Goal: Task Accomplishment & Management: Manage account settings

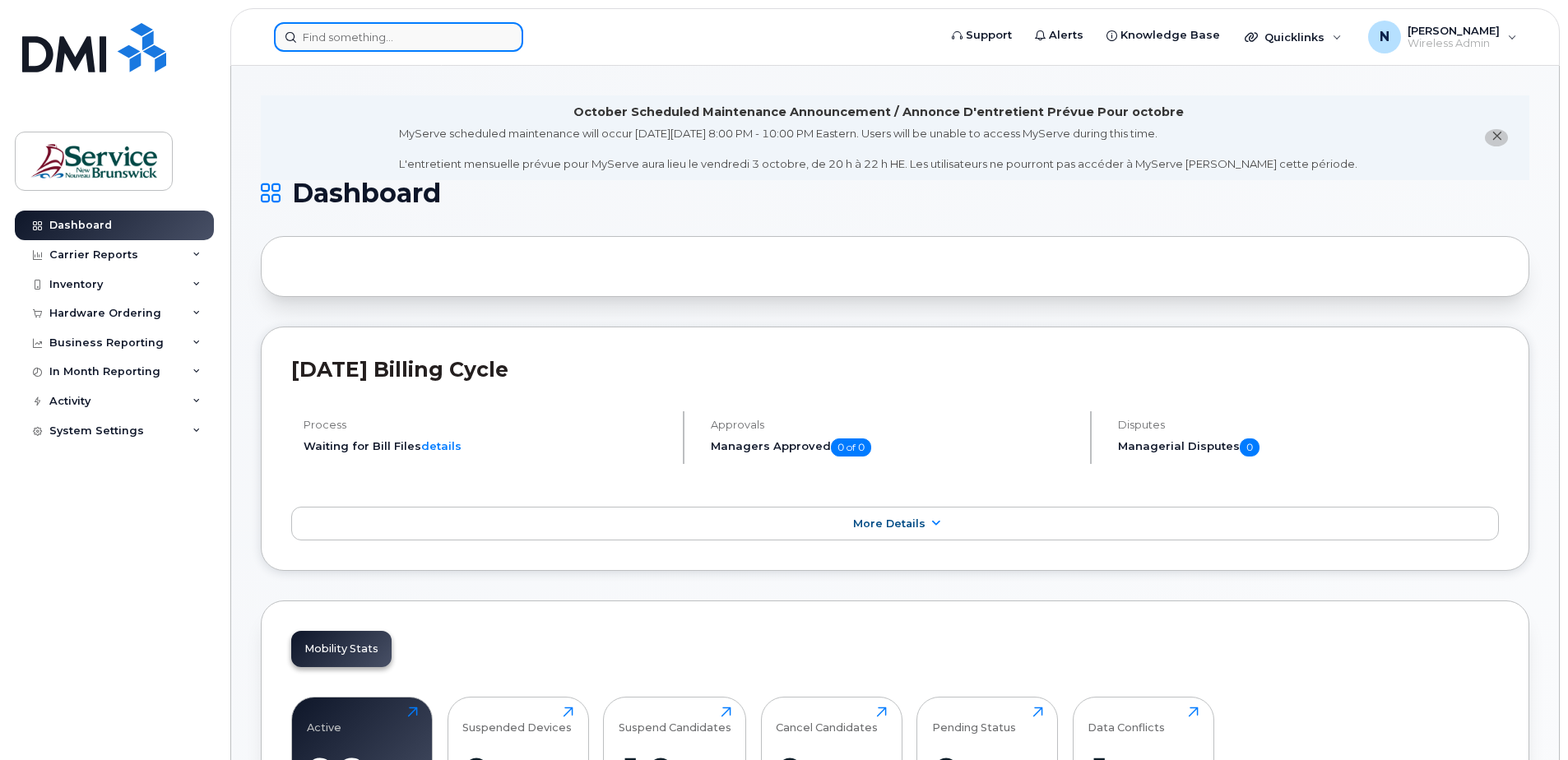
click at [426, 23] on input at bounding box center [398, 37] width 249 height 30
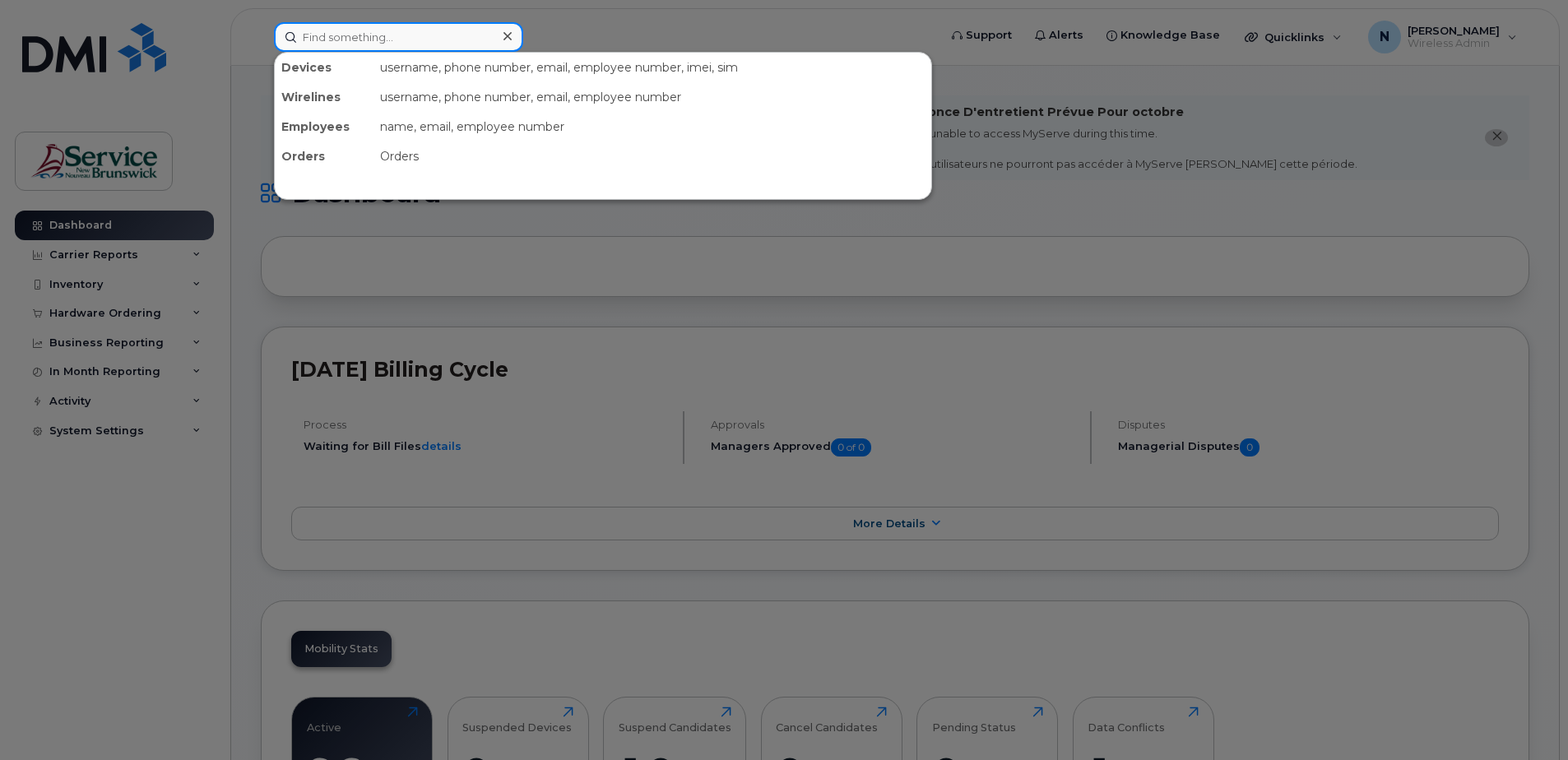
paste input "5064533722"
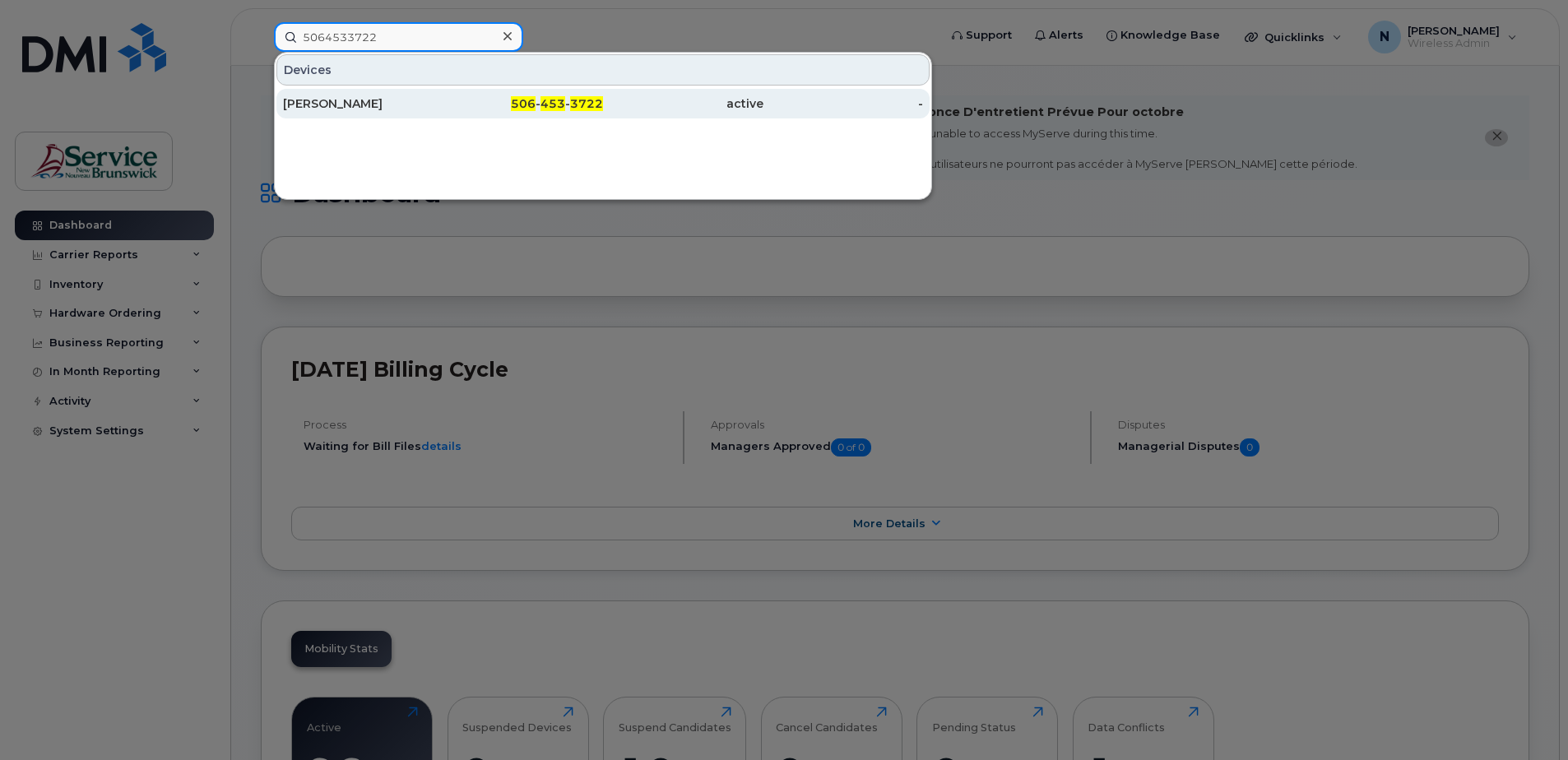
type input "5064533722"
click at [593, 103] on span "3722" at bounding box center [587, 103] width 33 height 15
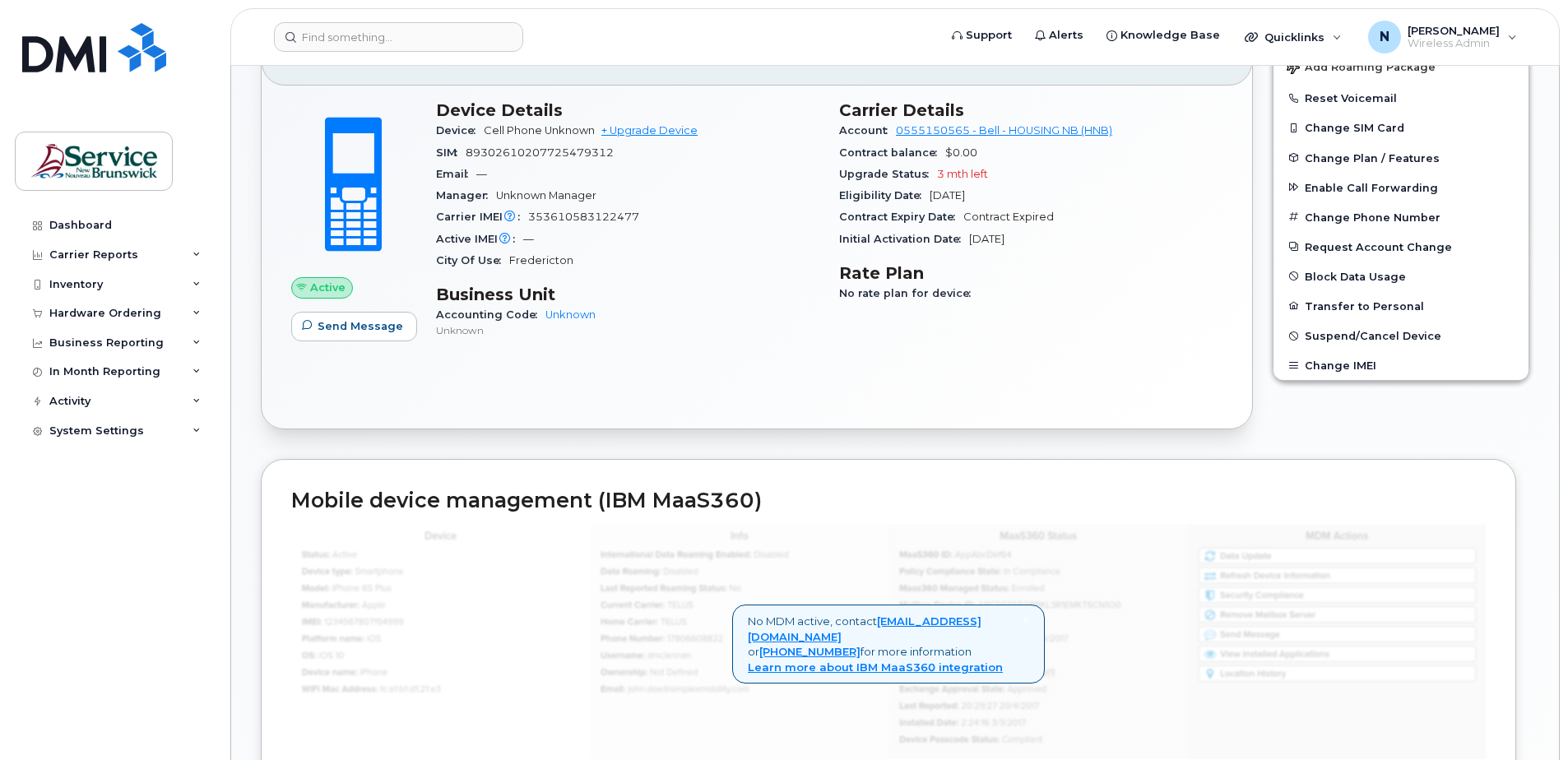
scroll to position [329, 0]
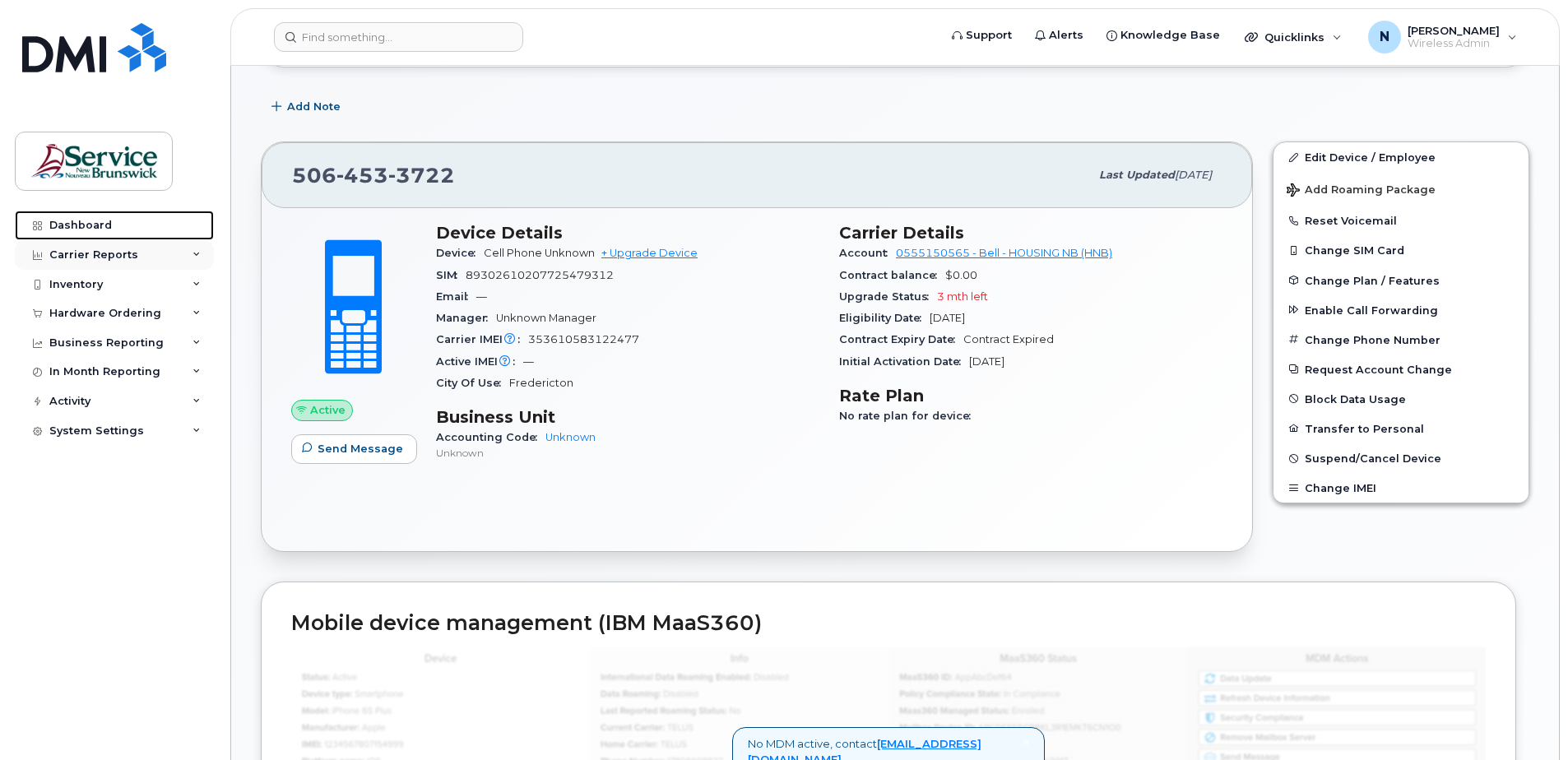
drag, startPoint x: 76, startPoint y: 230, endPoint x: 135, endPoint y: 267, distance: 69.6
click at [76, 230] on div "Dashboard" at bounding box center [80, 225] width 63 height 13
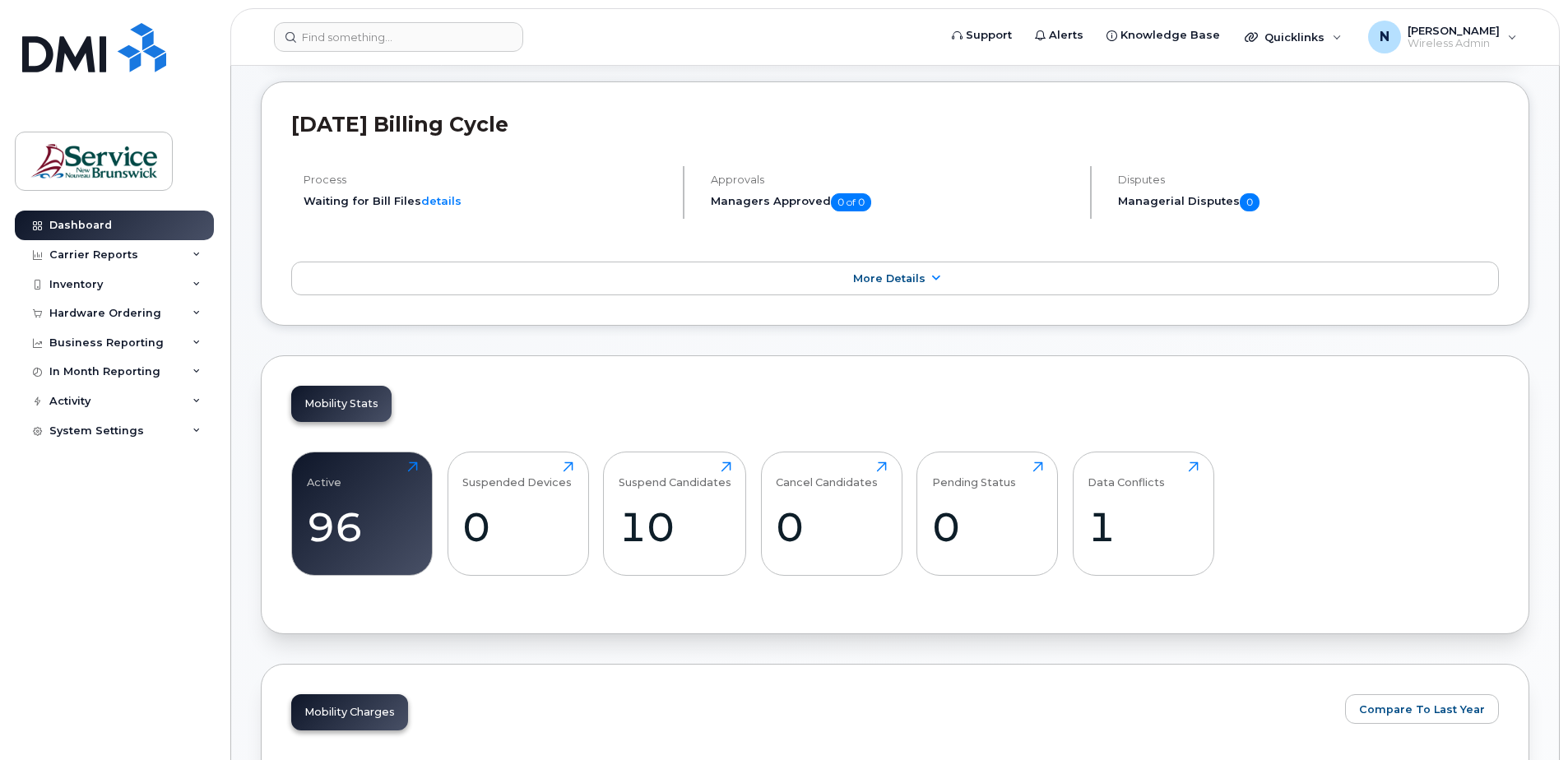
scroll to position [247, 0]
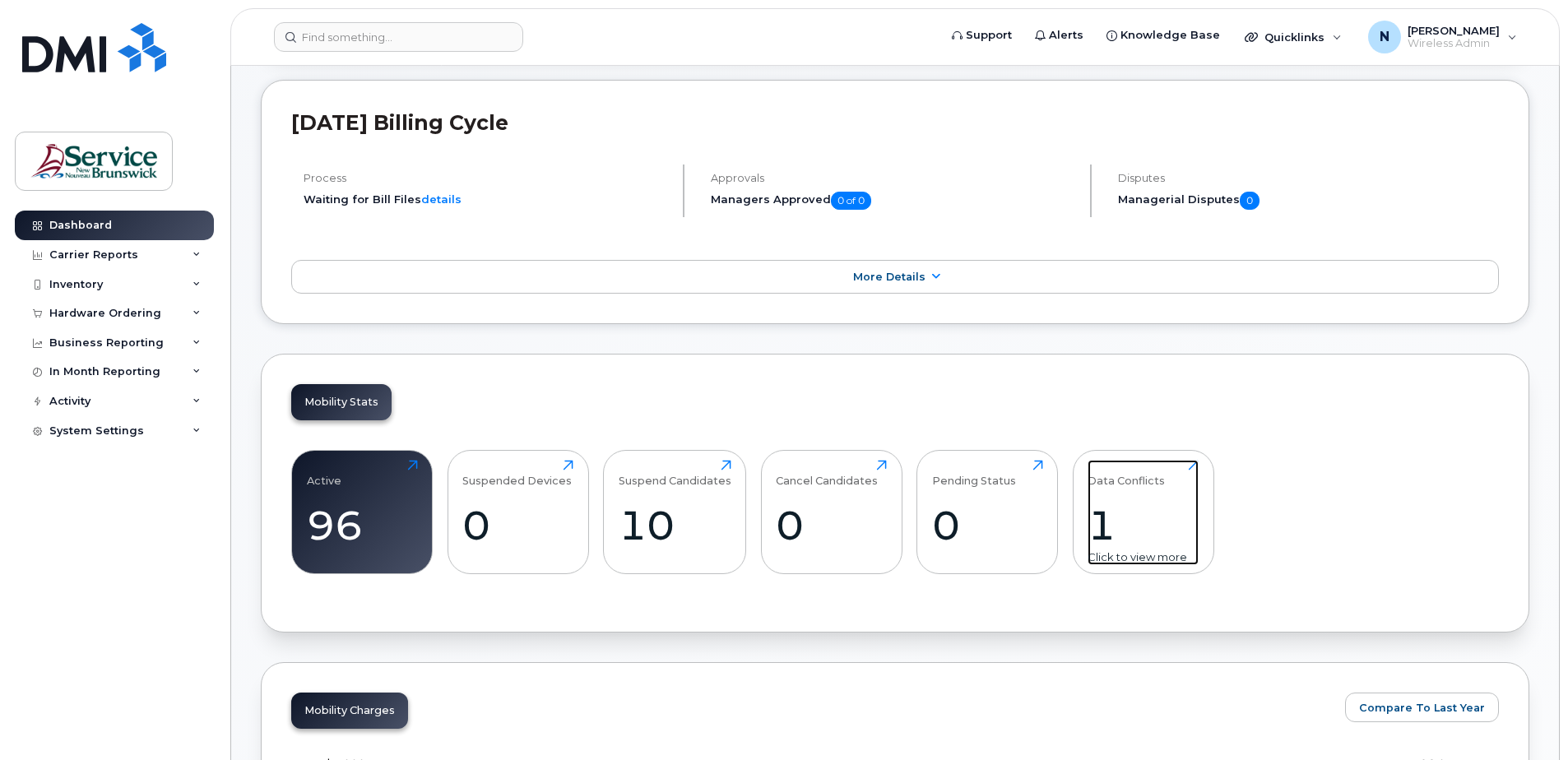
click at [1099, 509] on div "1" at bounding box center [1143, 525] width 111 height 49
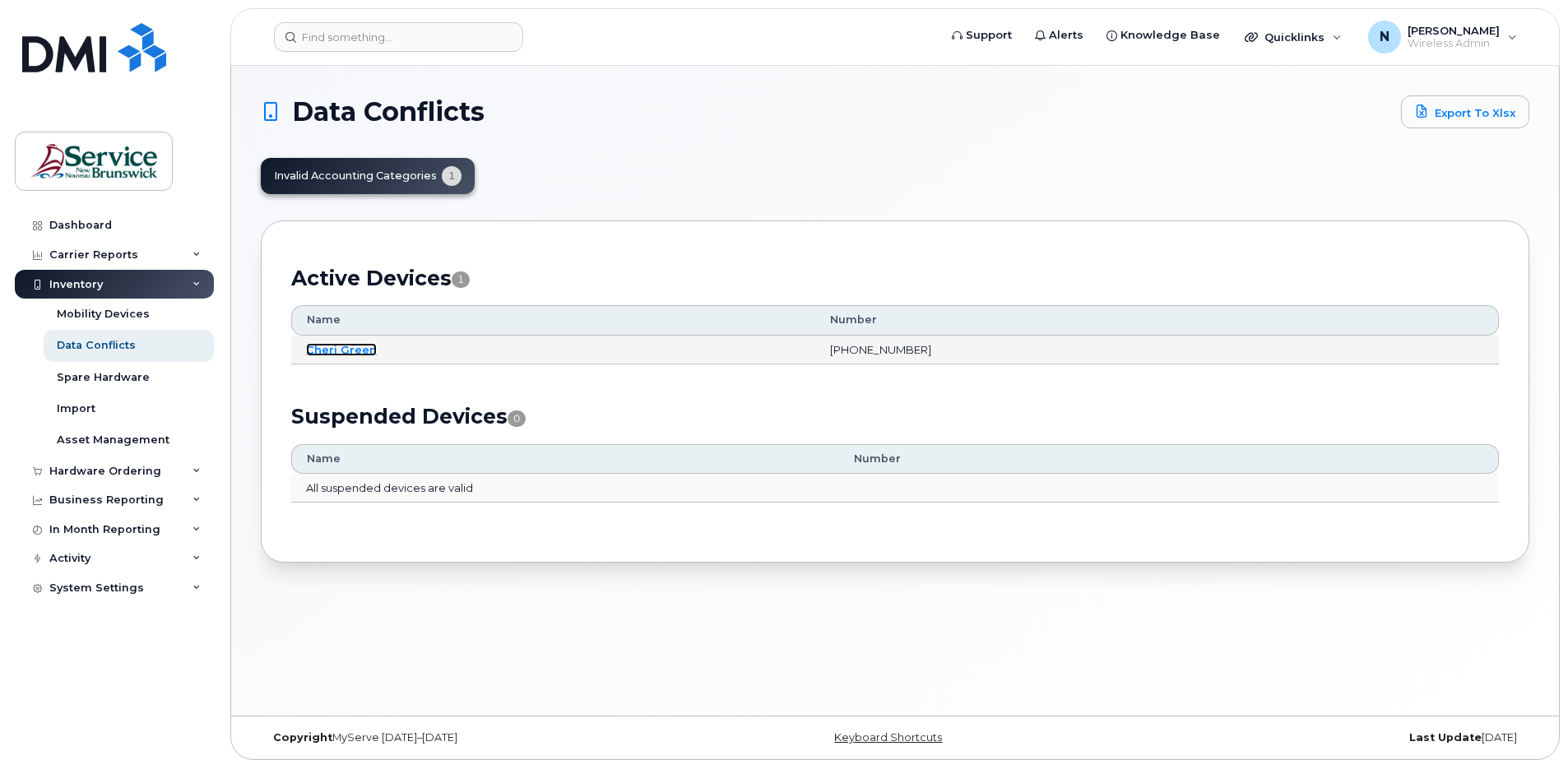
click at [358, 344] on link "[PERSON_NAME]" at bounding box center [340, 349] width 70 height 13
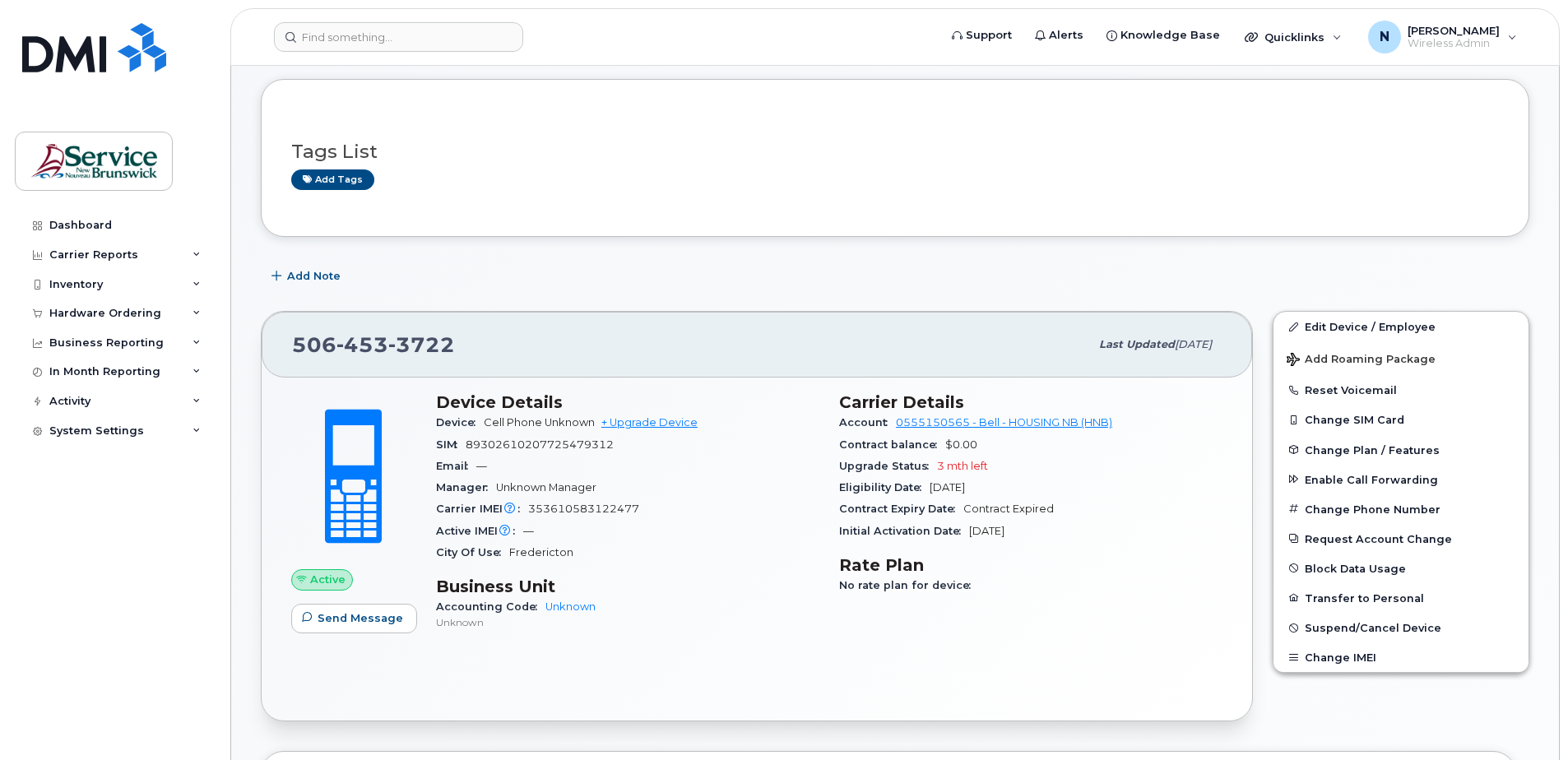
scroll to position [165, 0]
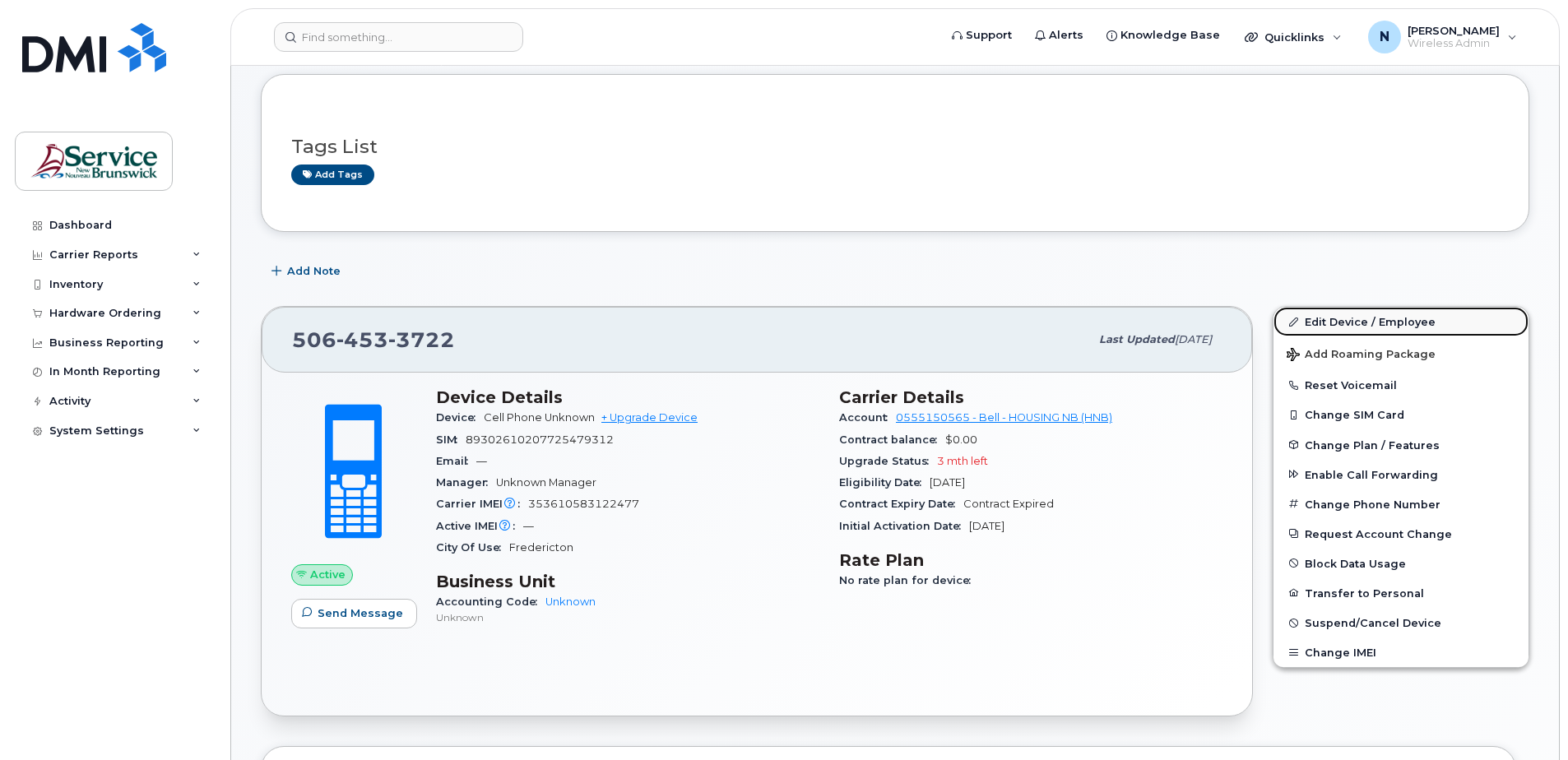
click at [1356, 321] on link "Edit Device / Employee" at bounding box center [1400, 321] width 255 height 30
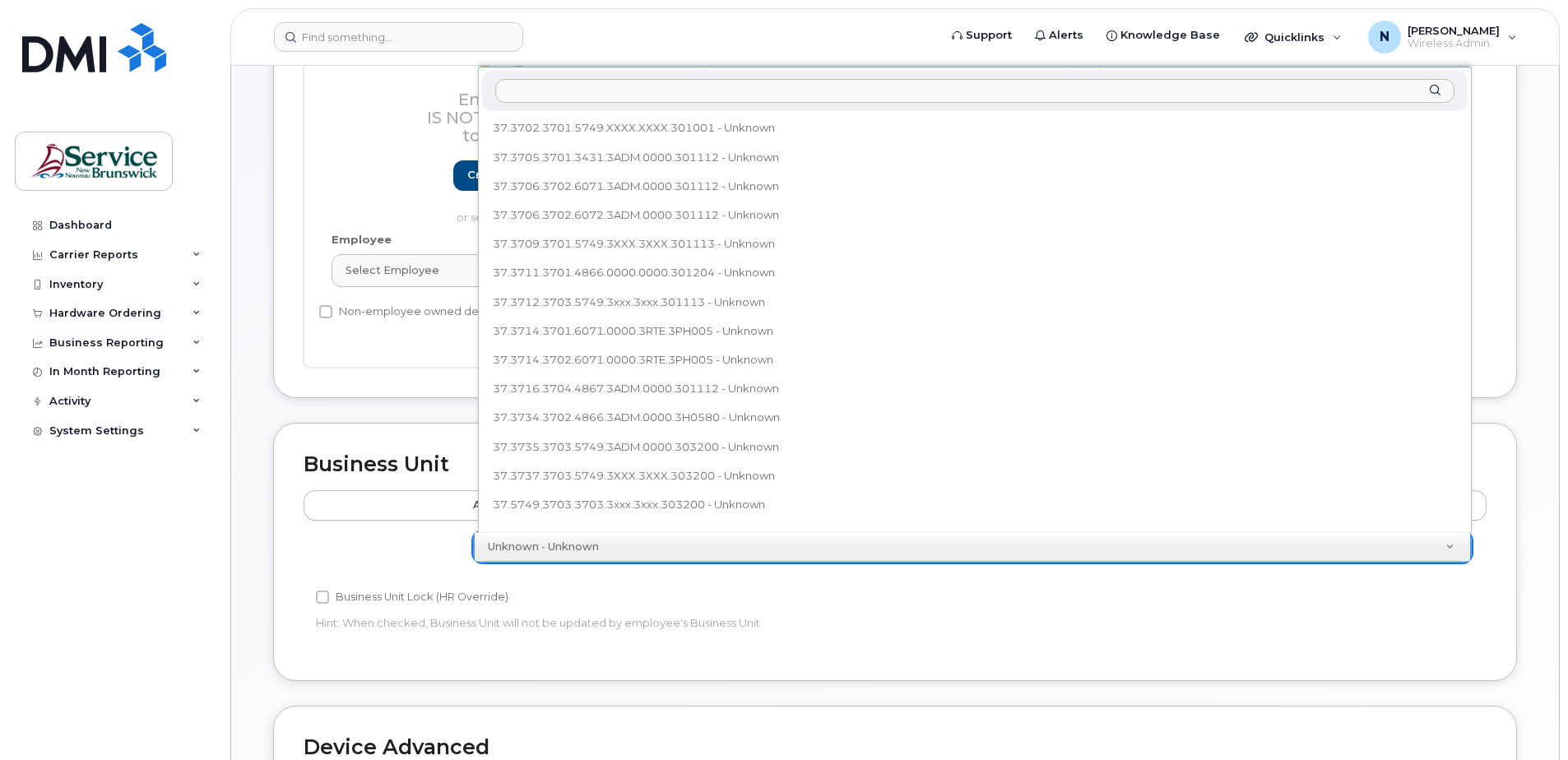
scroll to position [594, 0]
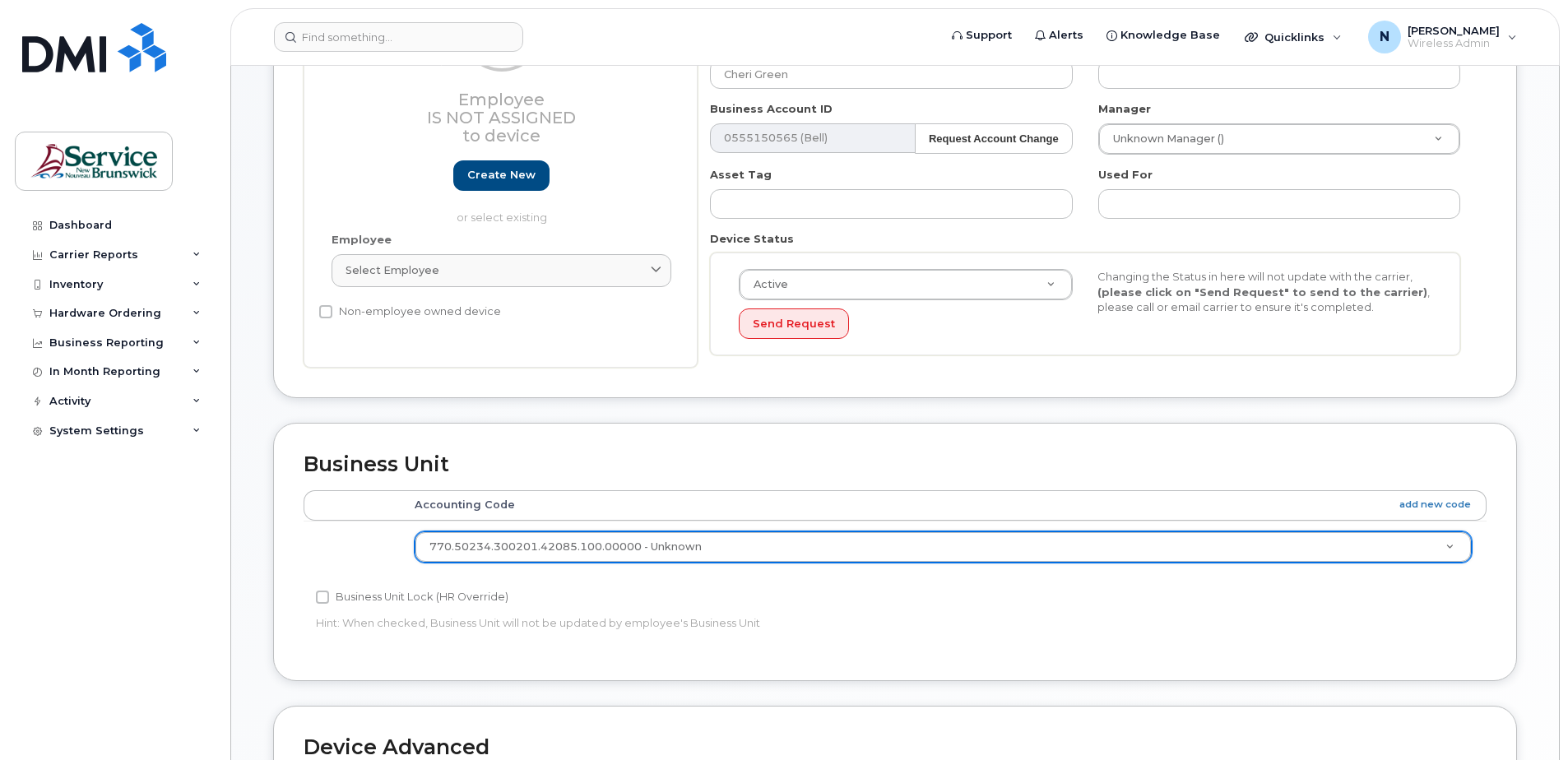
select select "35644325"
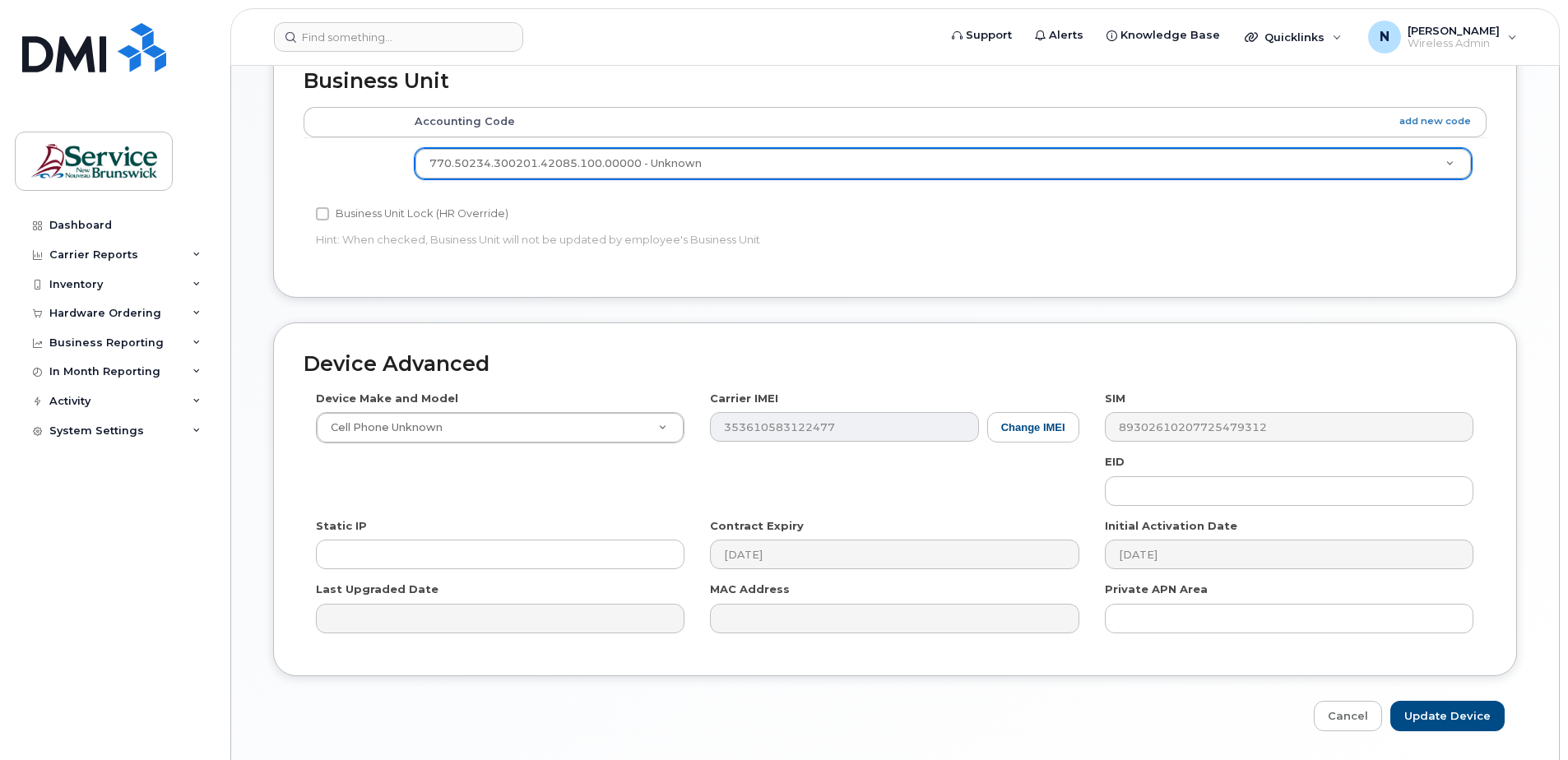
scroll to position [740, 0]
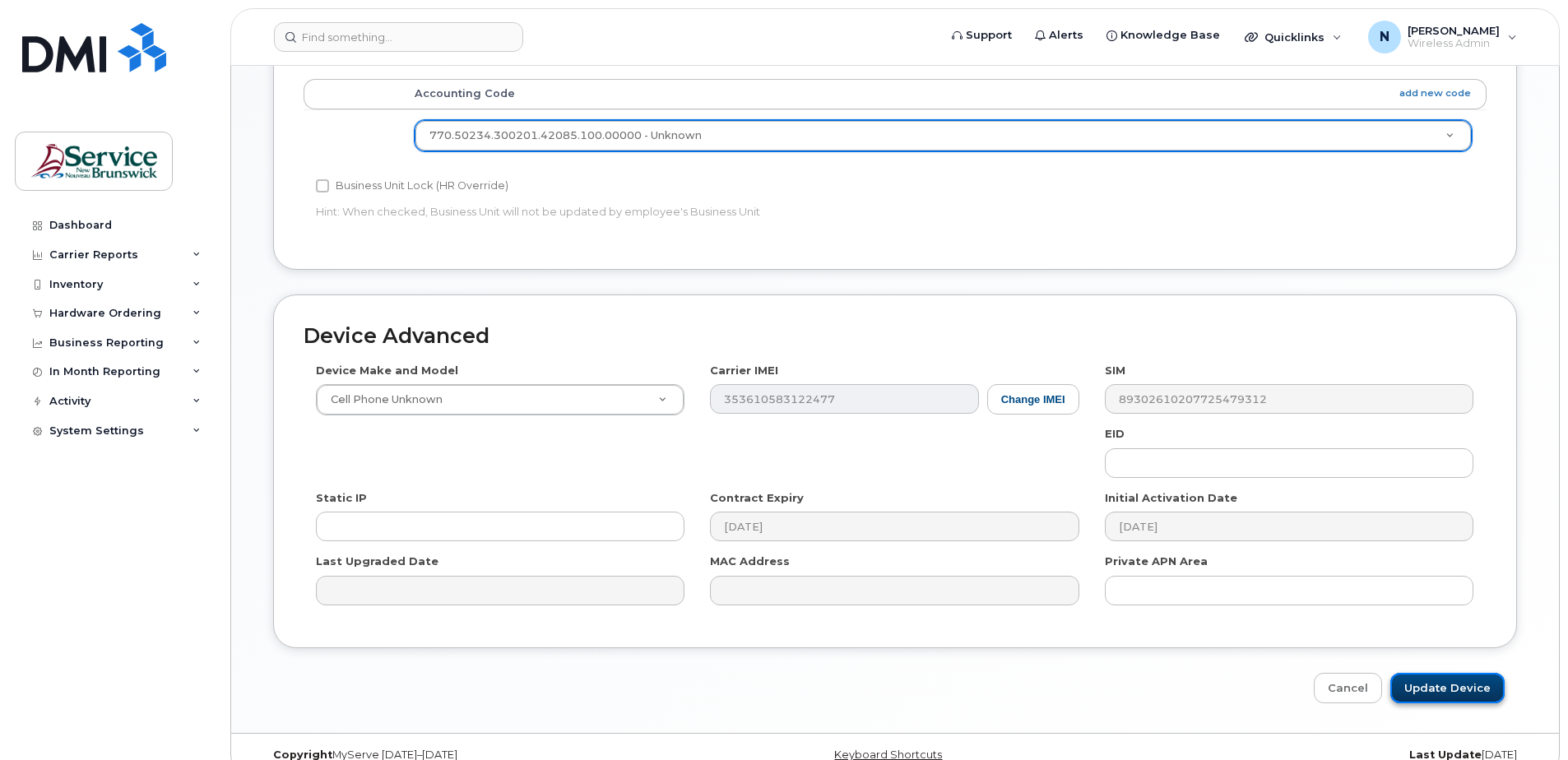
click at [1428, 678] on input "Update Device" at bounding box center [1447, 688] width 114 height 31
type input "Saving..."
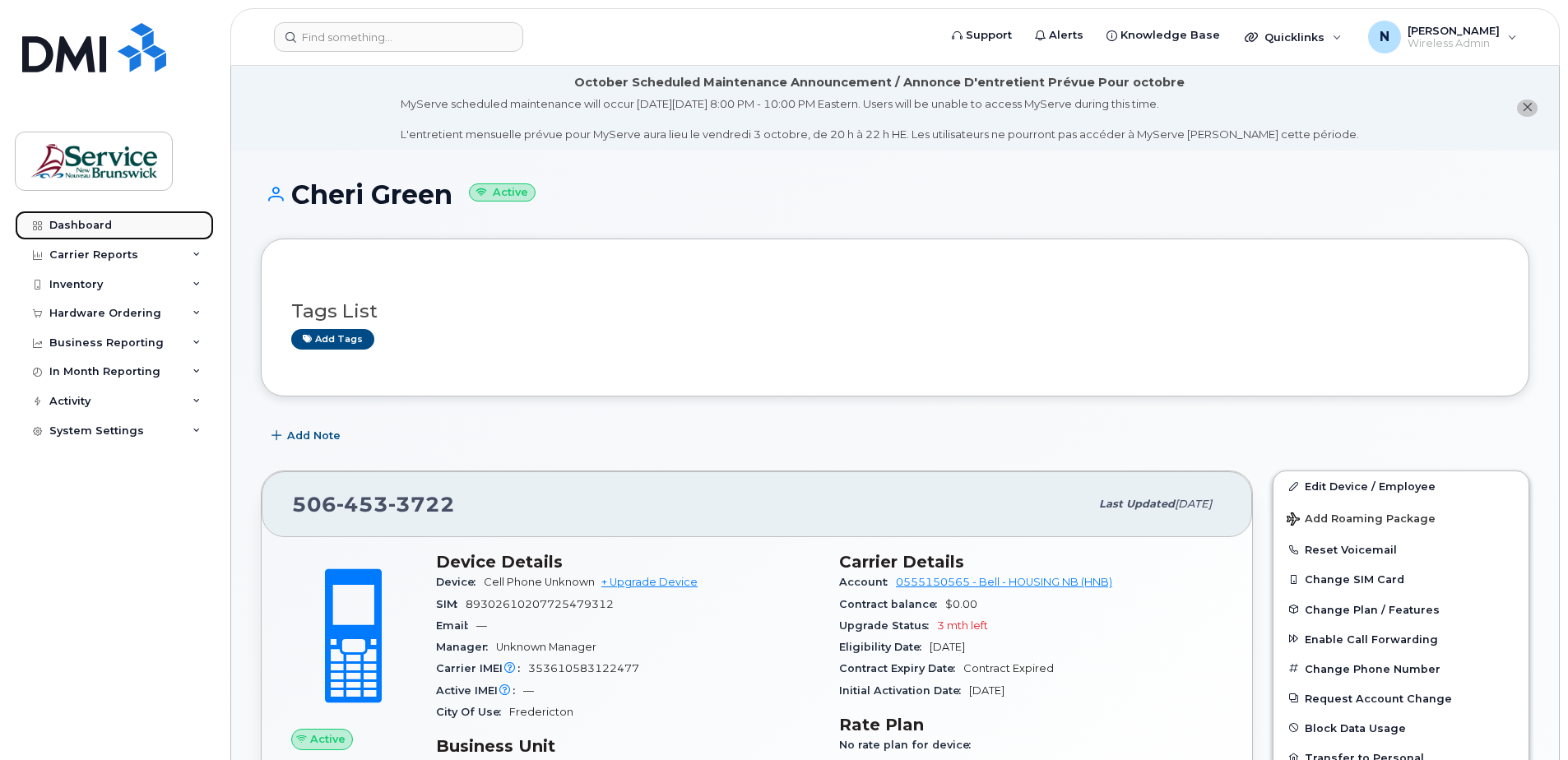
click at [117, 224] on link "Dashboard" at bounding box center [114, 225] width 199 height 30
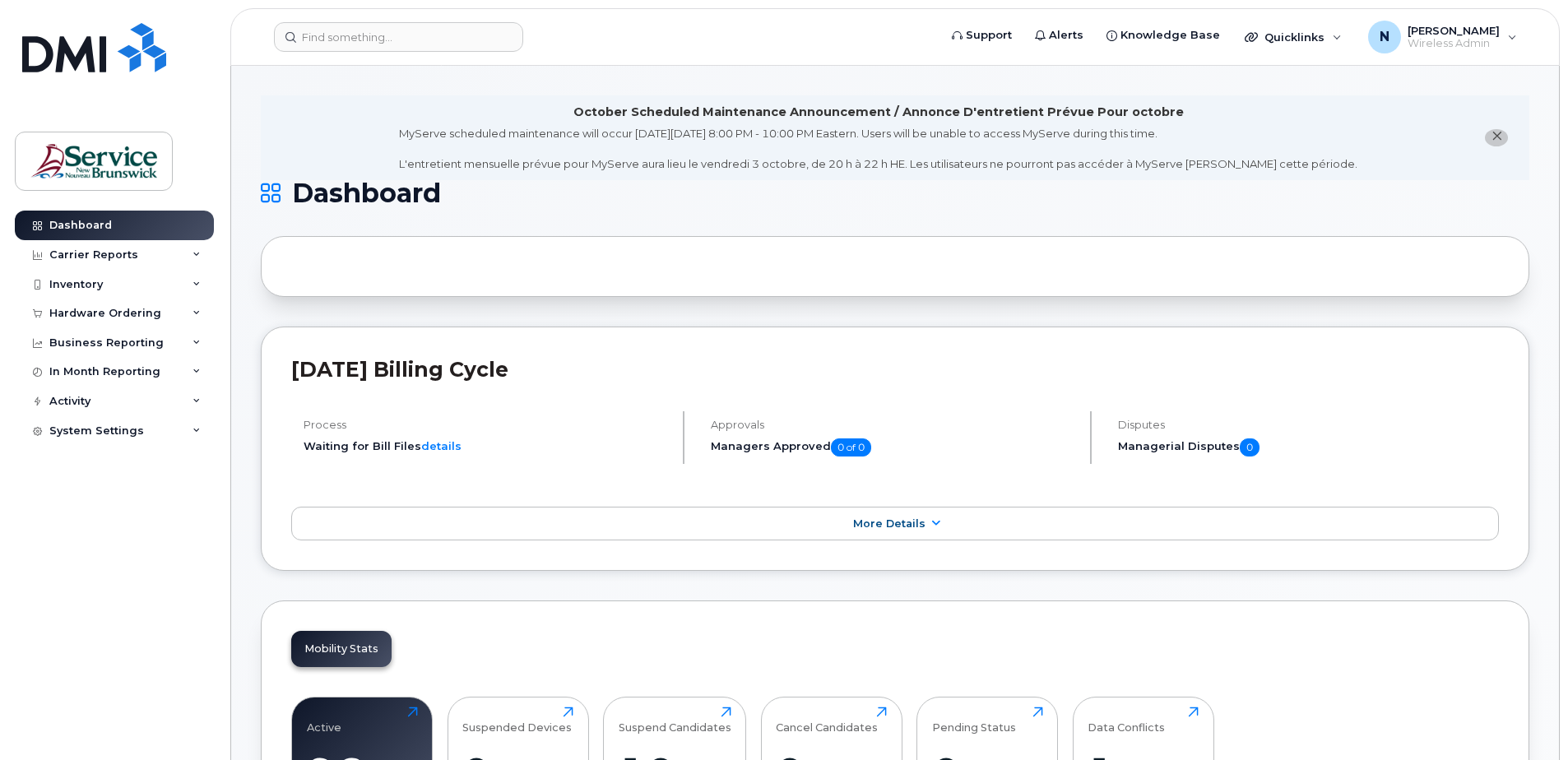
click at [420, 463] on div "Process Waiting for Bill Files details Approvals Managers Approved 0 of 0 Dispu…" at bounding box center [895, 444] width 1208 height 65
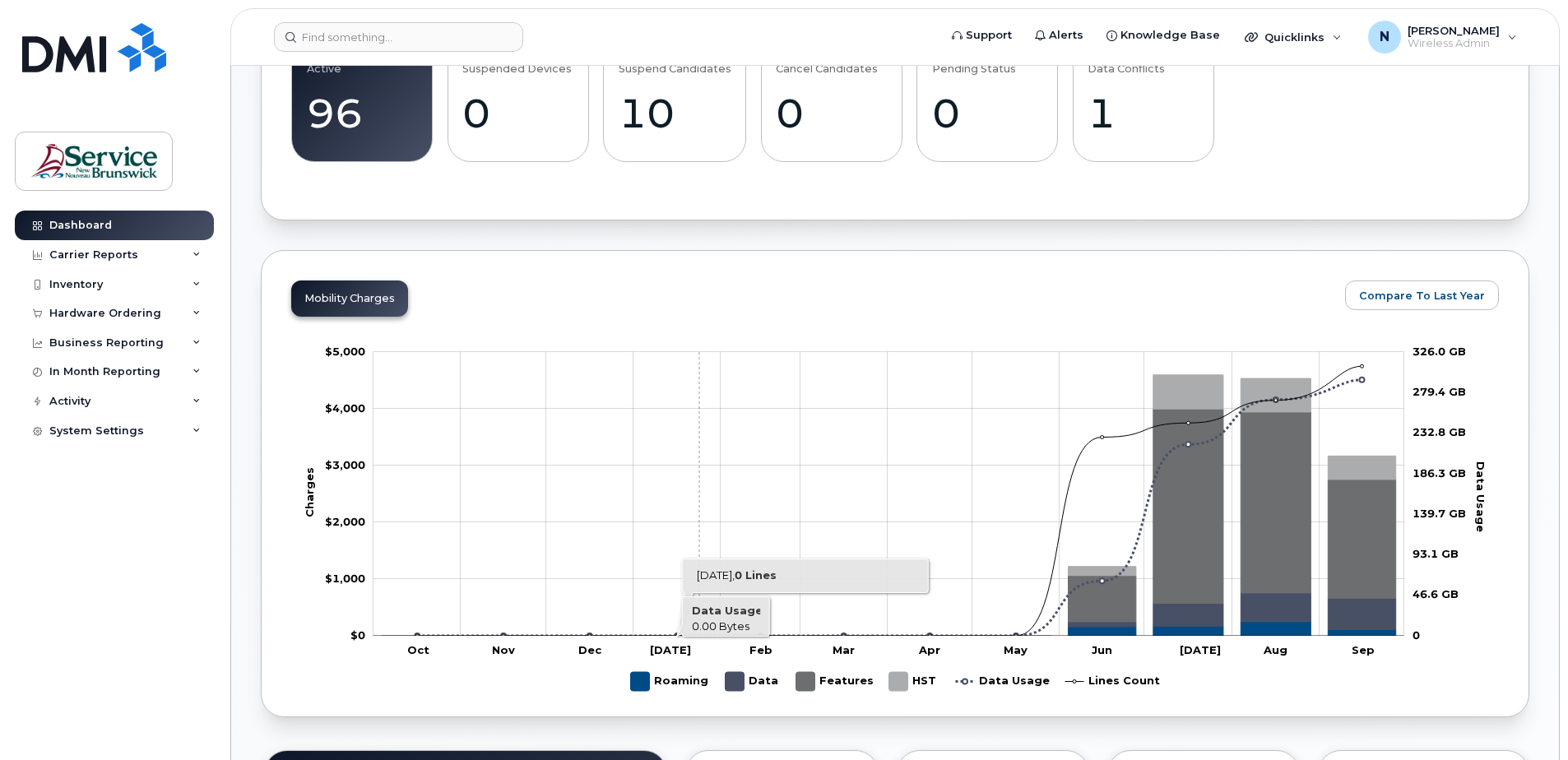
scroll to position [905, 0]
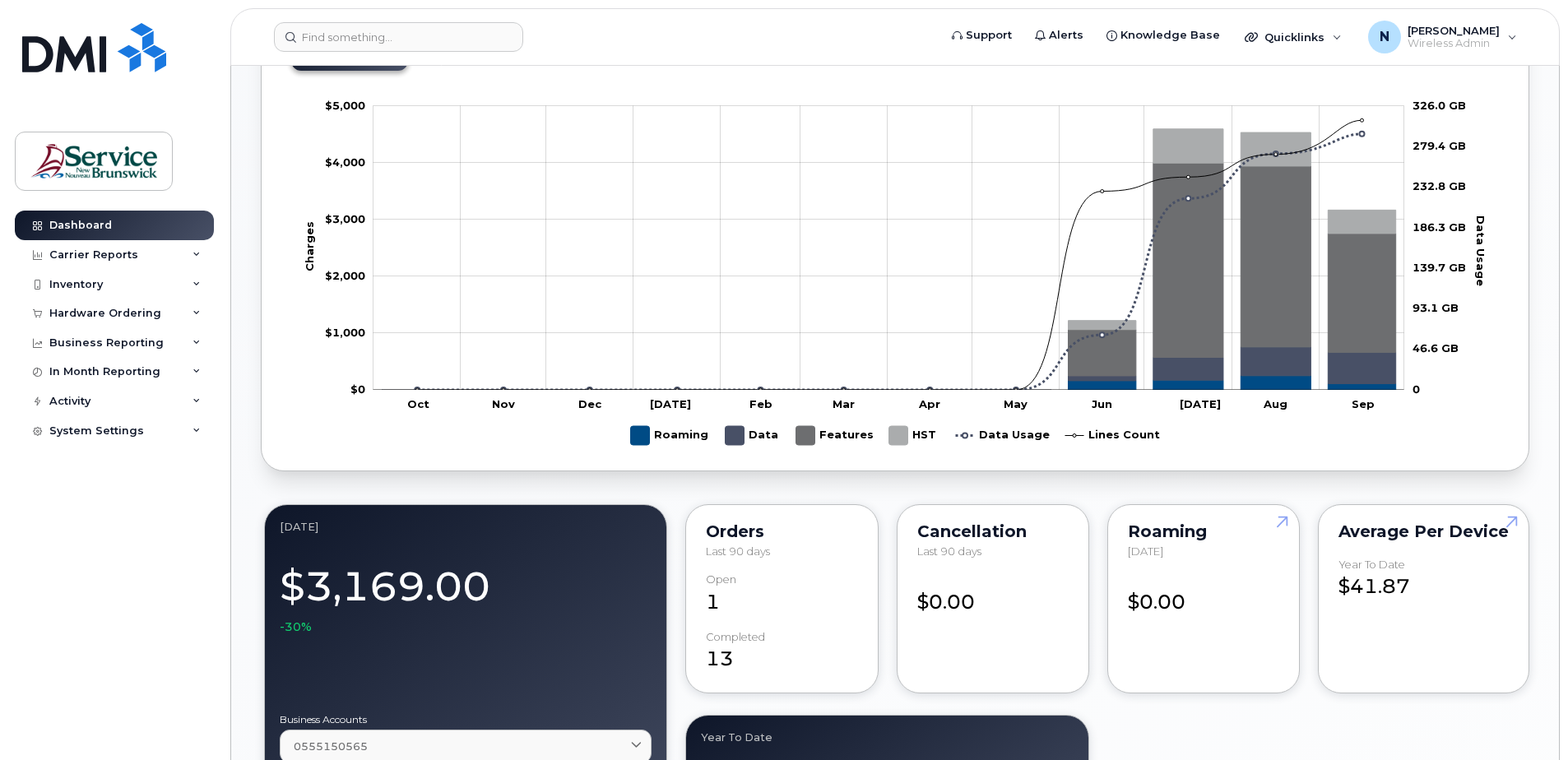
click at [711, 597] on div "1" at bounding box center [781, 594] width 152 height 43
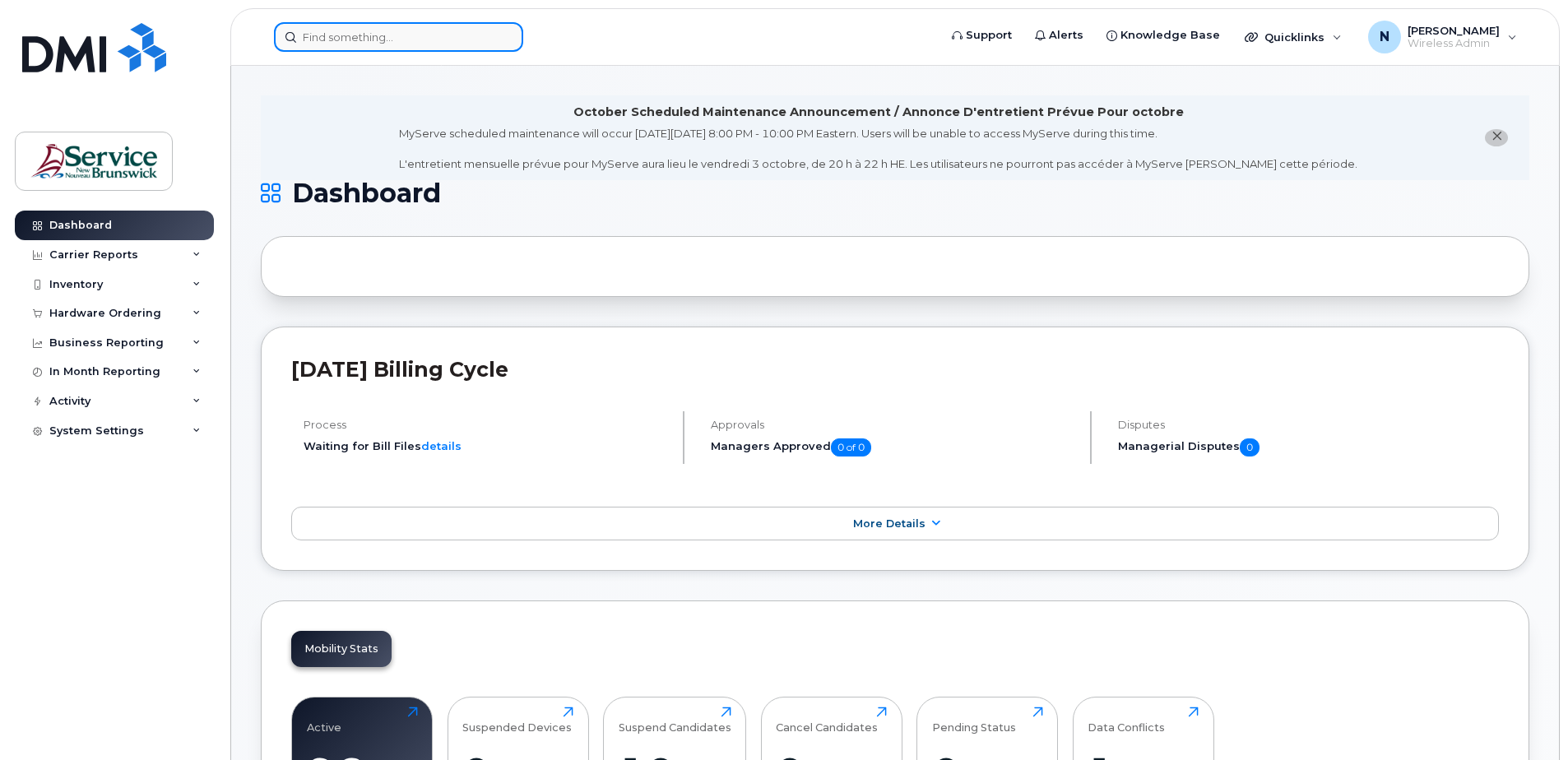
click at [364, 36] on input at bounding box center [398, 37] width 249 height 30
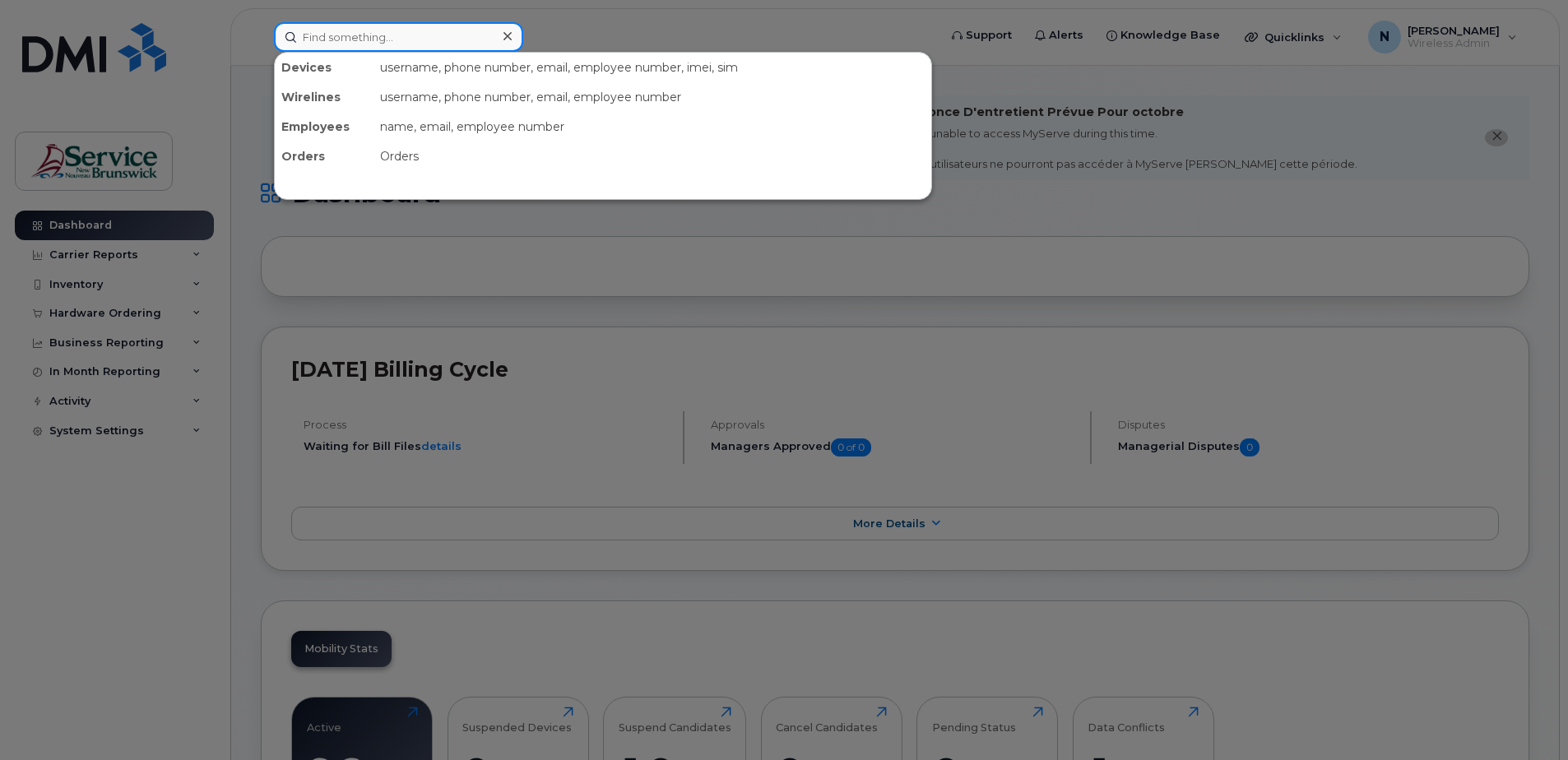
click at [390, 26] on input at bounding box center [398, 37] width 249 height 30
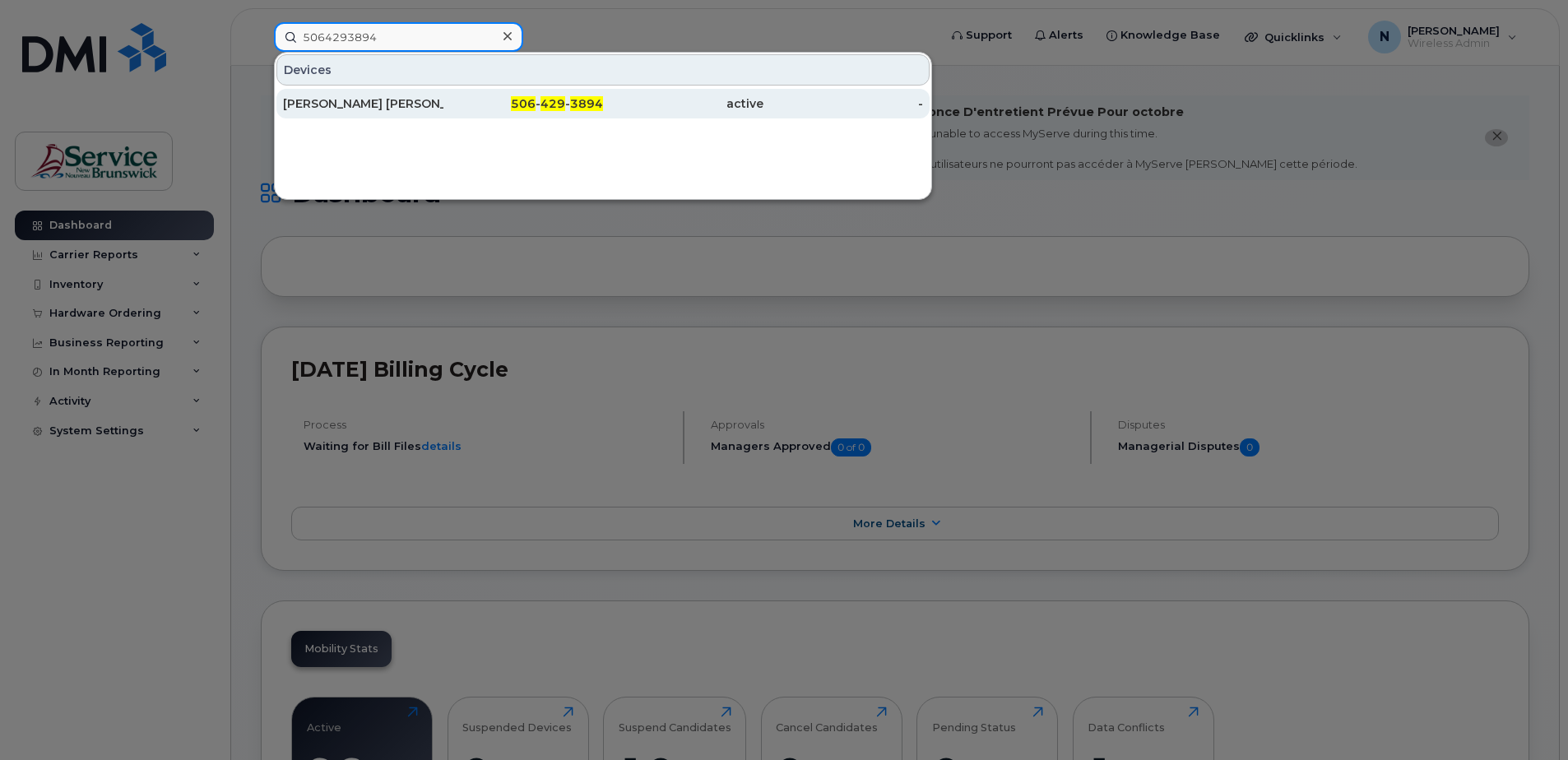
type input "5064293894"
click at [485, 103] on div "506 - 429 - 3894" at bounding box center [524, 103] width 161 height 17
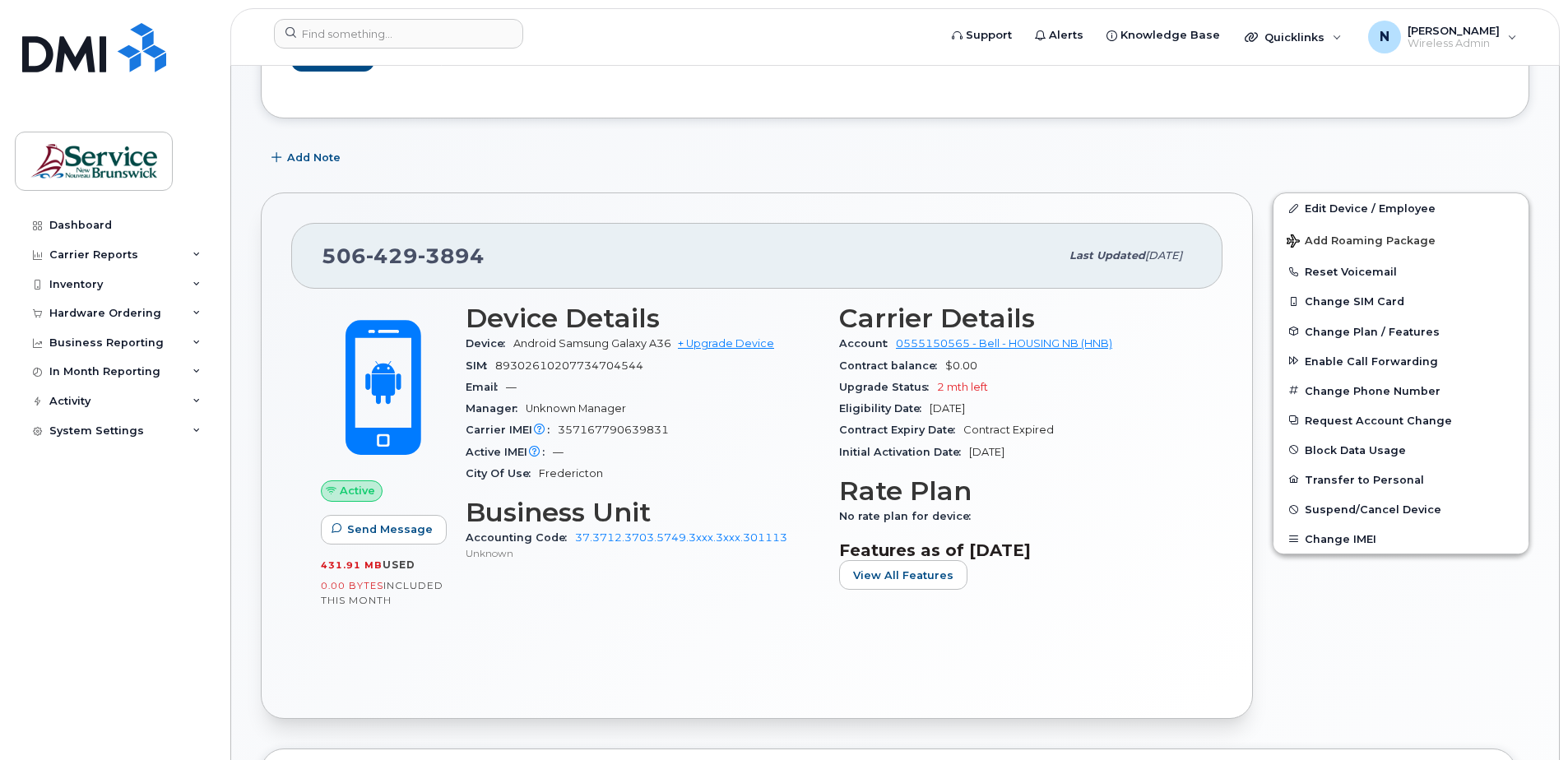
scroll to position [247, 0]
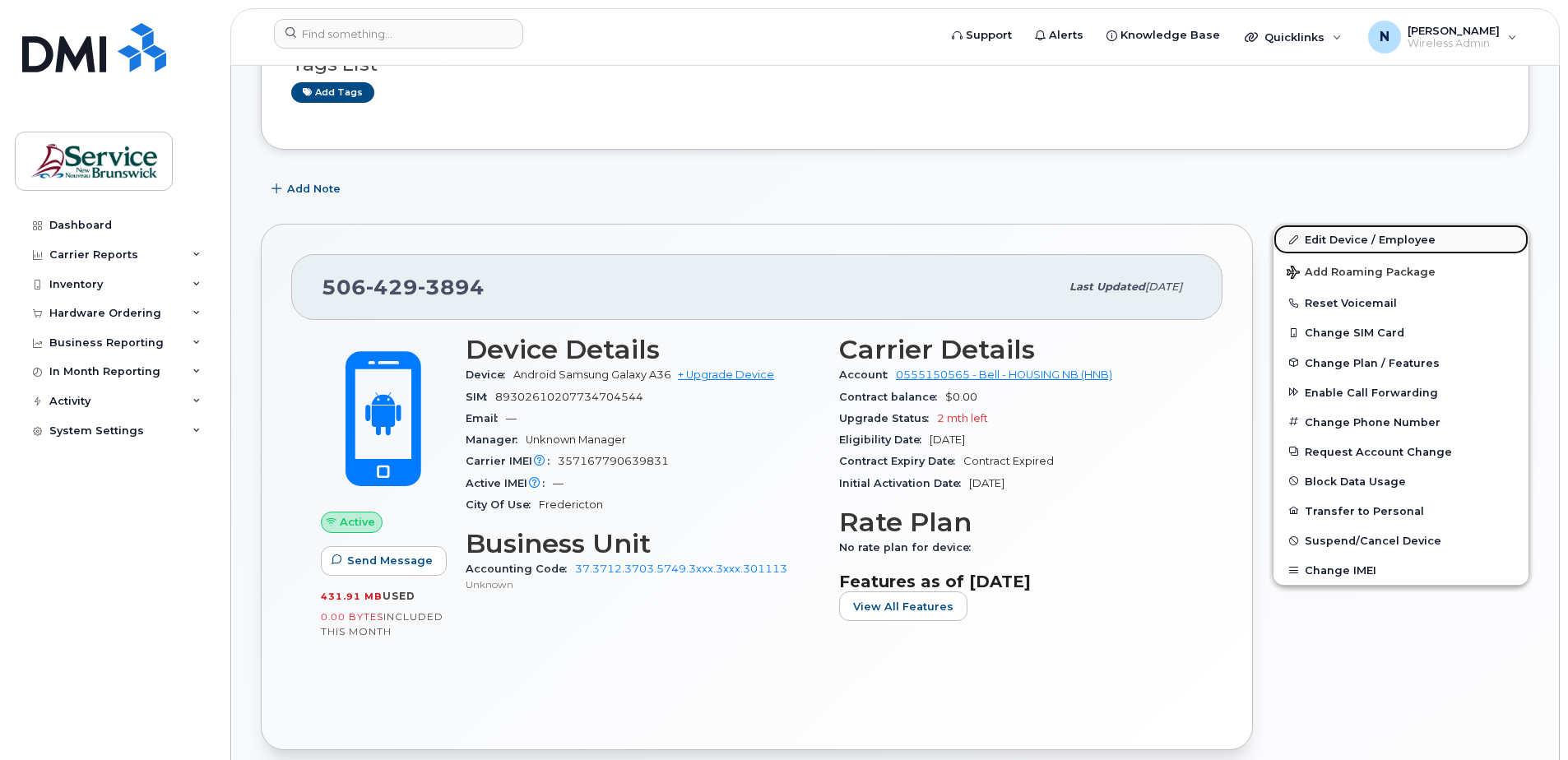
click at [1380, 240] on link "Edit Device / Employee" at bounding box center [1400, 239] width 255 height 30
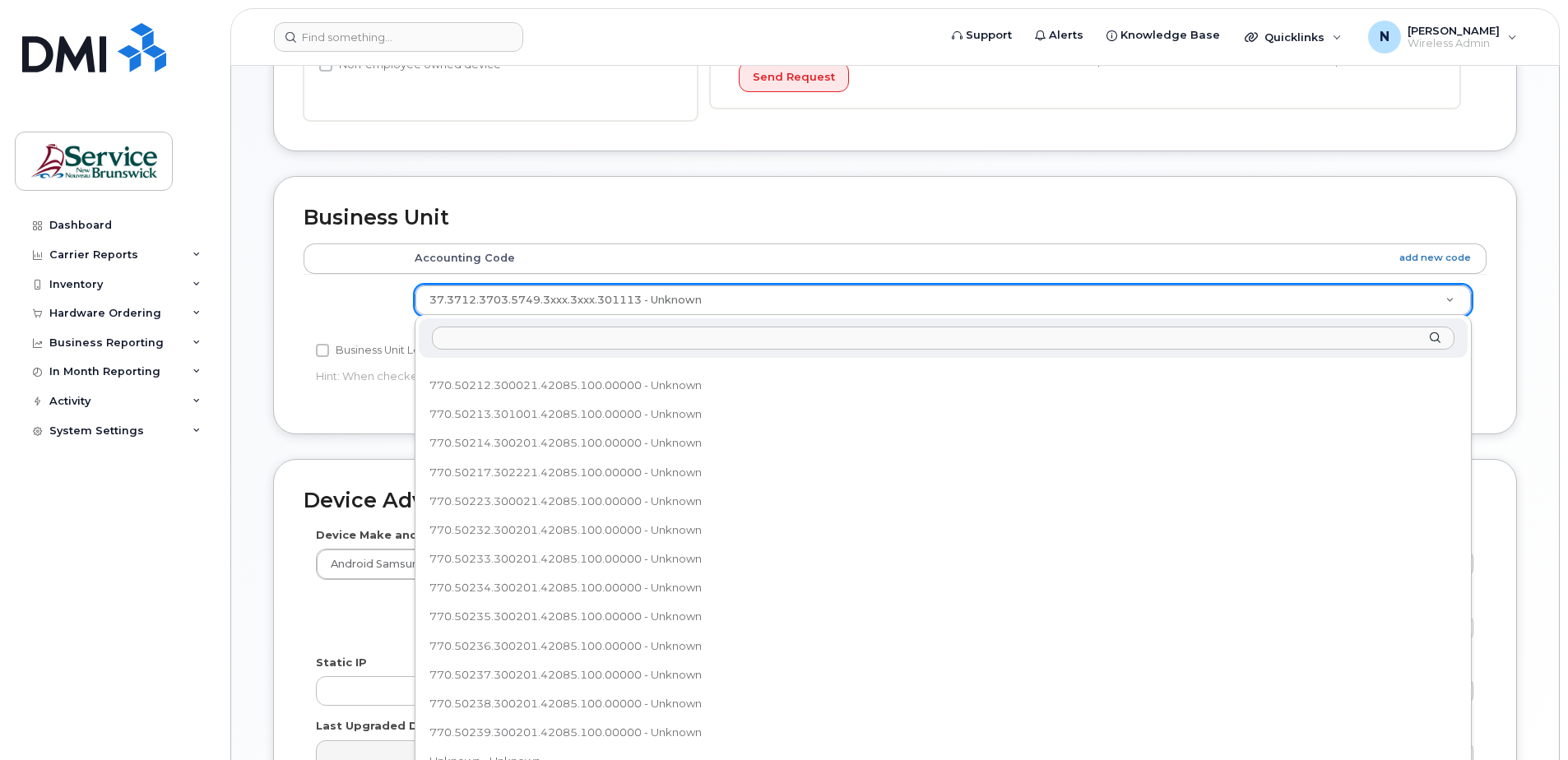
scroll to position [602, 0]
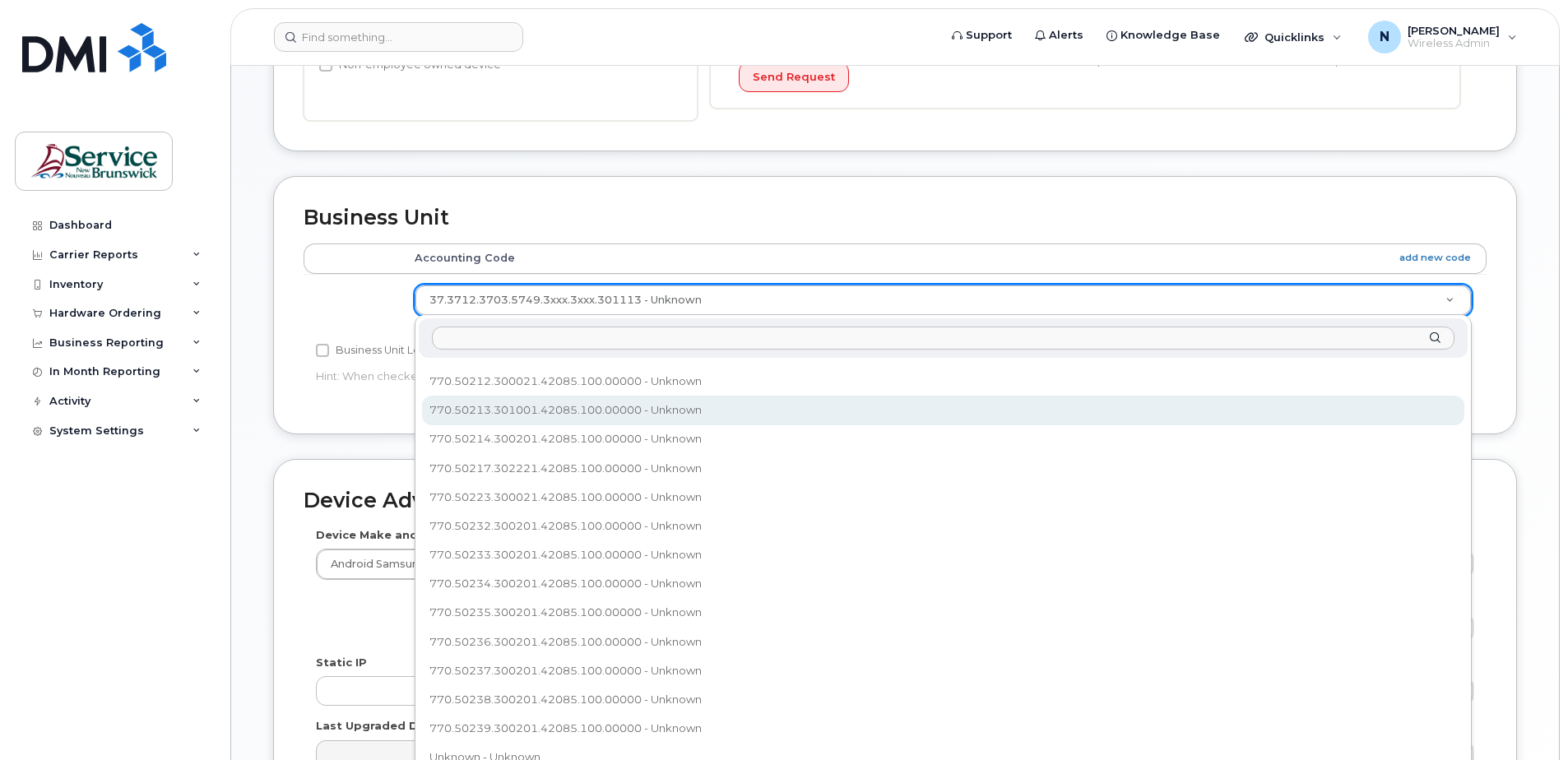
select select "35644326"
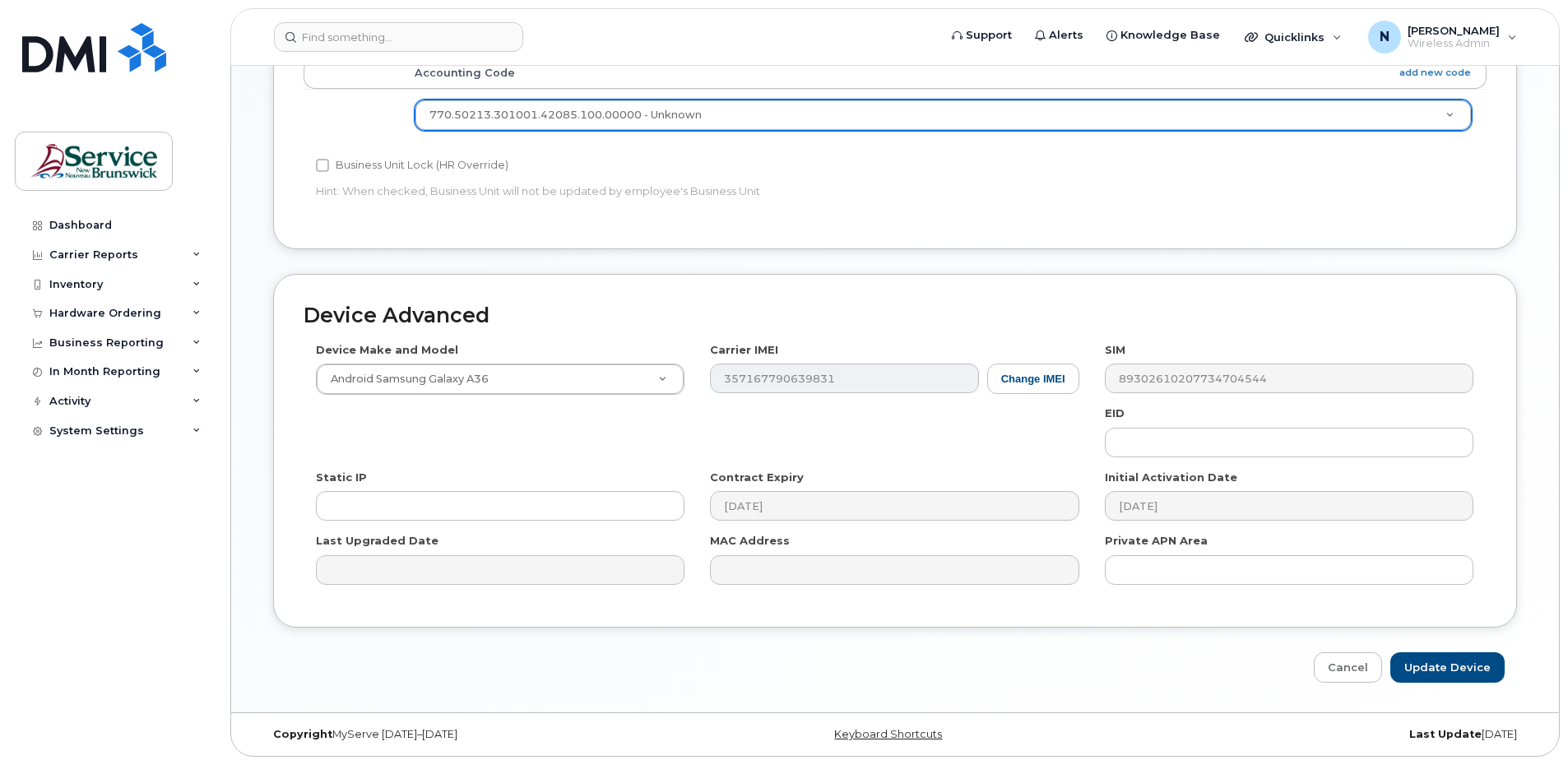
scroll to position [766, 0]
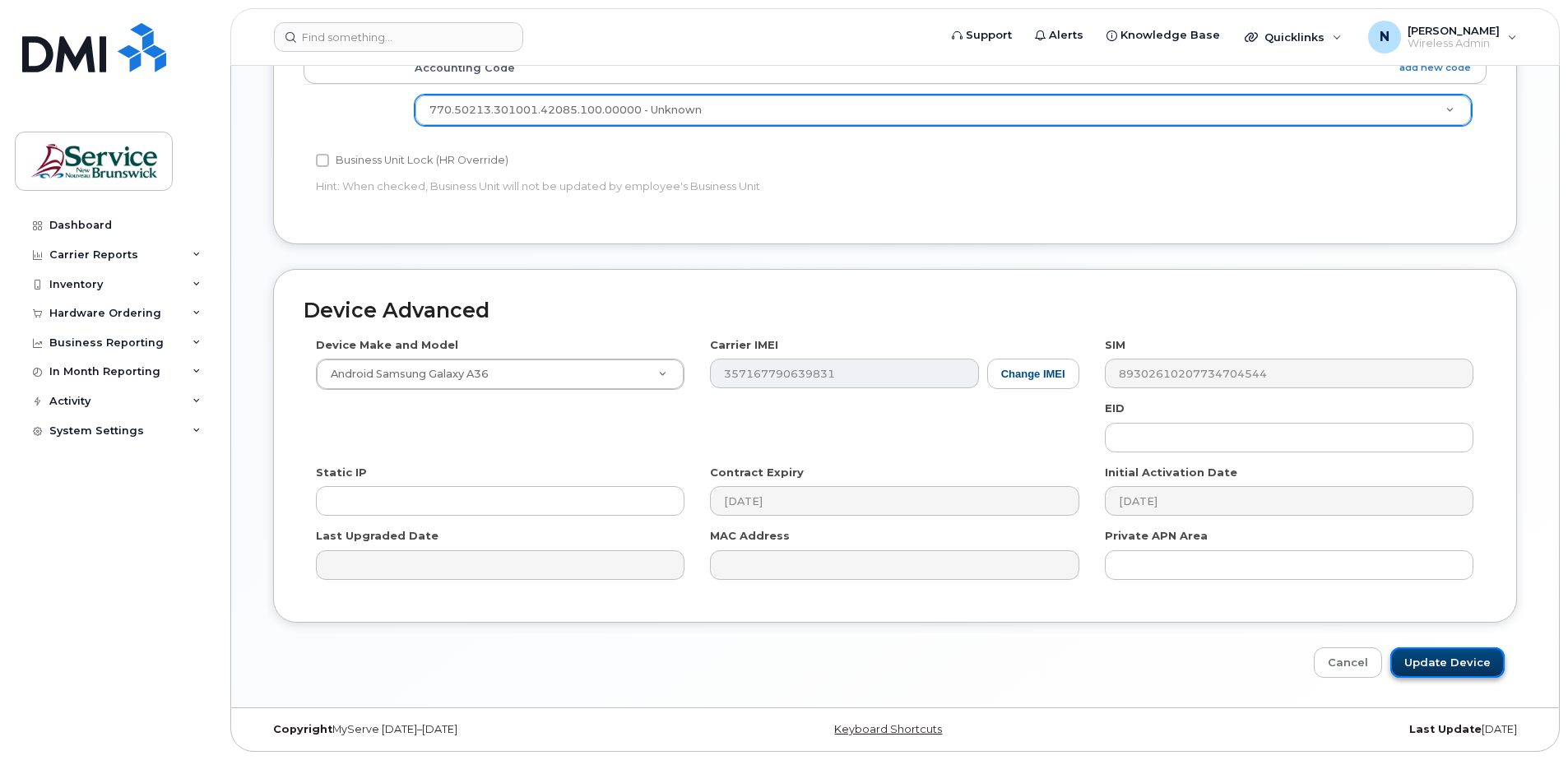
click at [1440, 655] on input "Update Device" at bounding box center [1447, 663] width 114 height 31
type input "Saving..."
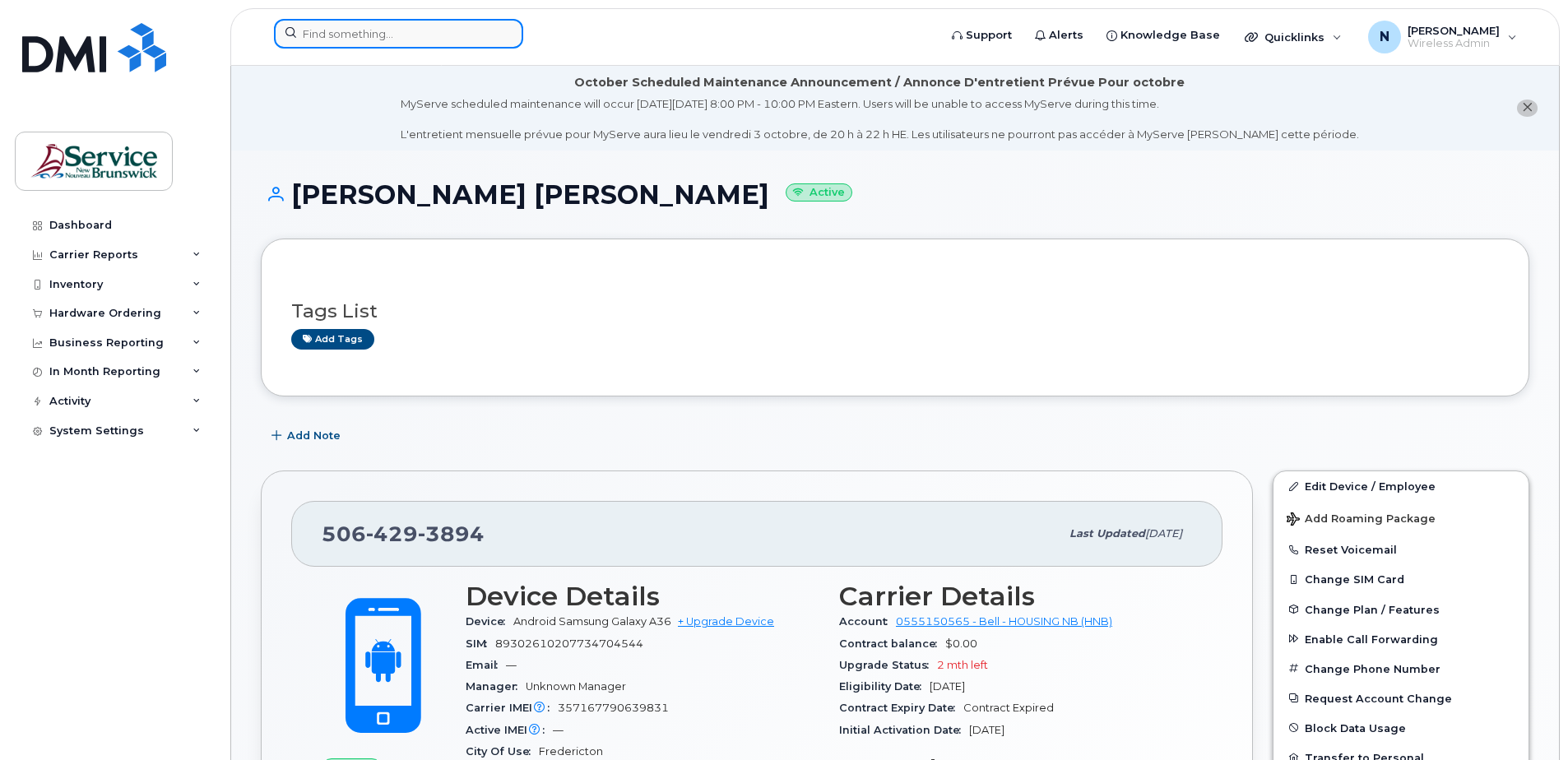
click at [430, 32] on input at bounding box center [398, 34] width 249 height 30
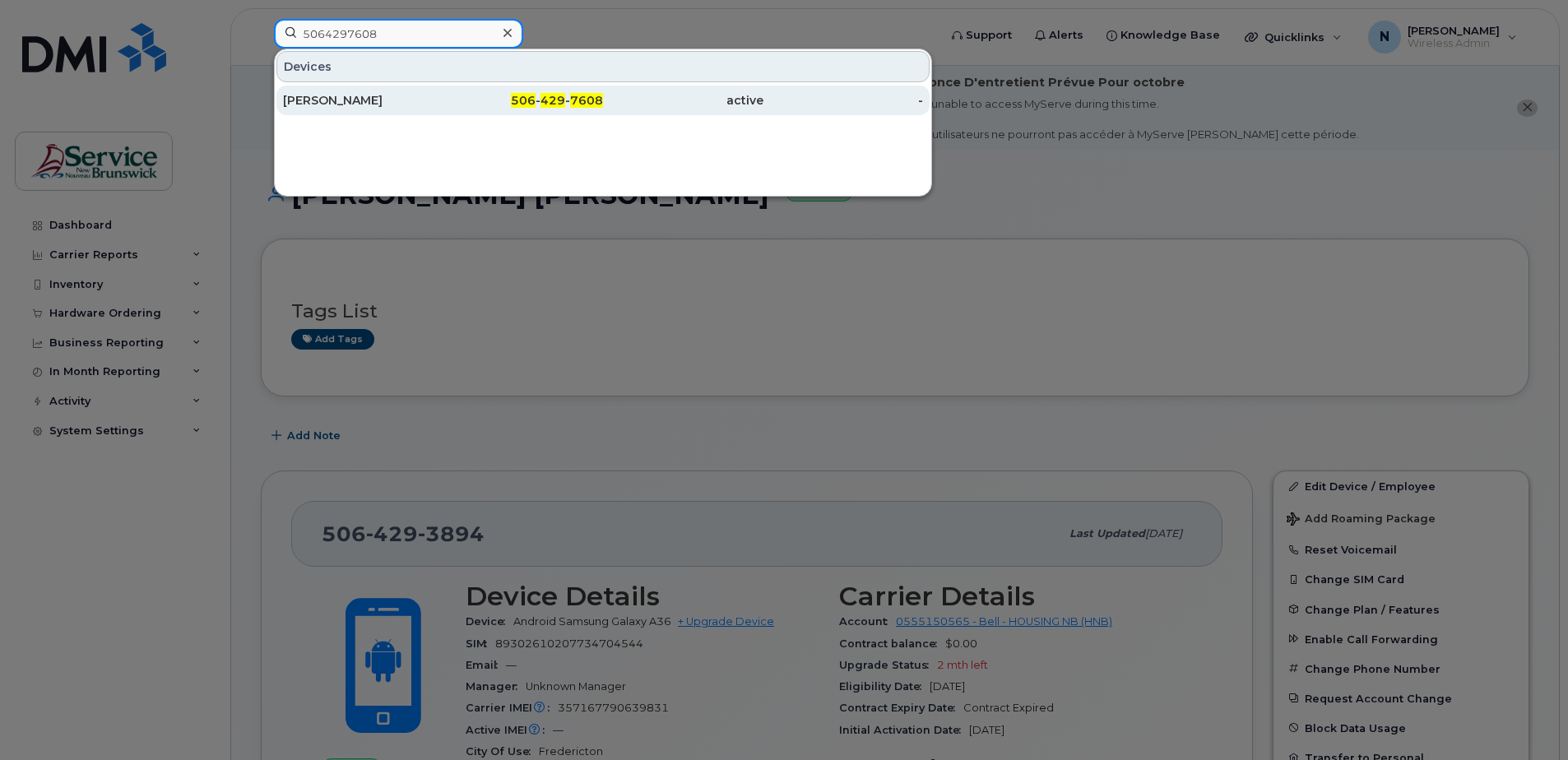
type input "5064297608"
click at [450, 96] on div "506 - 429 - 7608" at bounding box center [524, 100] width 161 height 17
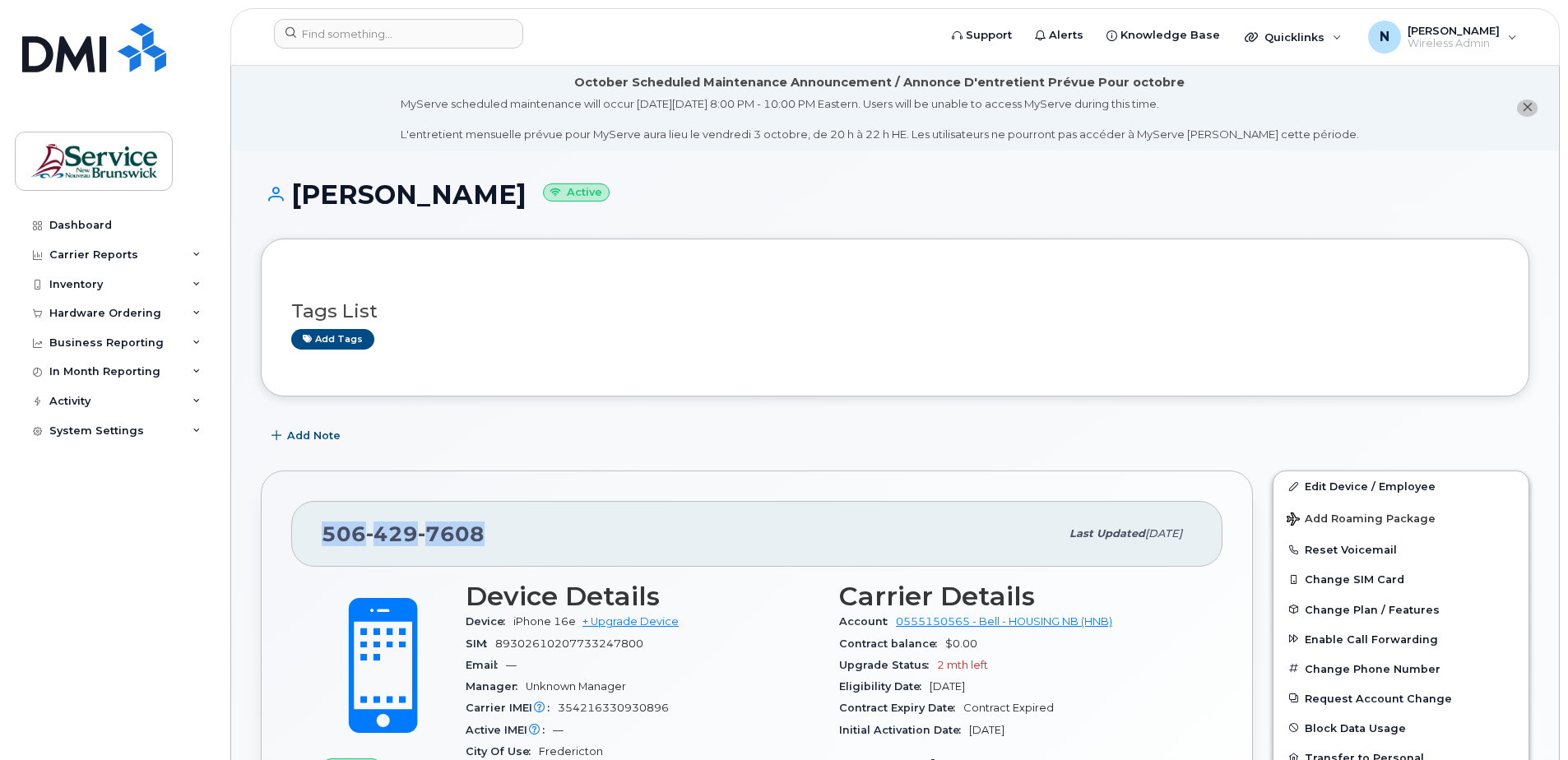
drag, startPoint x: 484, startPoint y: 539, endPoint x: 280, endPoint y: 529, distance: 204.2
click at [280, 529] on div "[PHONE_NUMBER] Last updated [DATE] Active Send Message 634.55 MB  used 0.00 Byt…" at bounding box center [757, 733] width 992 height 527
copy span "506 429 7608"
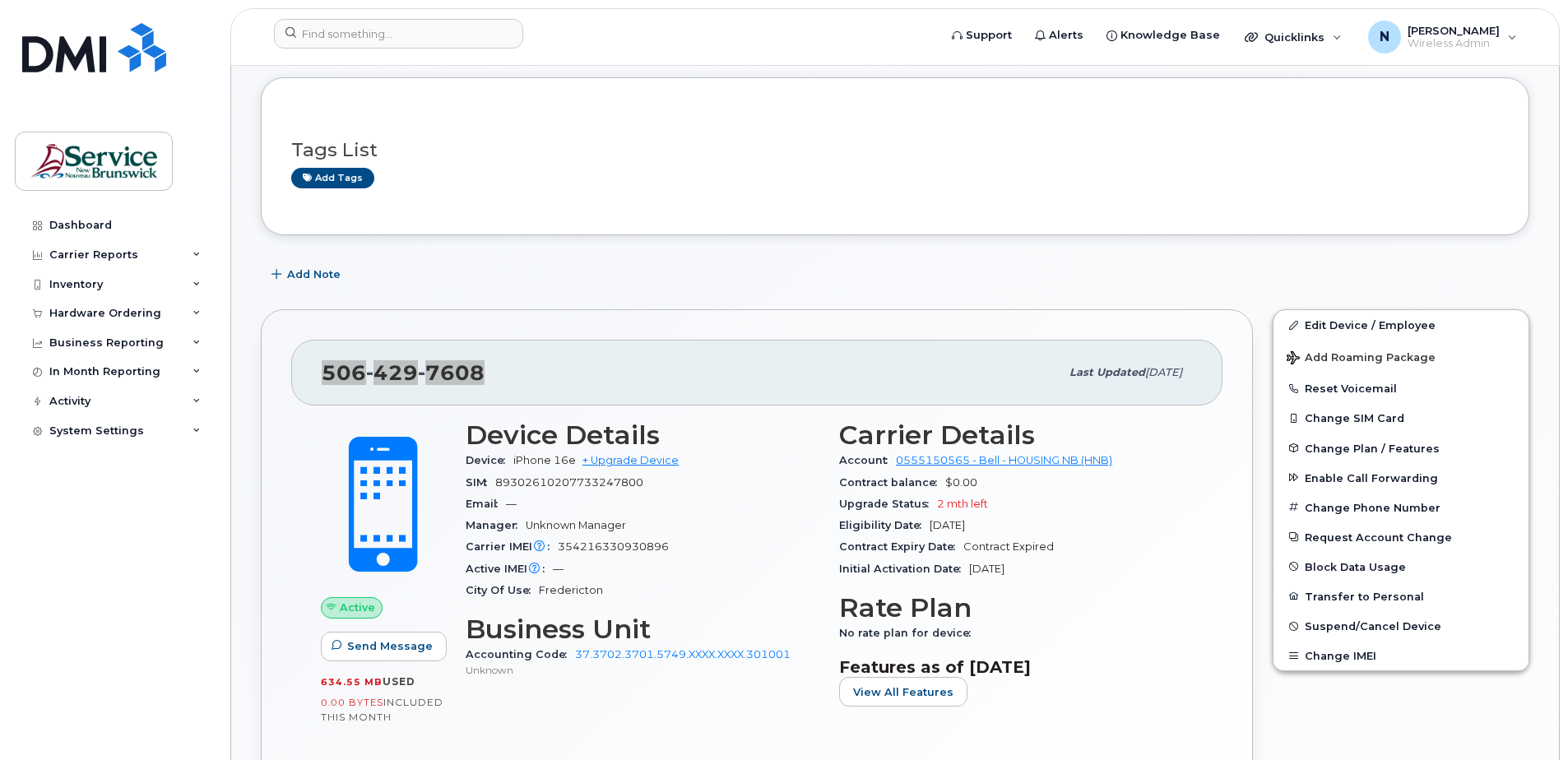
scroll to position [165, 0]
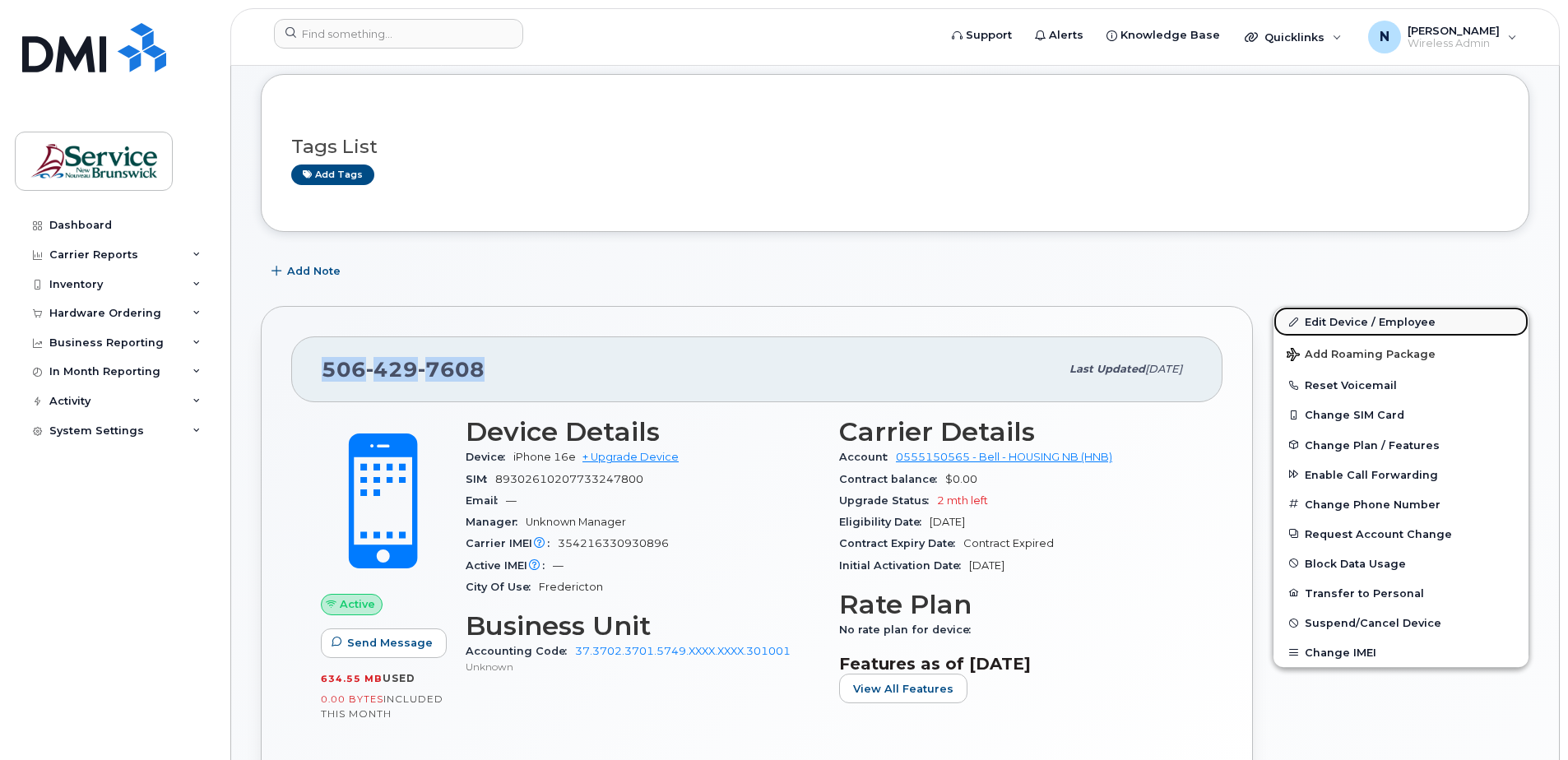
click at [1362, 319] on link "Edit Device / Employee" at bounding box center [1400, 321] width 255 height 30
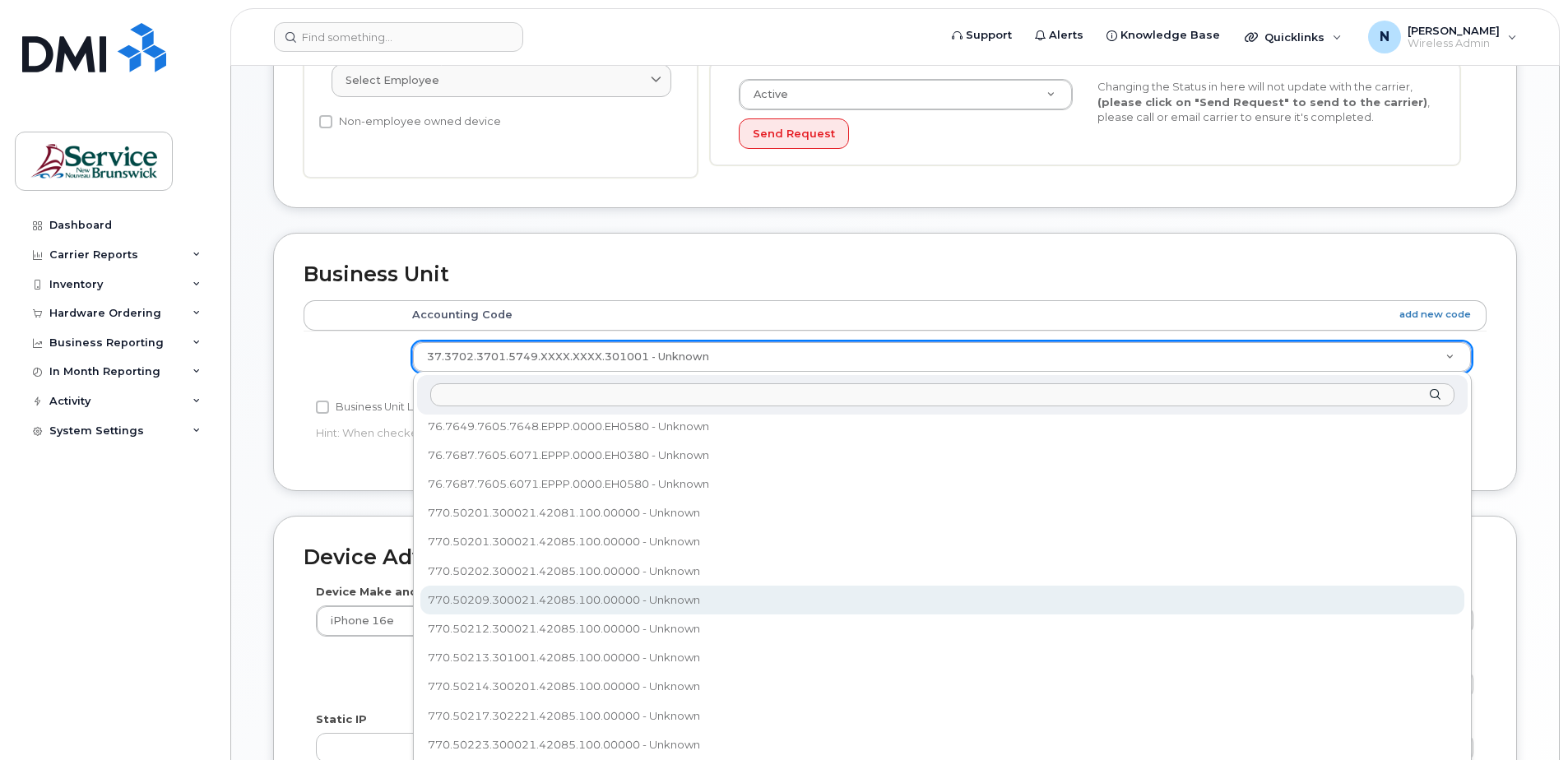
scroll to position [575, 0]
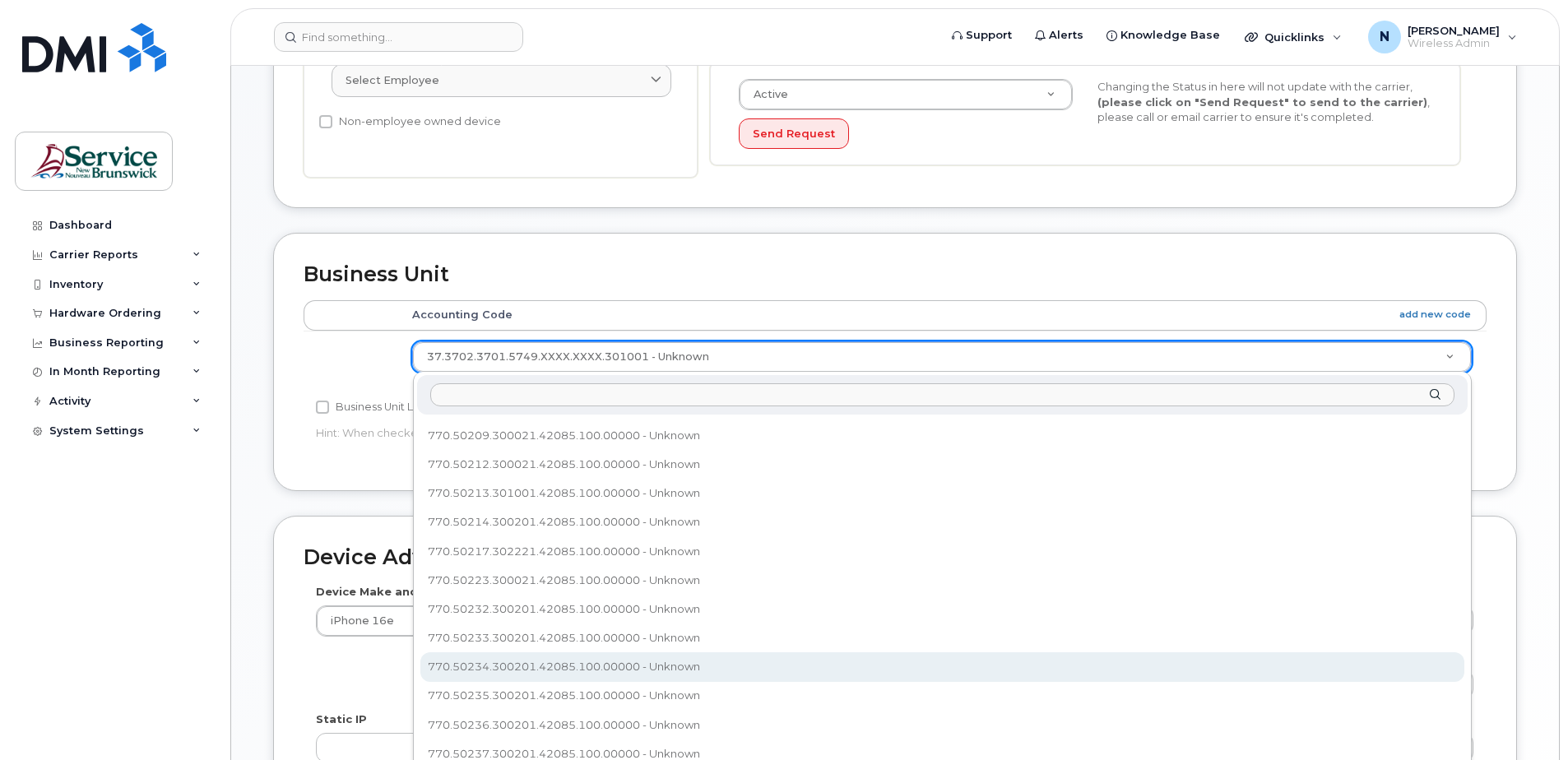
select select "35644325"
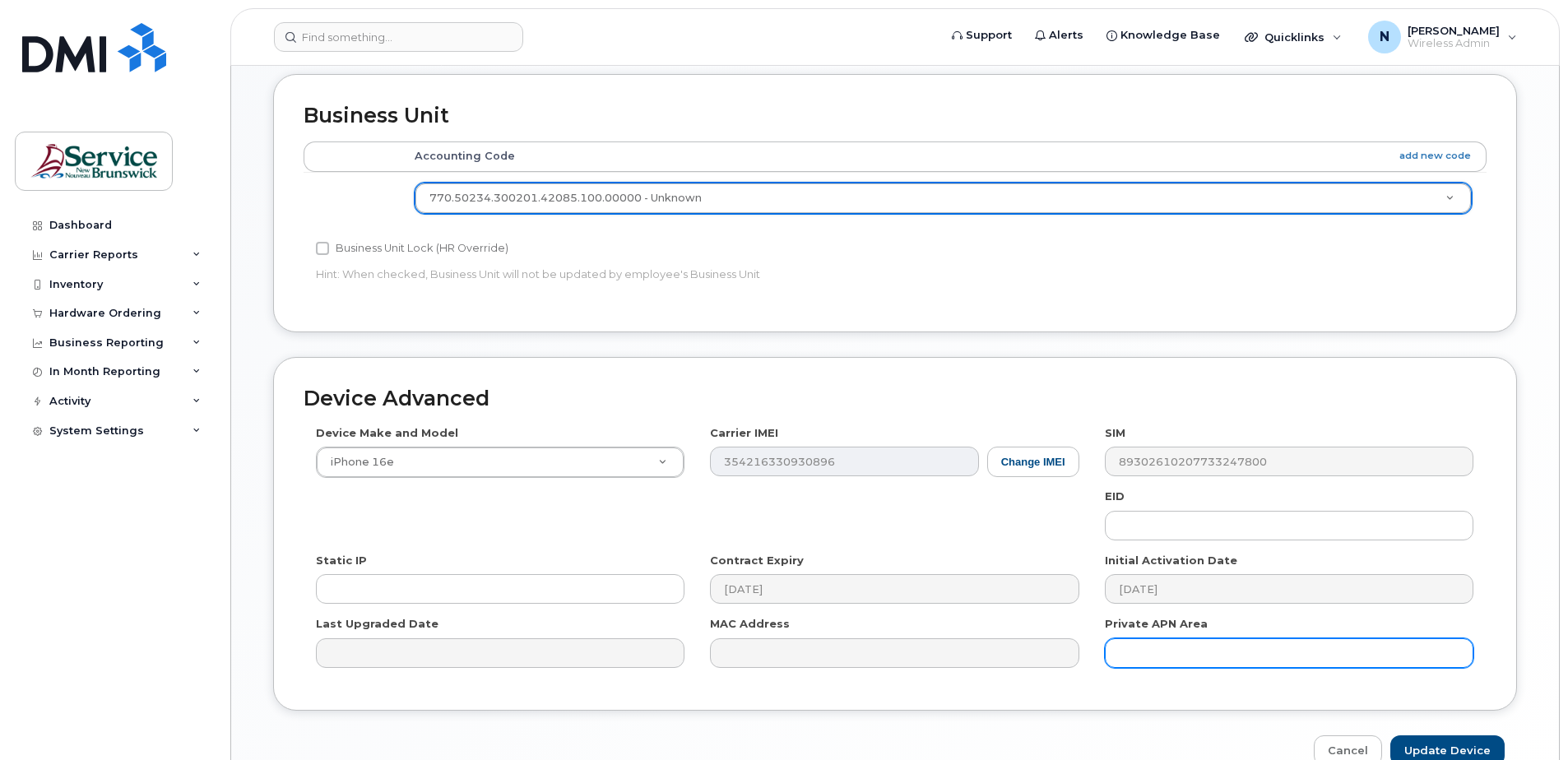
scroll to position [766, 0]
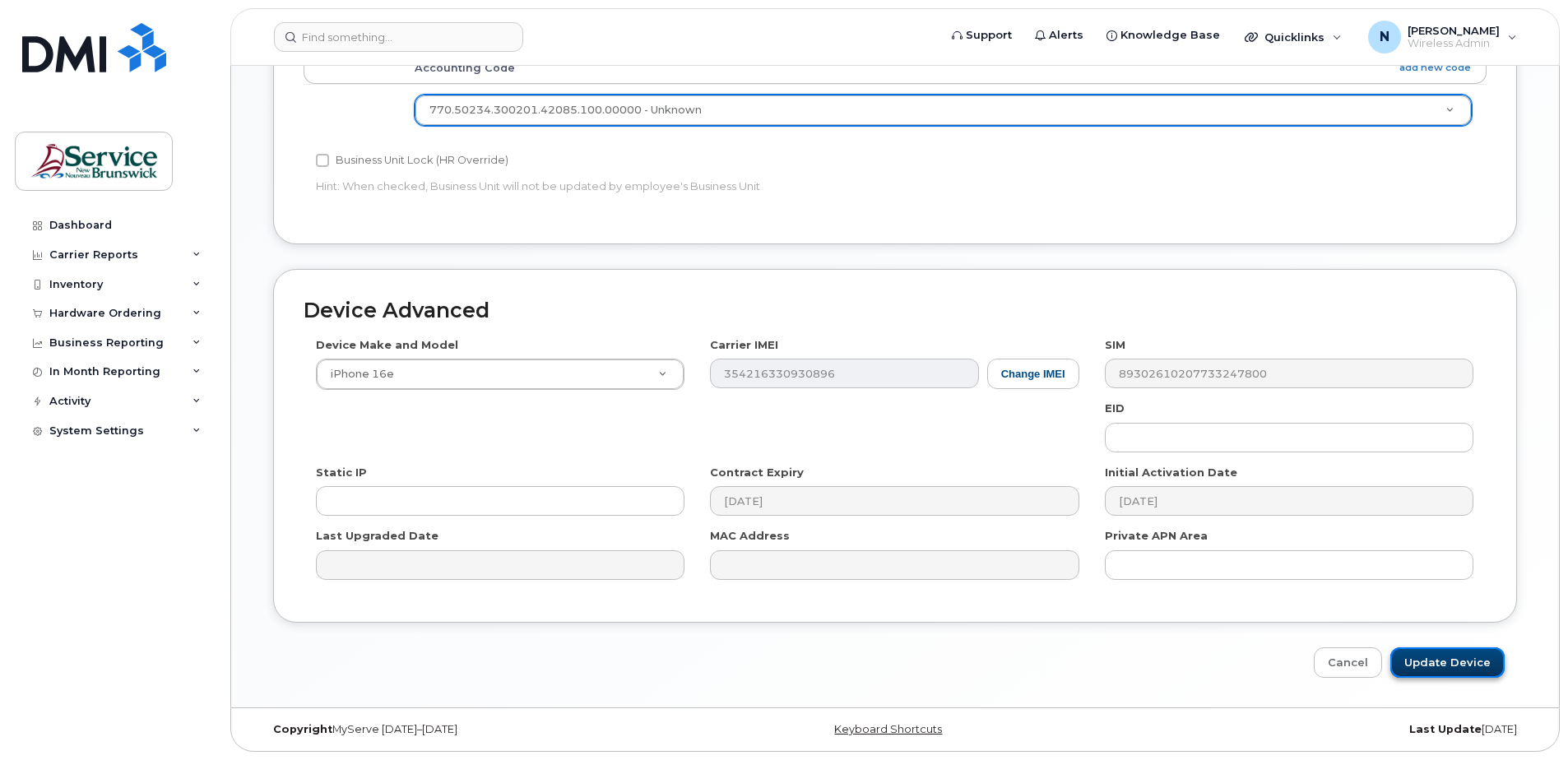
click at [1417, 652] on input "Update Device" at bounding box center [1447, 663] width 114 height 31
type input "Saving..."
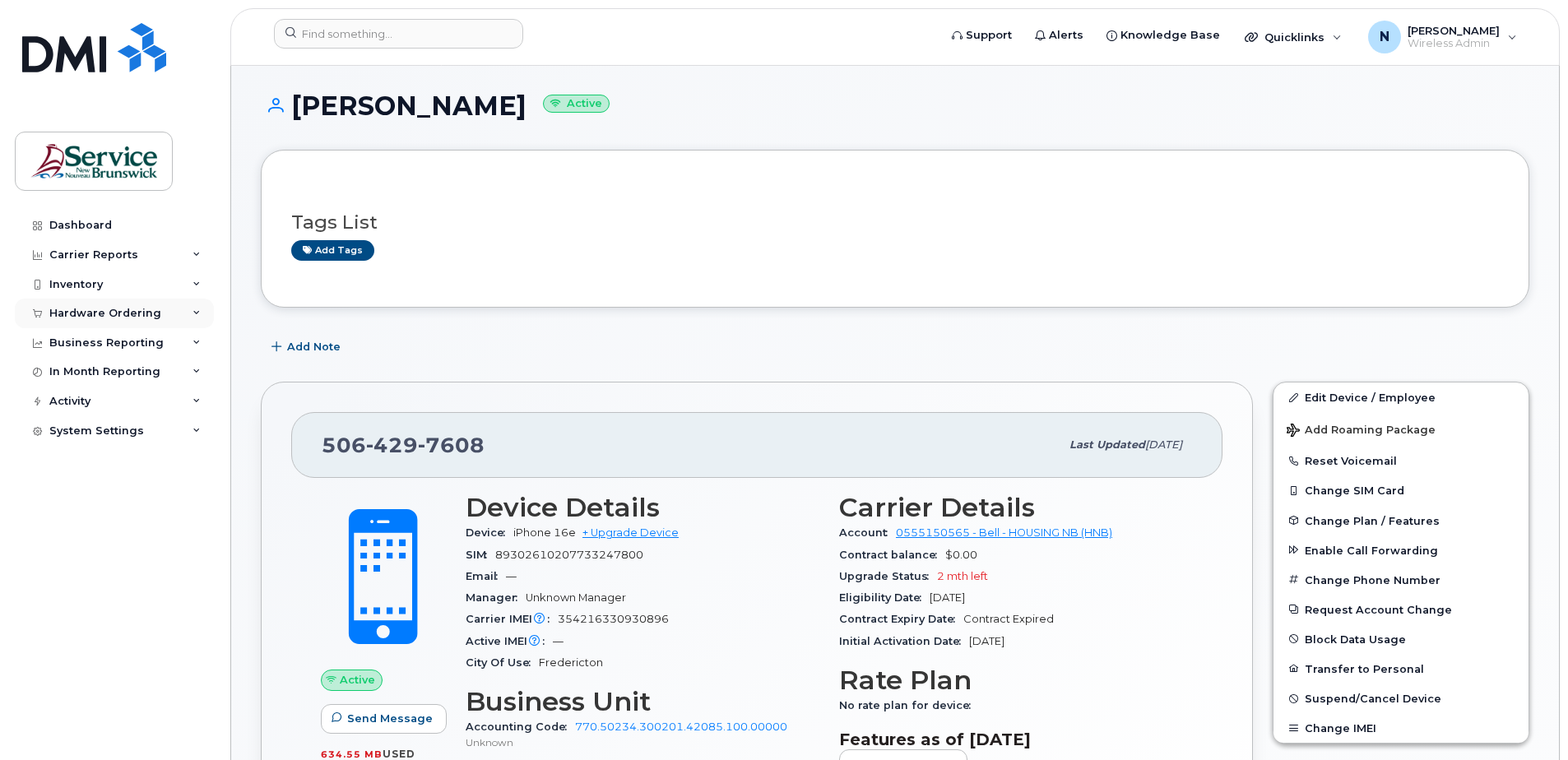
scroll to position [82, 0]
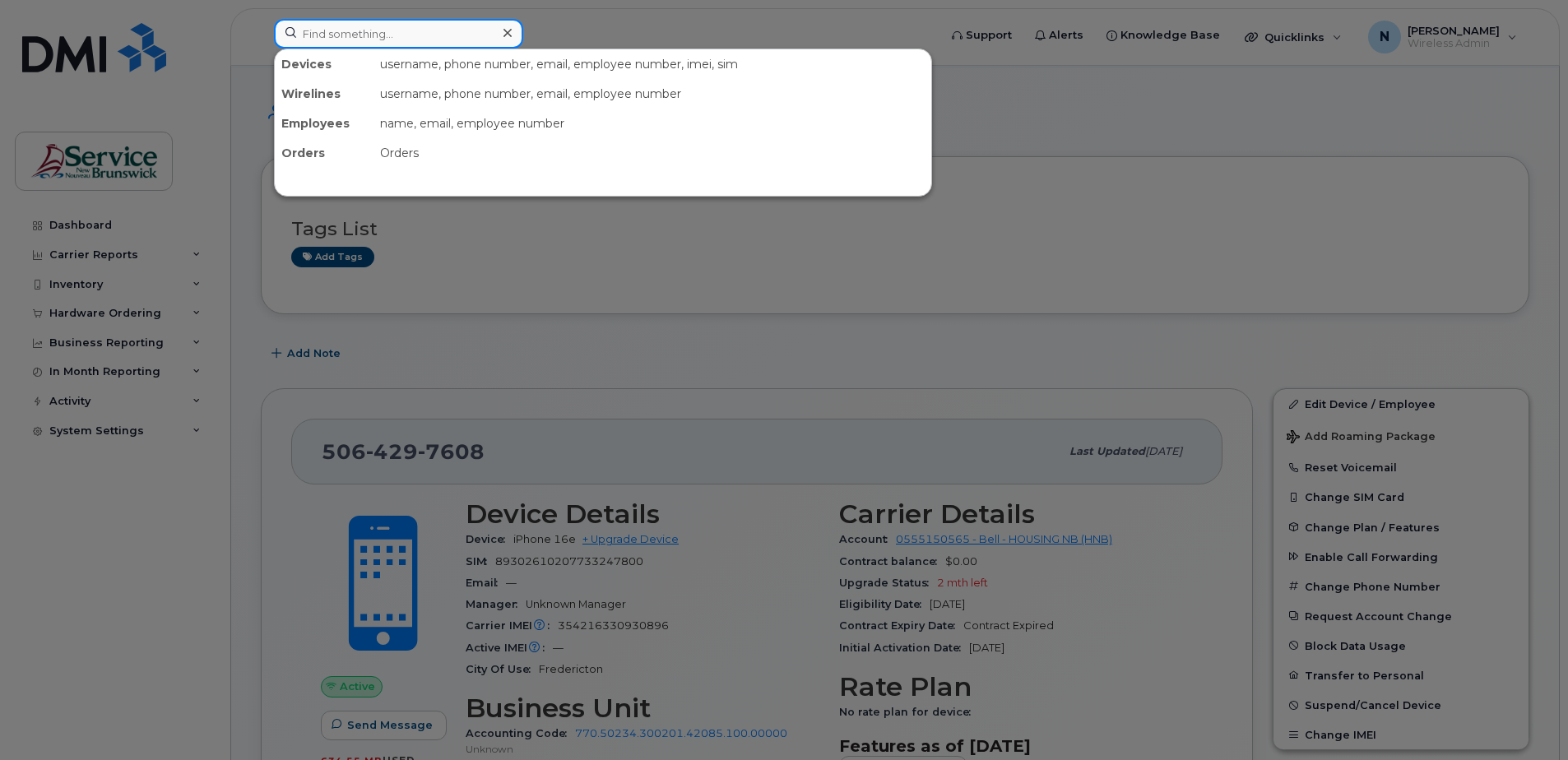
click at [403, 39] on input at bounding box center [398, 34] width 249 height 30
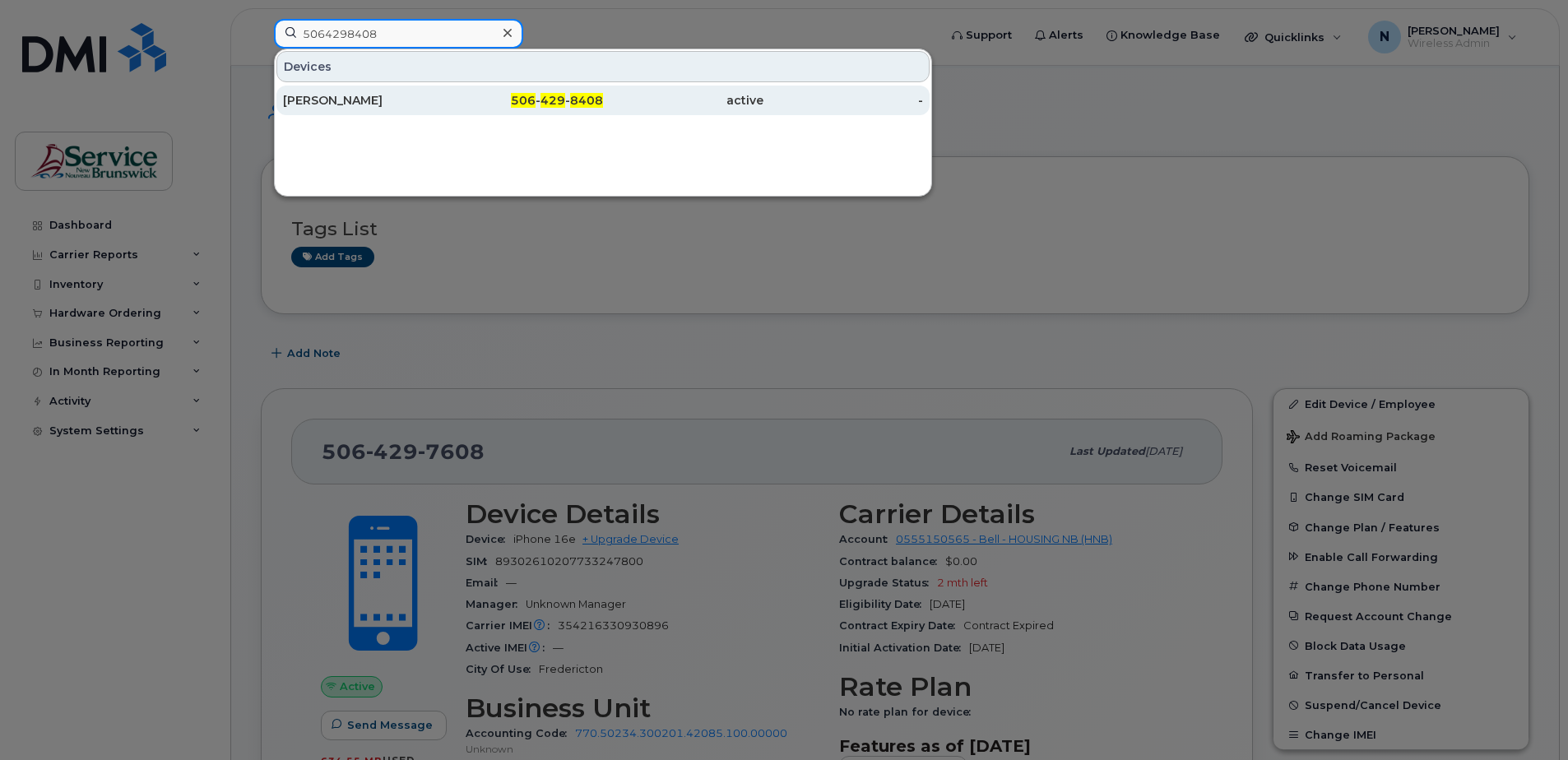
type input "5064298408"
click at [471, 90] on div "506 - 429 - 8408" at bounding box center [524, 100] width 161 height 30
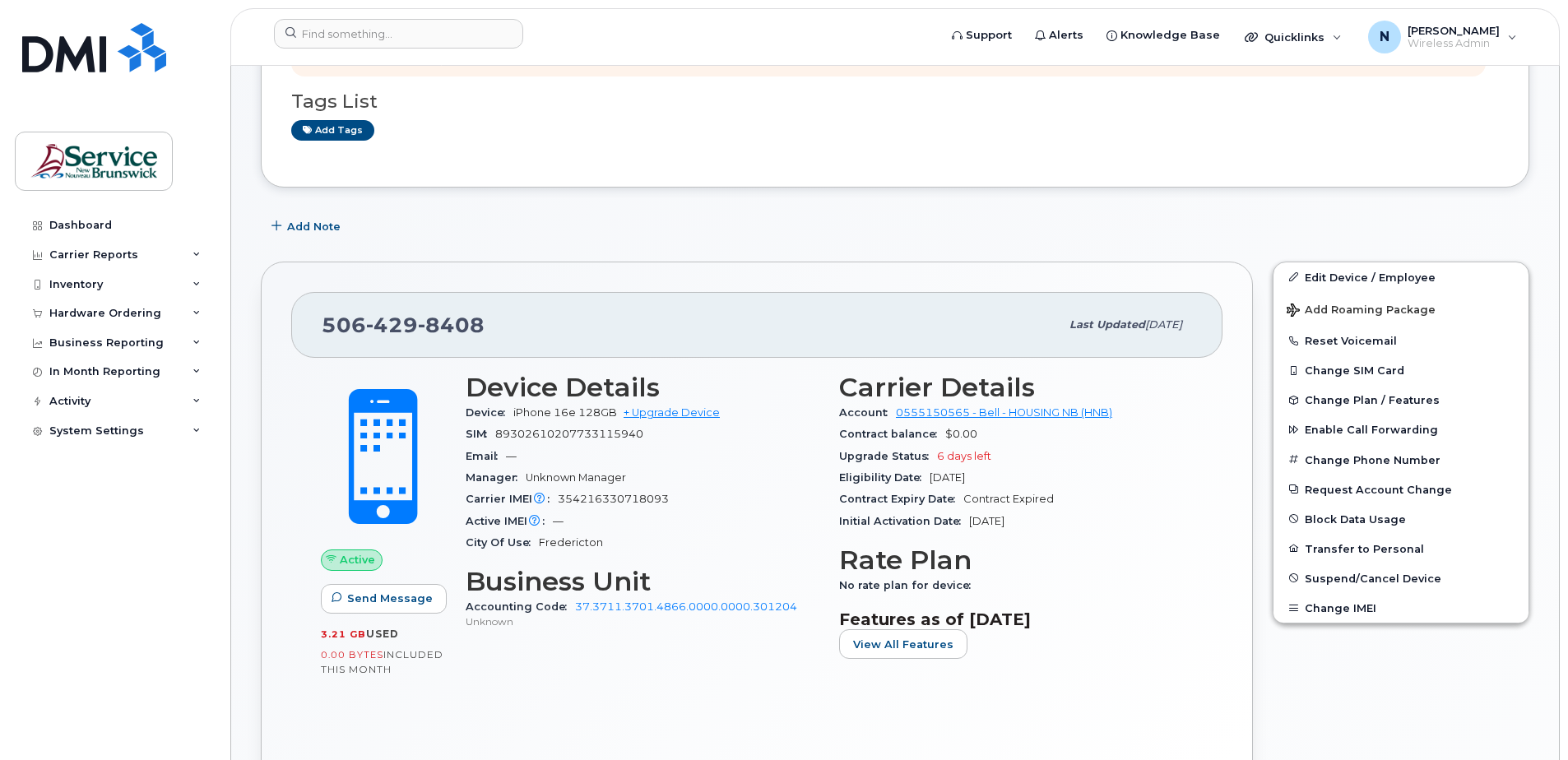
scroll to position [329, 0]
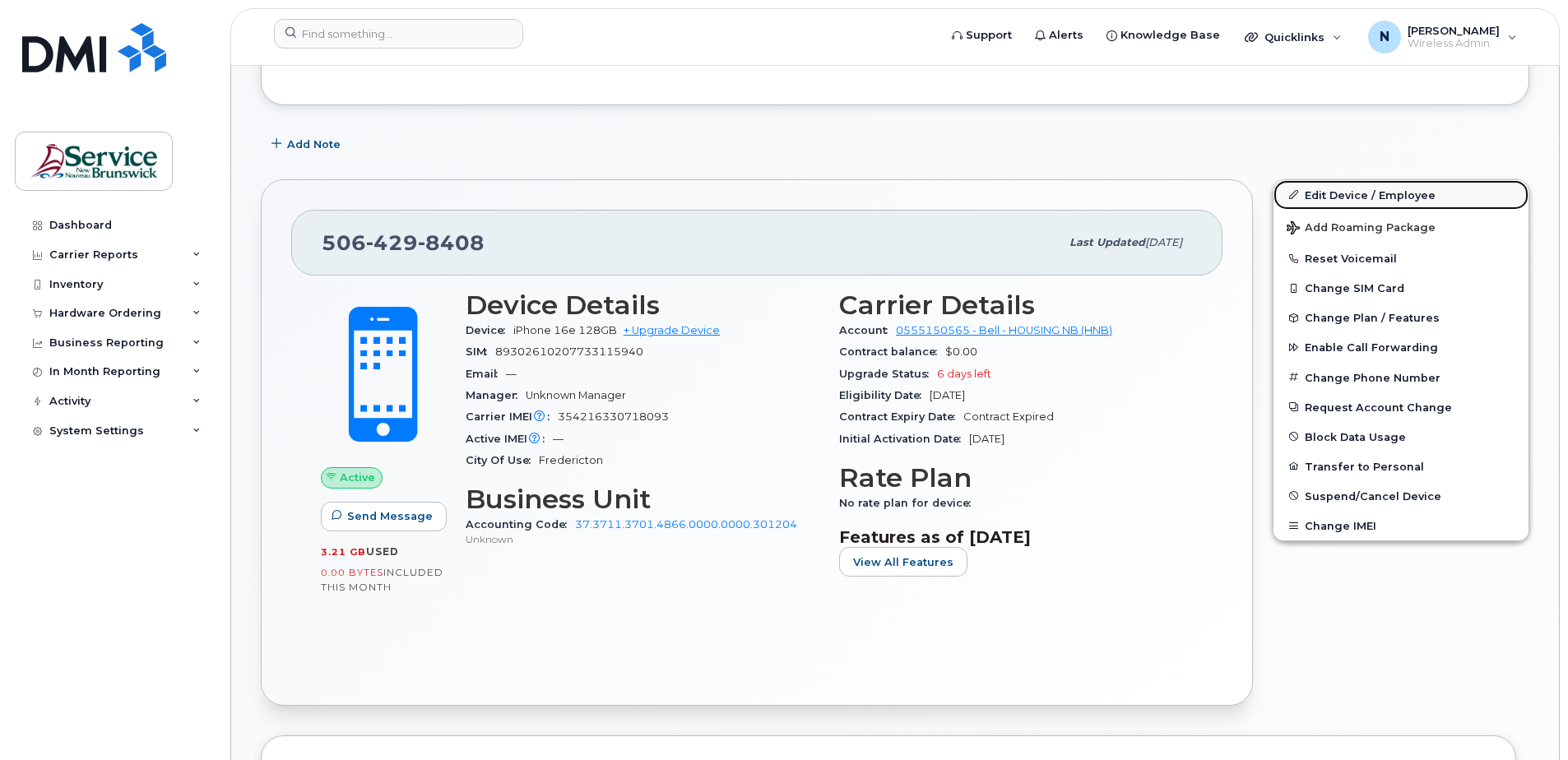
click at [1335, 198] on link "Edit Device / Employee" at bounding box center [1400, 195] width 255 height 30
drag, startPoint x: 1403, startPoint y: 193, endPoint x: 1341, endPoint y: 214, distance: 65.5
click at [1403, 192] on link "Edit Device / Employee" at bounding box center [1400, 195] width 255 height 30
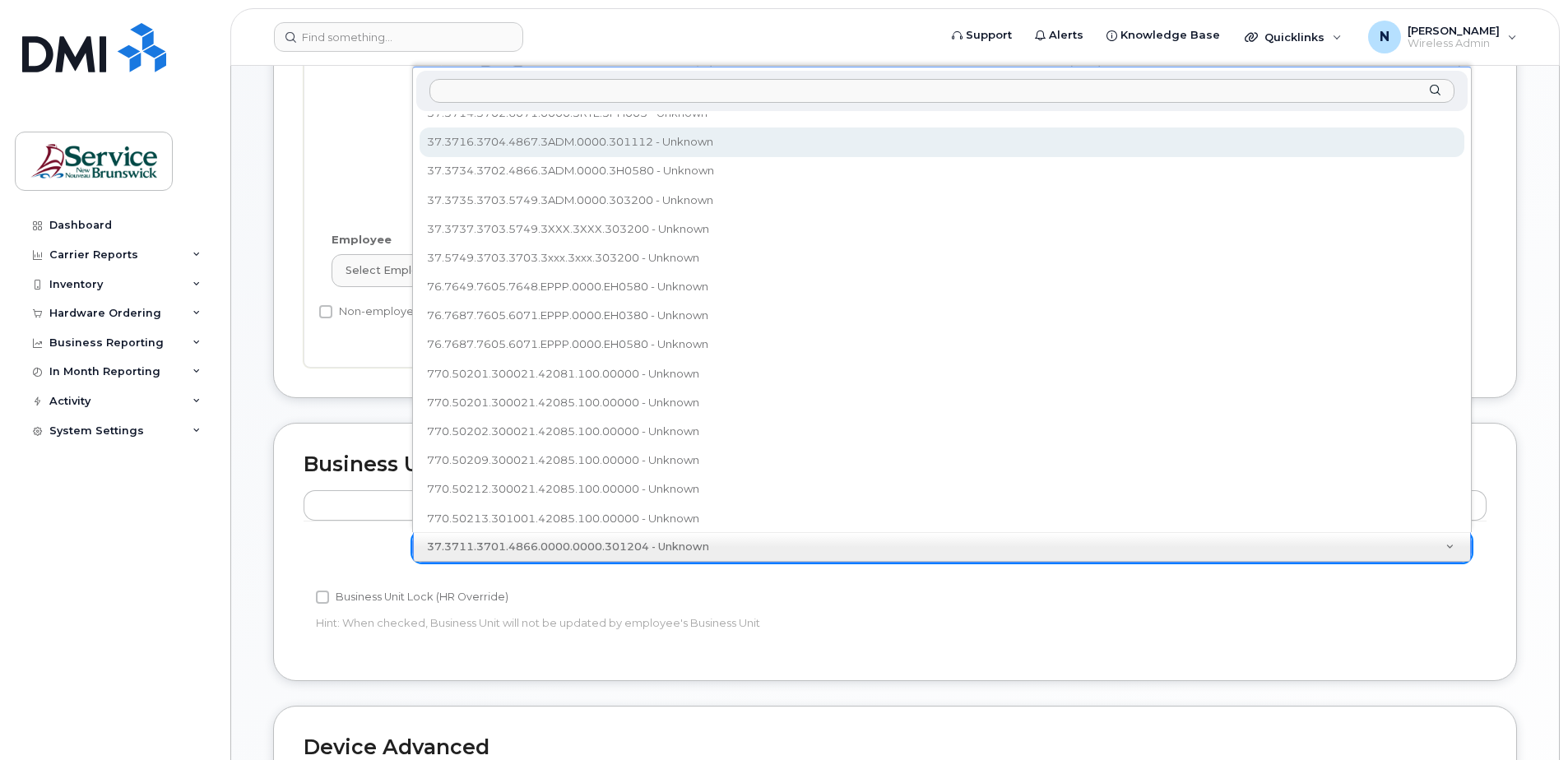
scroll to position [412, 0]
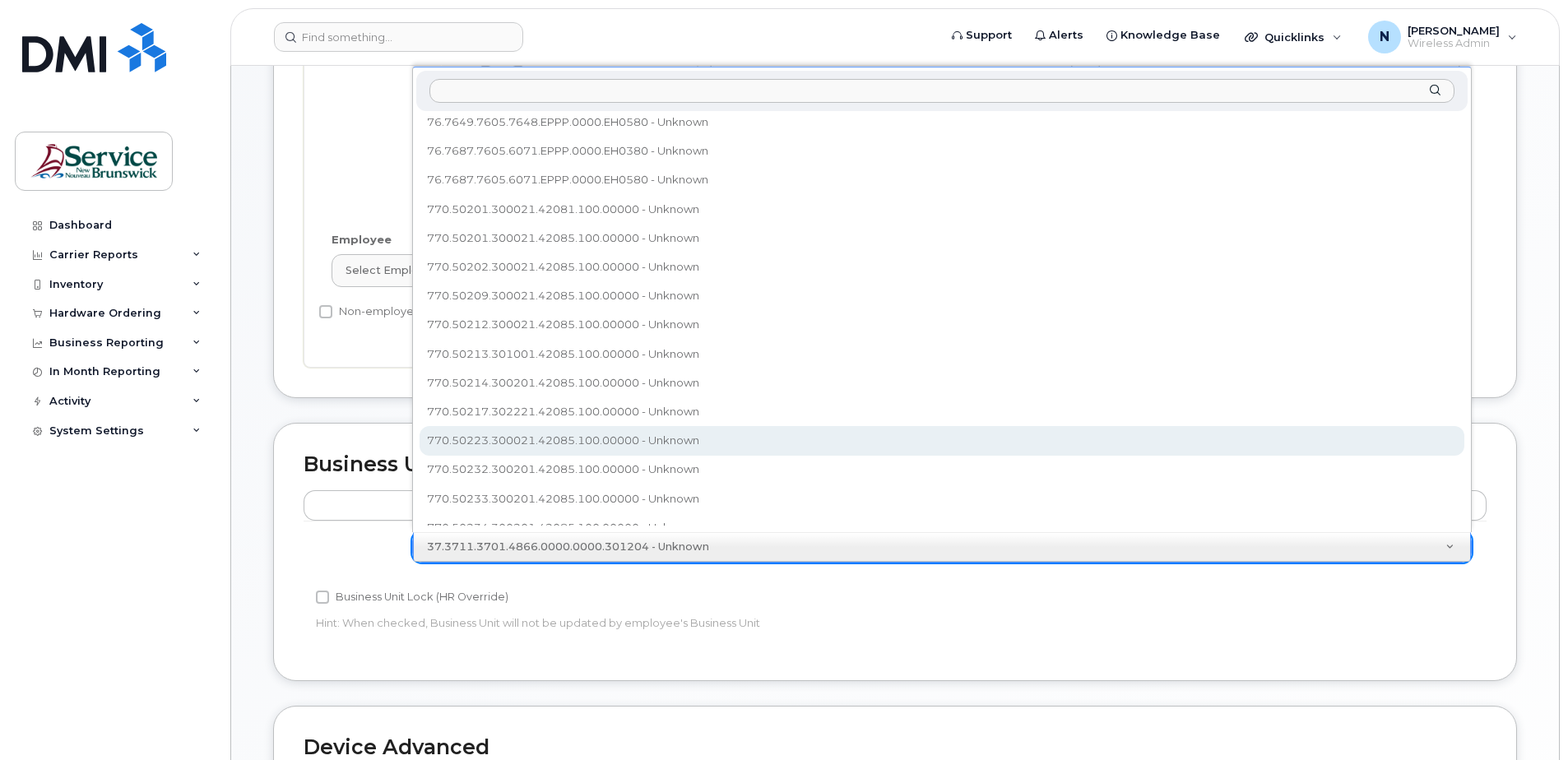
select select "35856846"
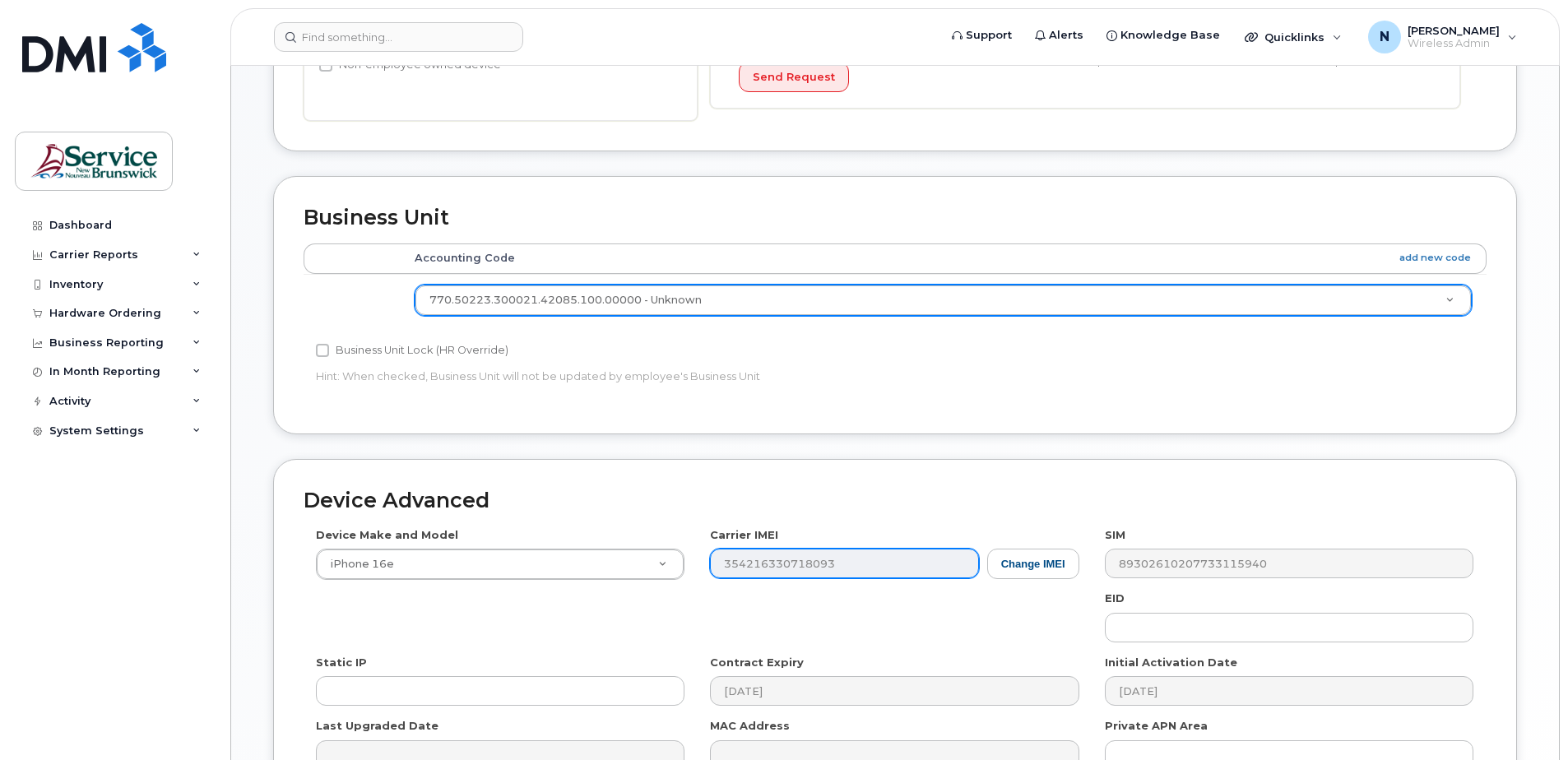
scroll to position [766, 0]
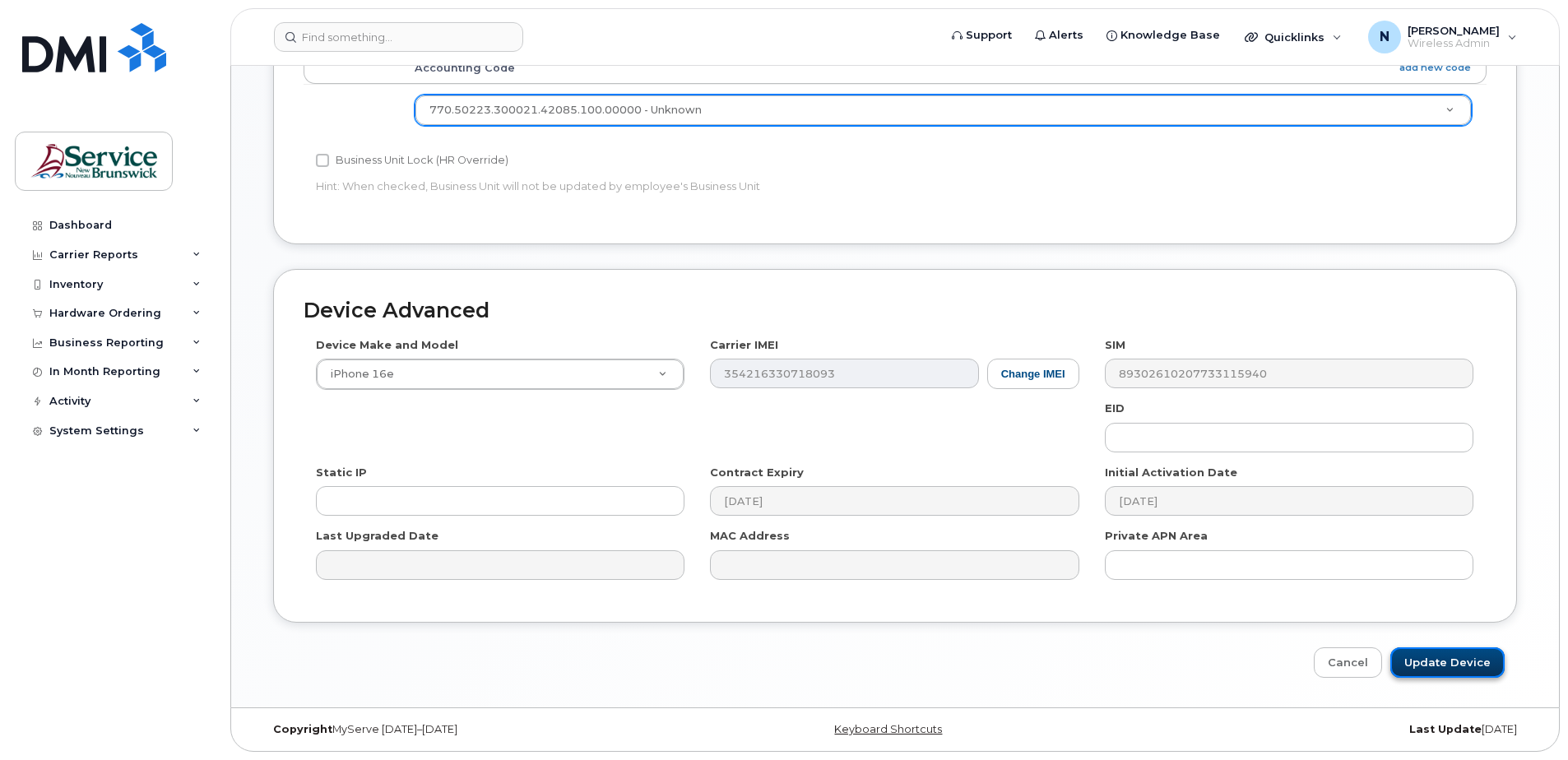
click at [1442, 669] on input "Update Device" at bounding box center [1447, 663] width 114 height 31
type input "Saving..."
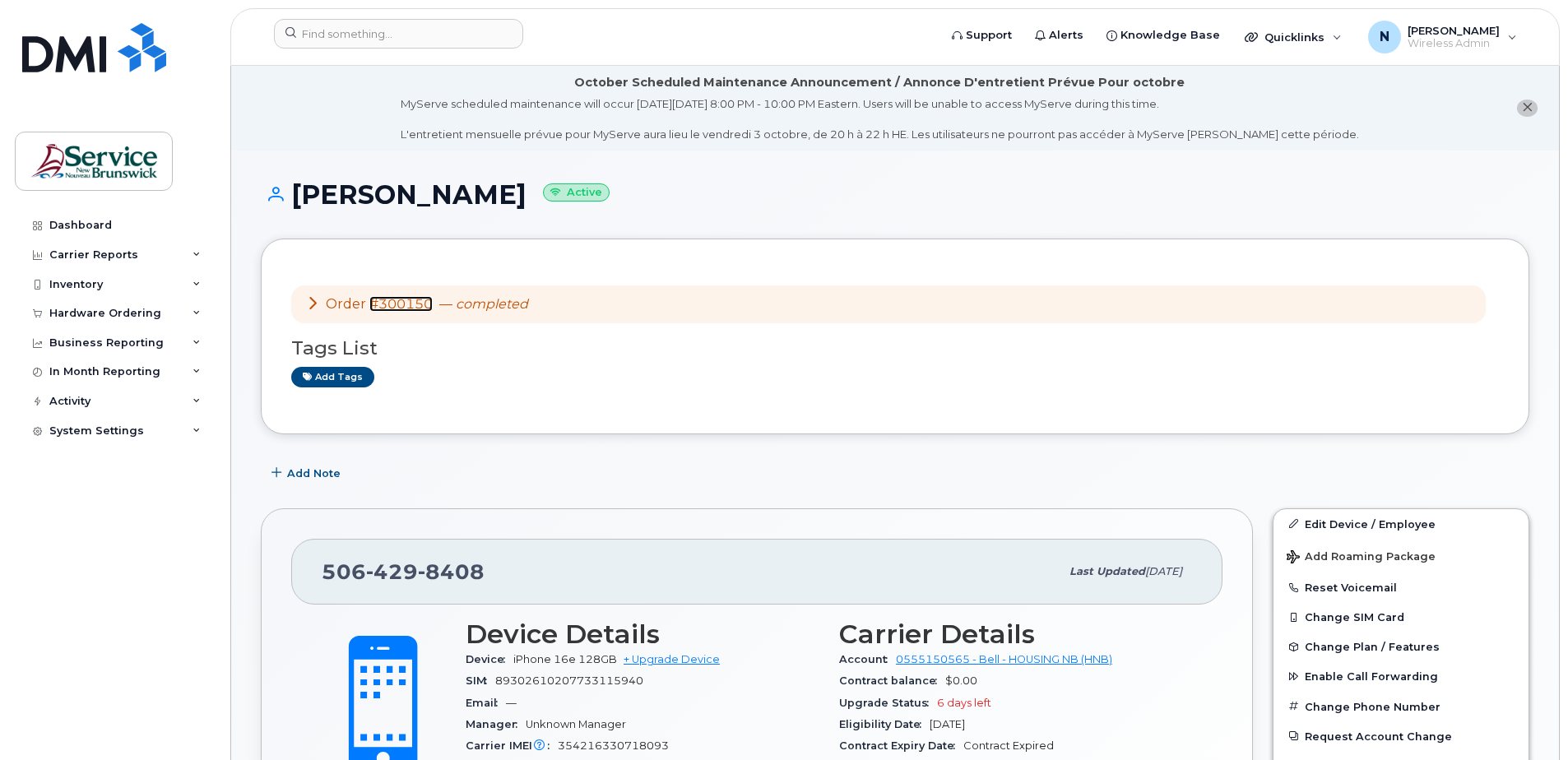
click at [407, 306] on link "#300150" at bounding box center [401, 304] width 64 height 16
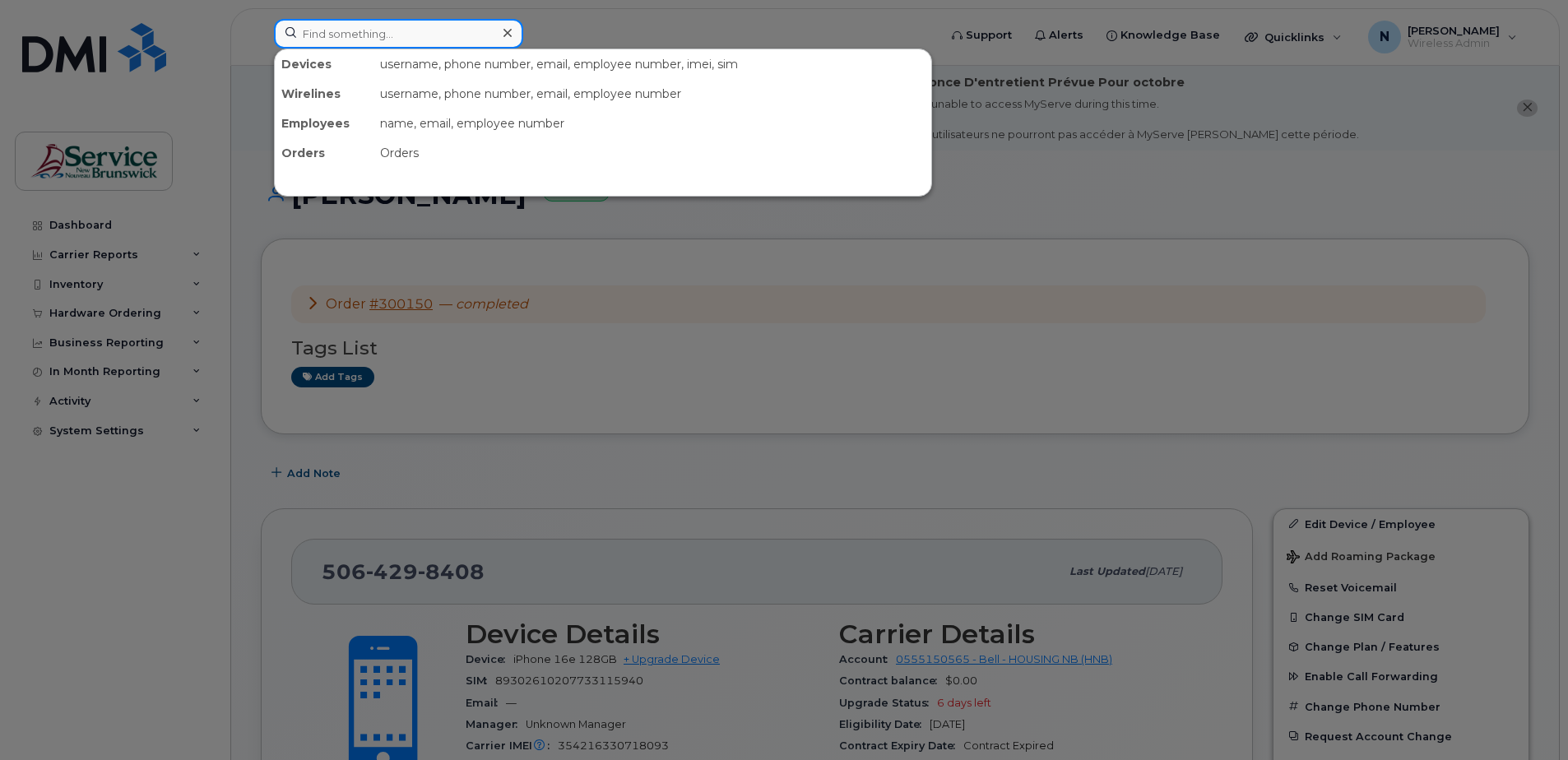
click at [417, 30] on input at bounding box center [398, 34] width 249 height 30
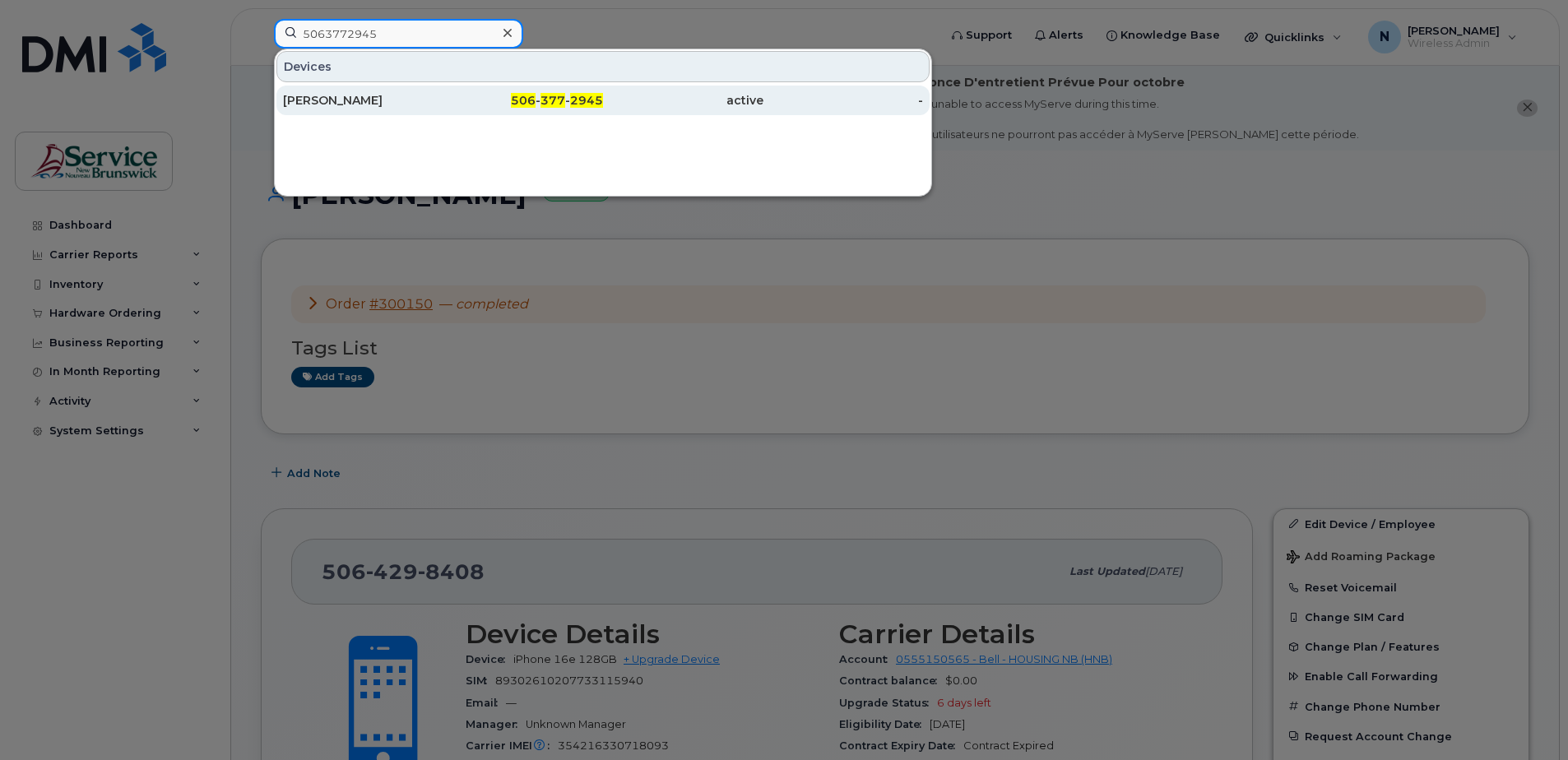
type input "5063772945"
click at [566, 103] on div "506 - 377 - 2945" at bounding box center [524, 100] width 161 height 17
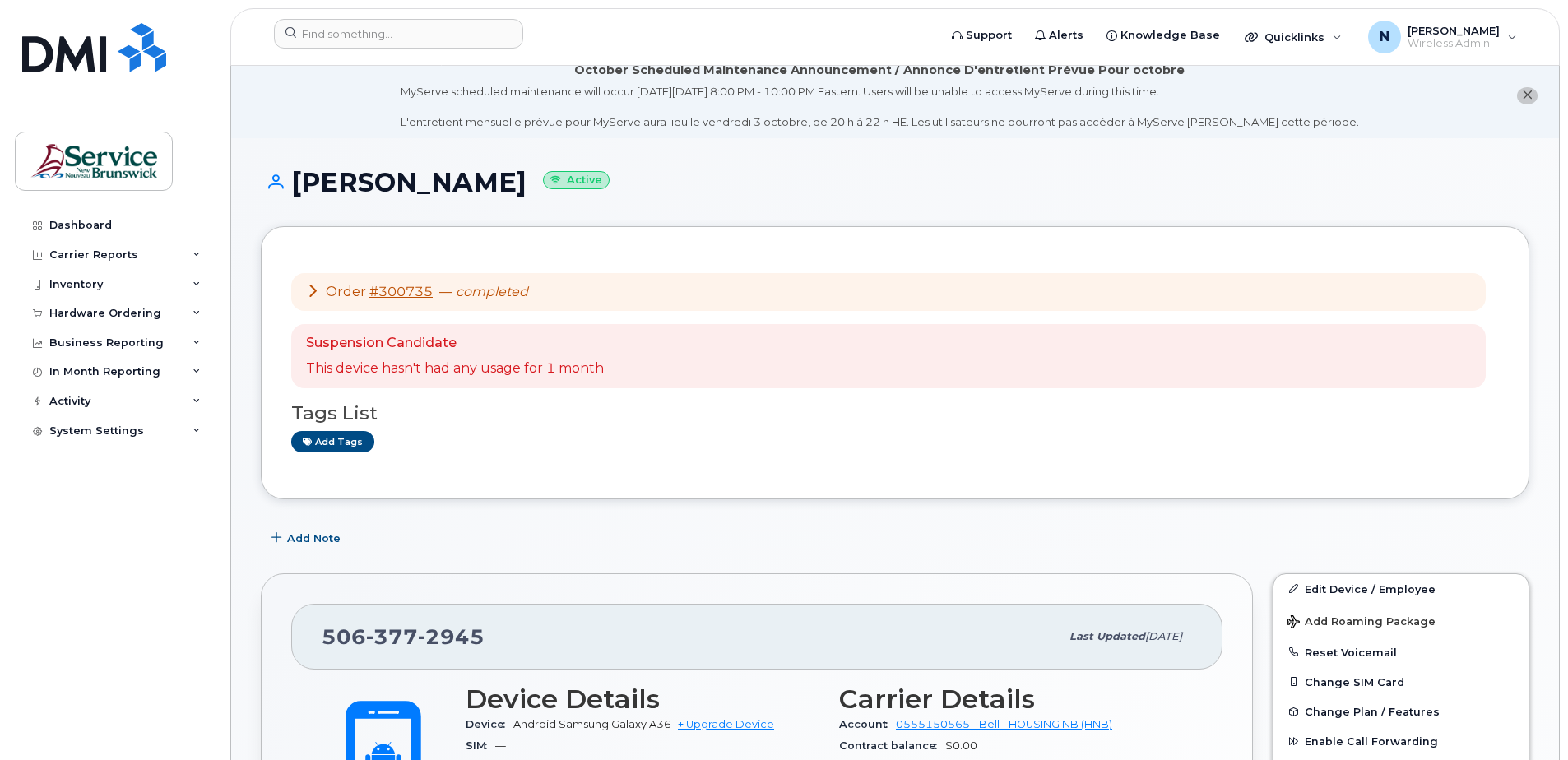
scroll to position [412, 0]
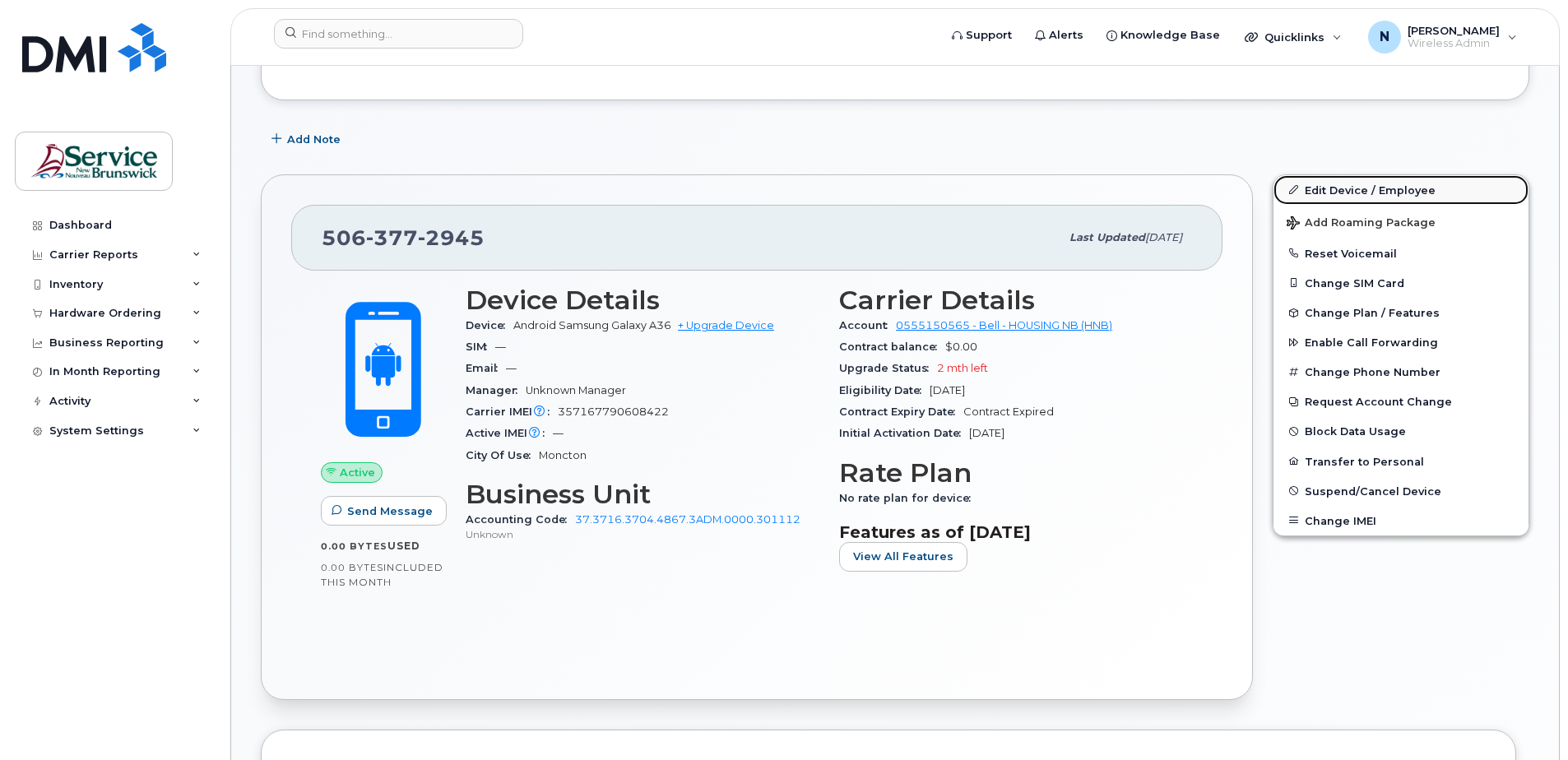
click at [1363, 190] on link "Edit Device / Employee" at bounding box center [1400, 190] width 255 height 30
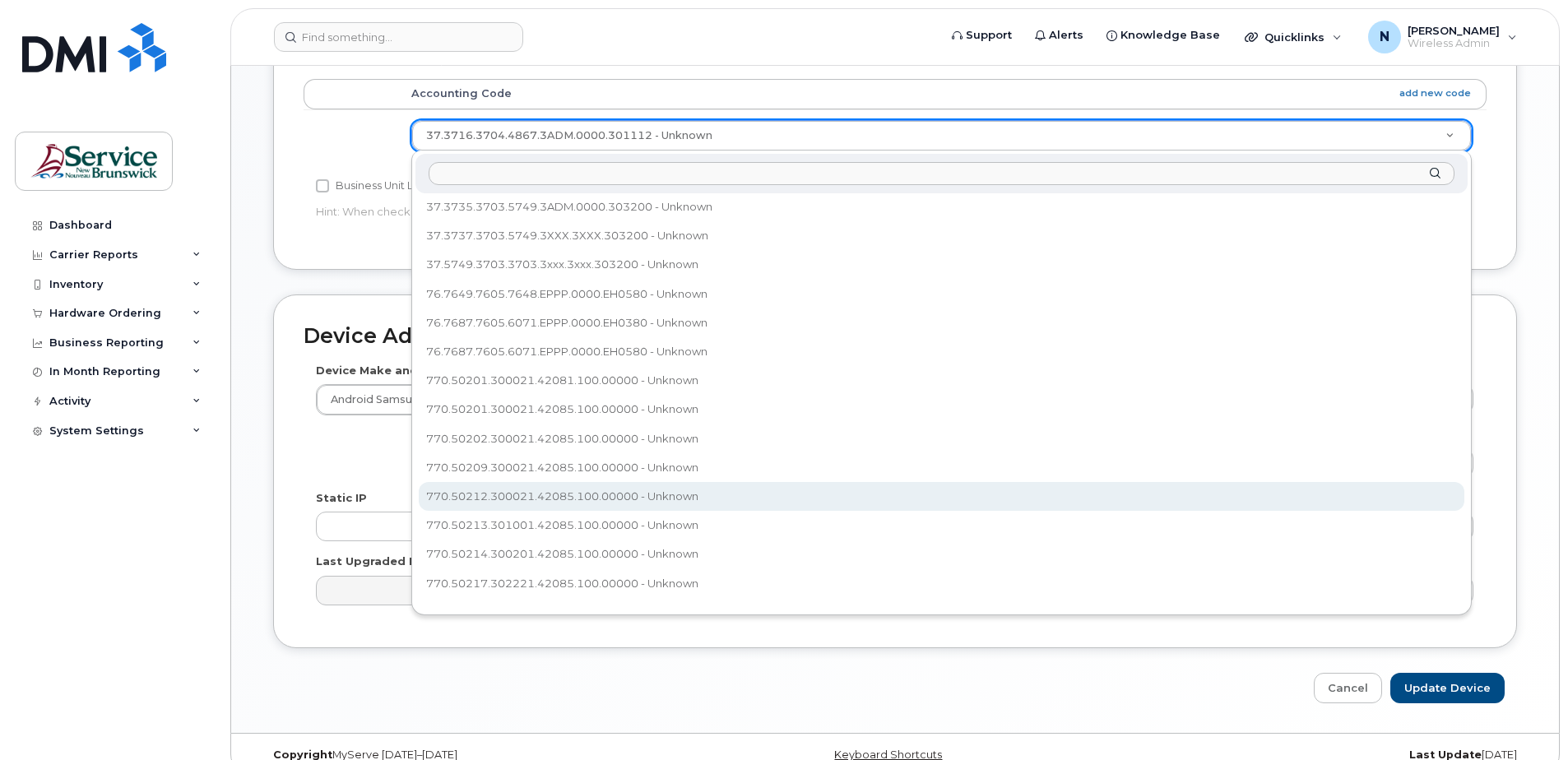
scroll to position [329, 0]
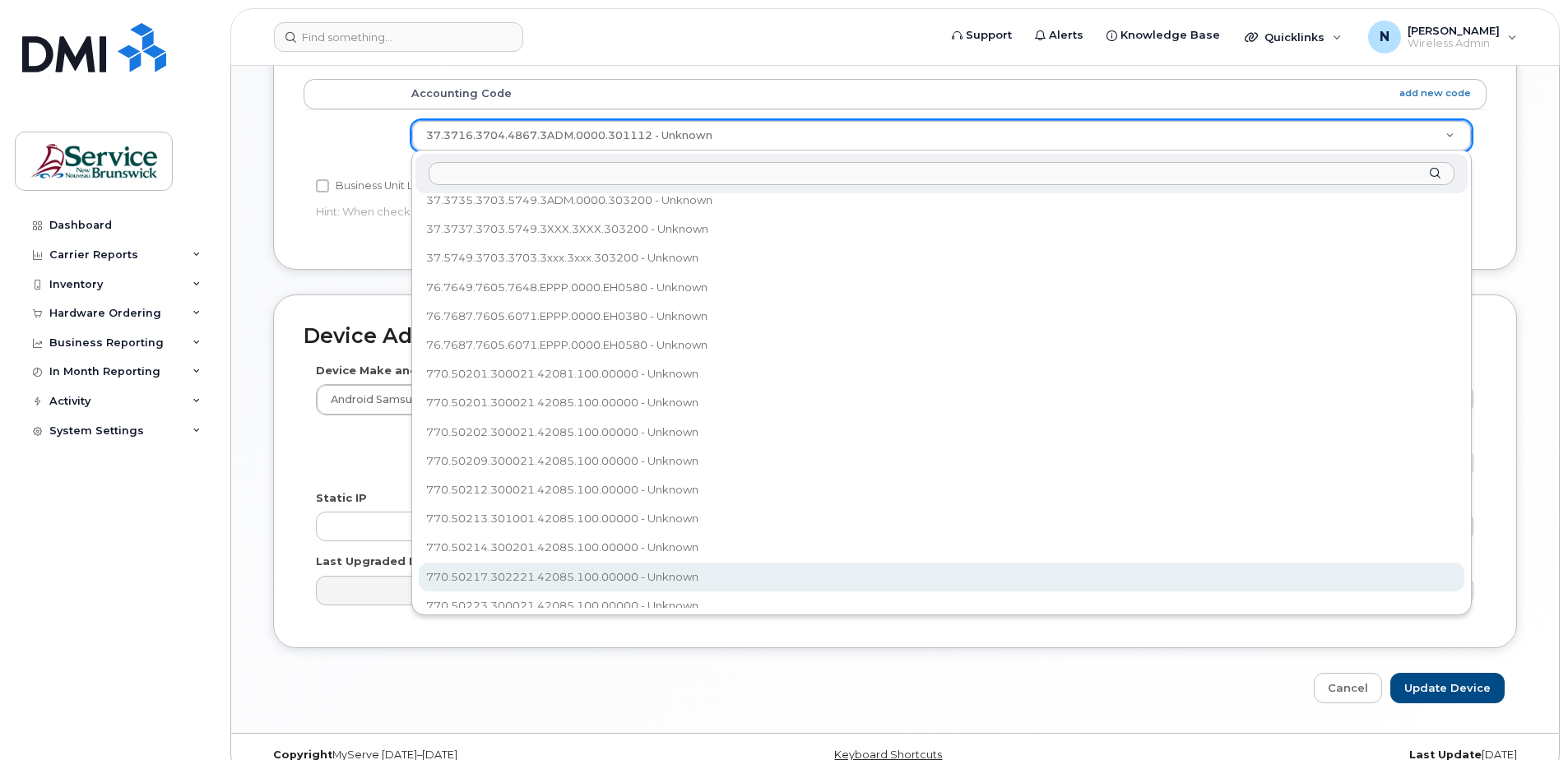
select select "35644322"
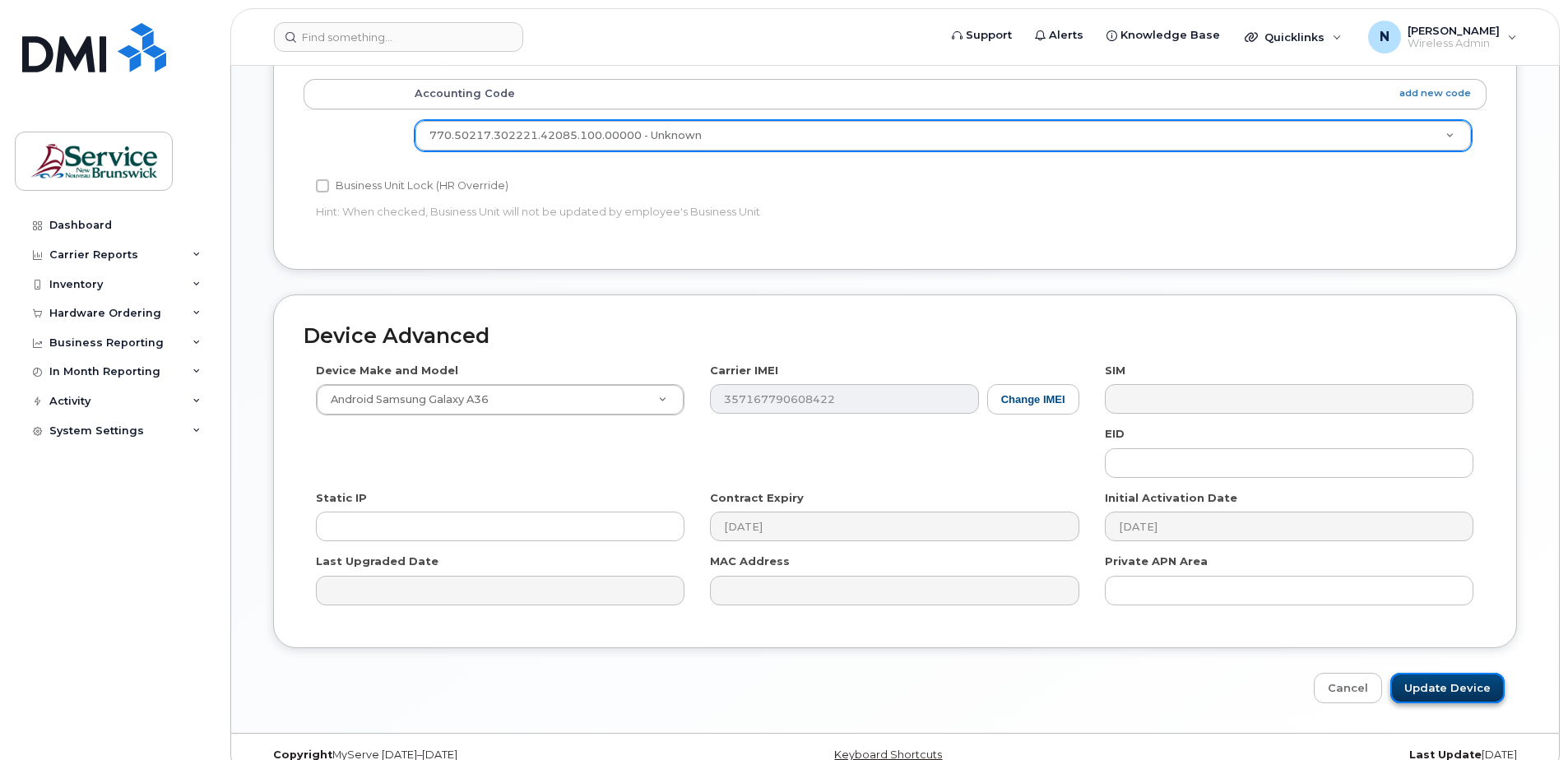
click at [1446, 694] on input "Update Device" at bounding box center [1447, 688] width 114 height 31
type input "Saving..."
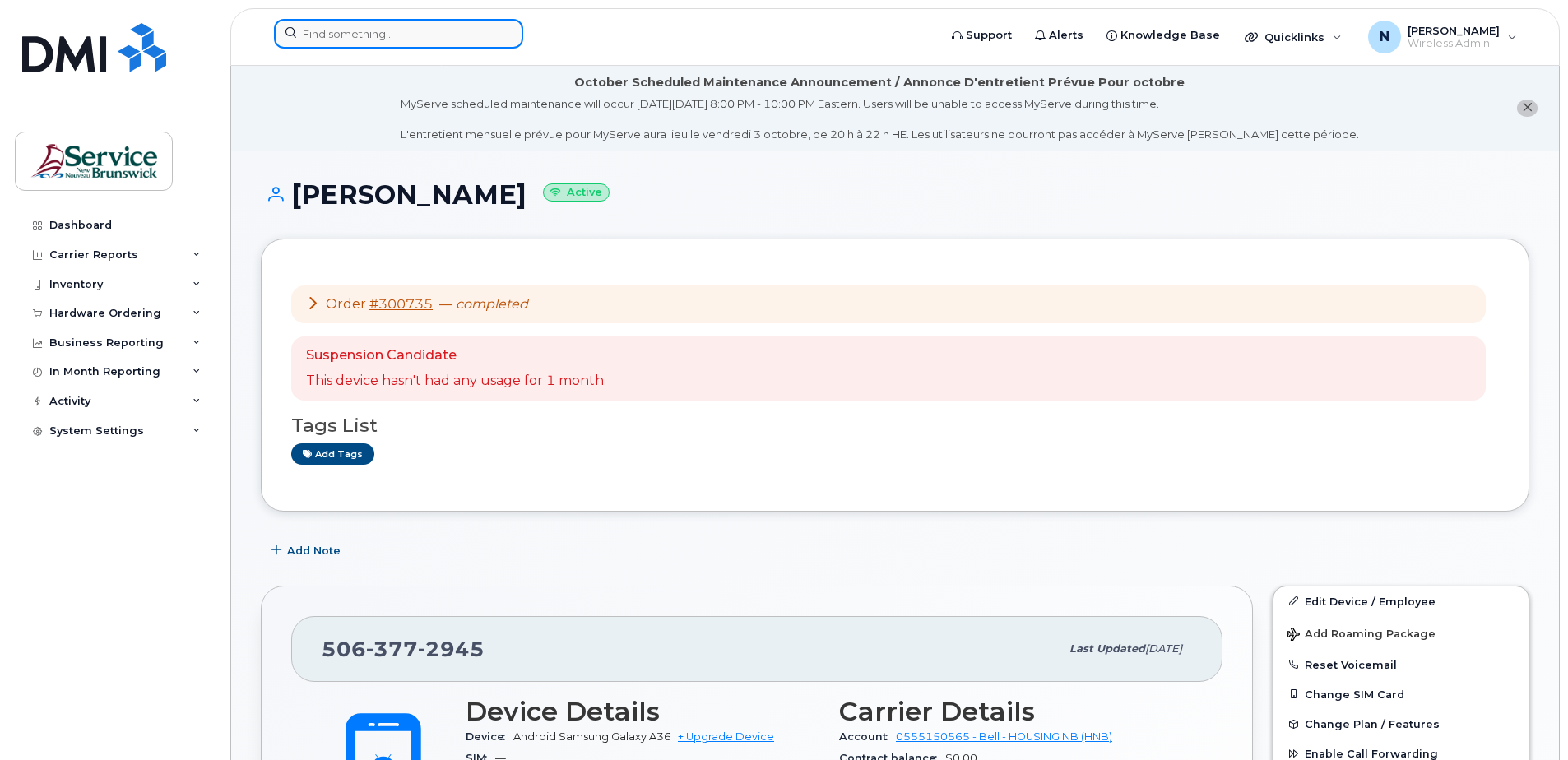
click at [423, 47] on input at bounding box center [398, 34] width 249 height 30
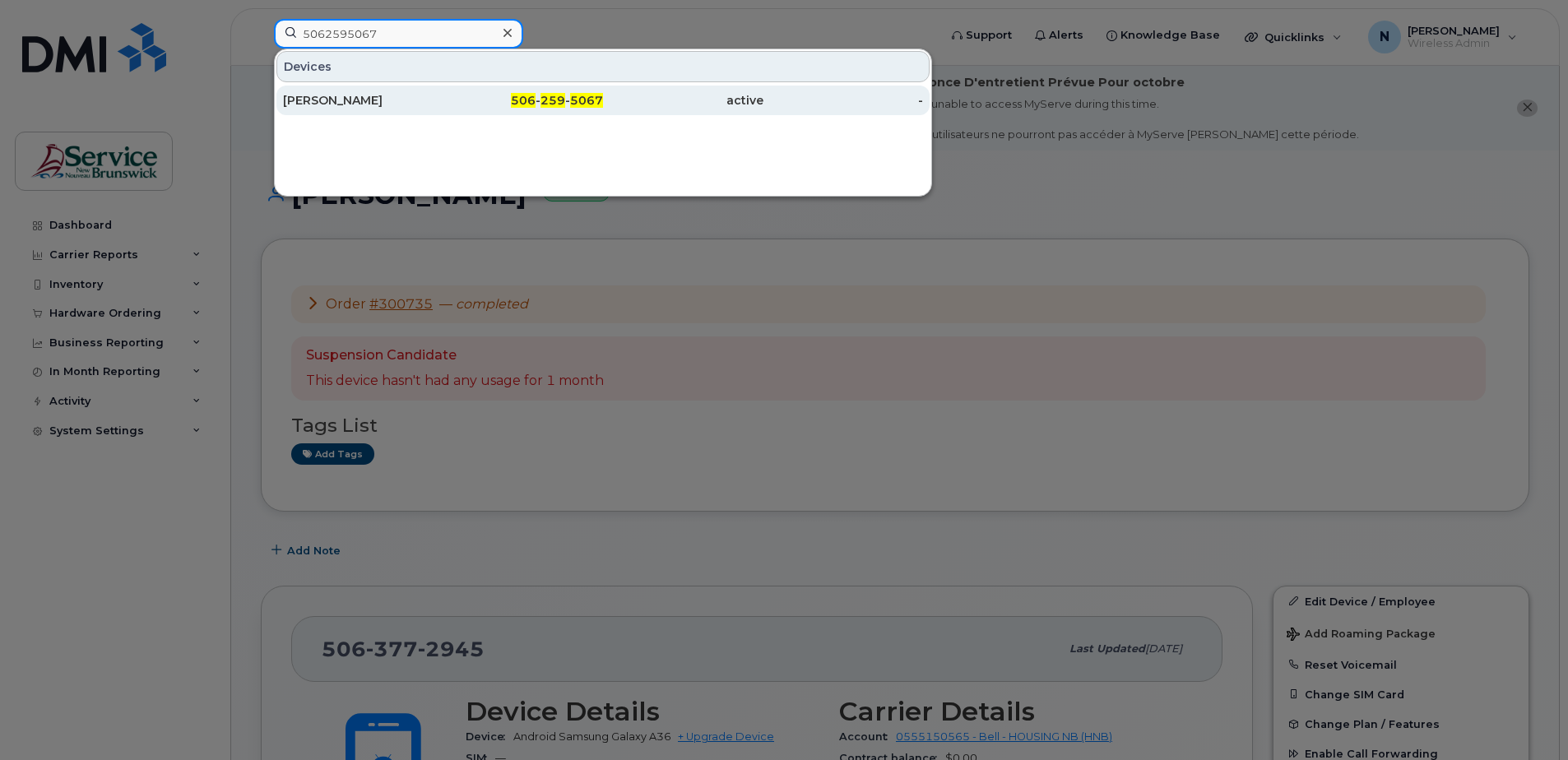
type input "5062595067"
click at [530, 107] on span "506" at bounding box center [523, 100] width 25 height 15
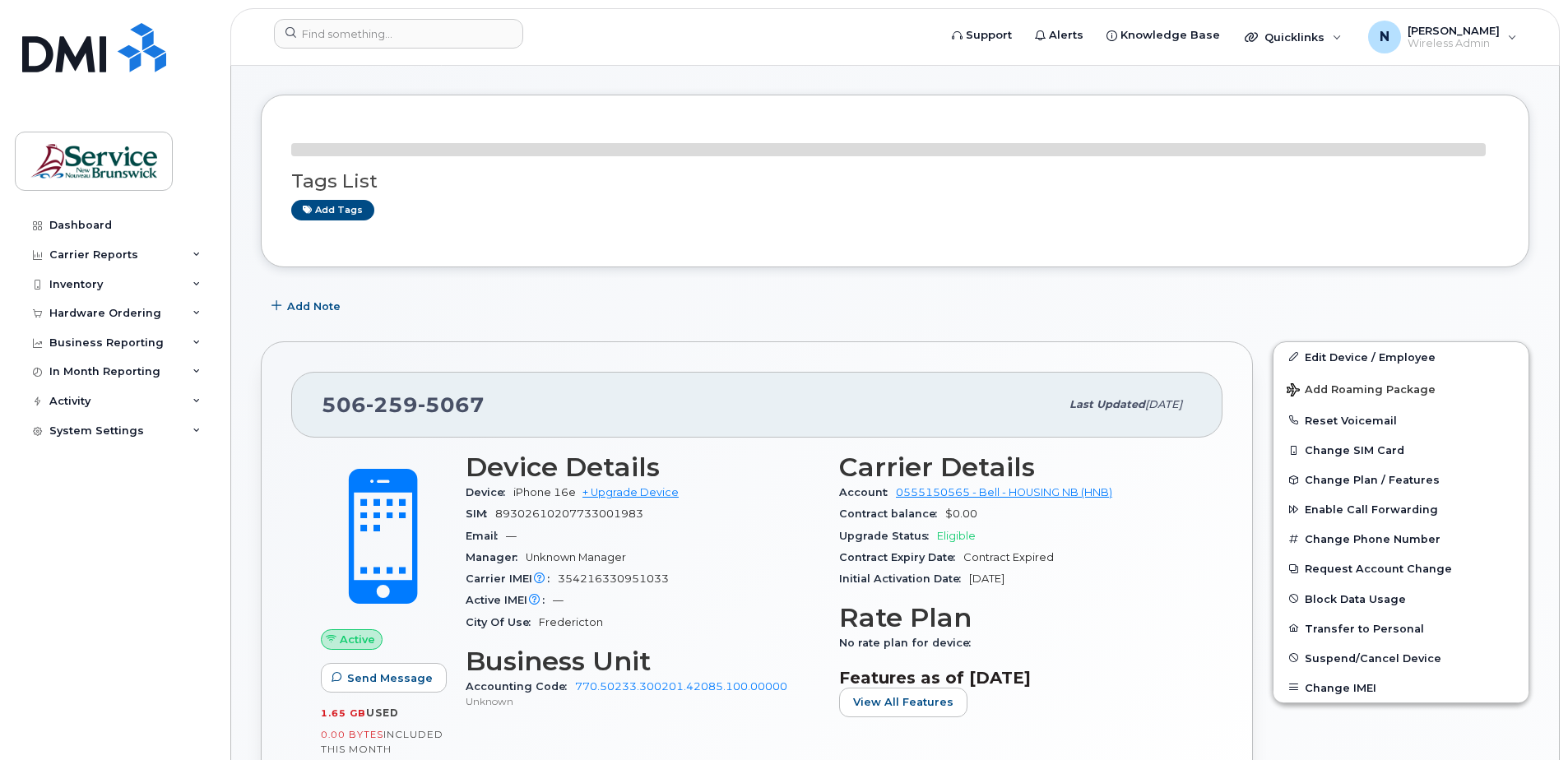
scroll to position [247, 0]
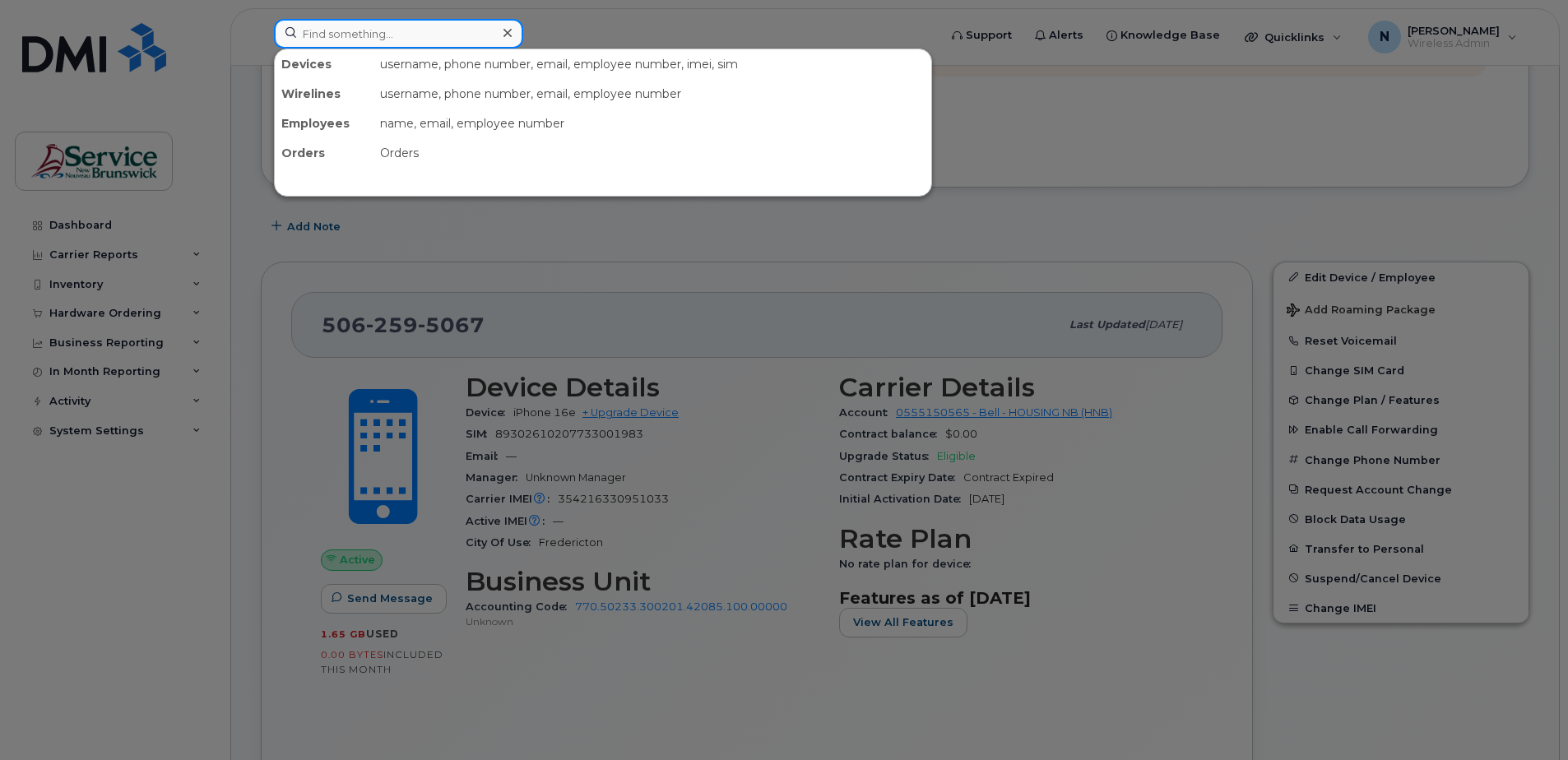
click at [349, 33] on input at bounding box center [398, 34] width 249 height 30
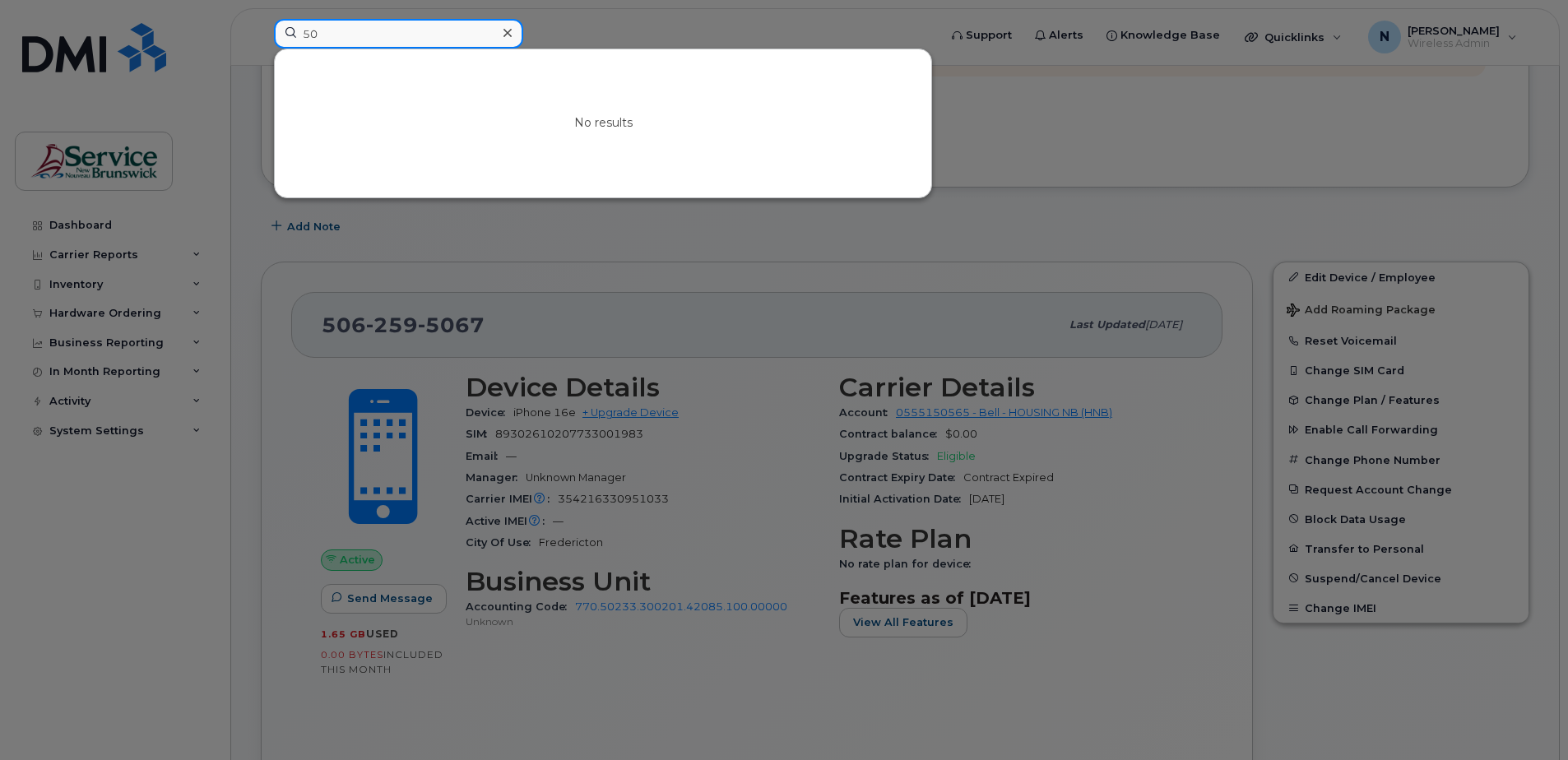
type input "5"
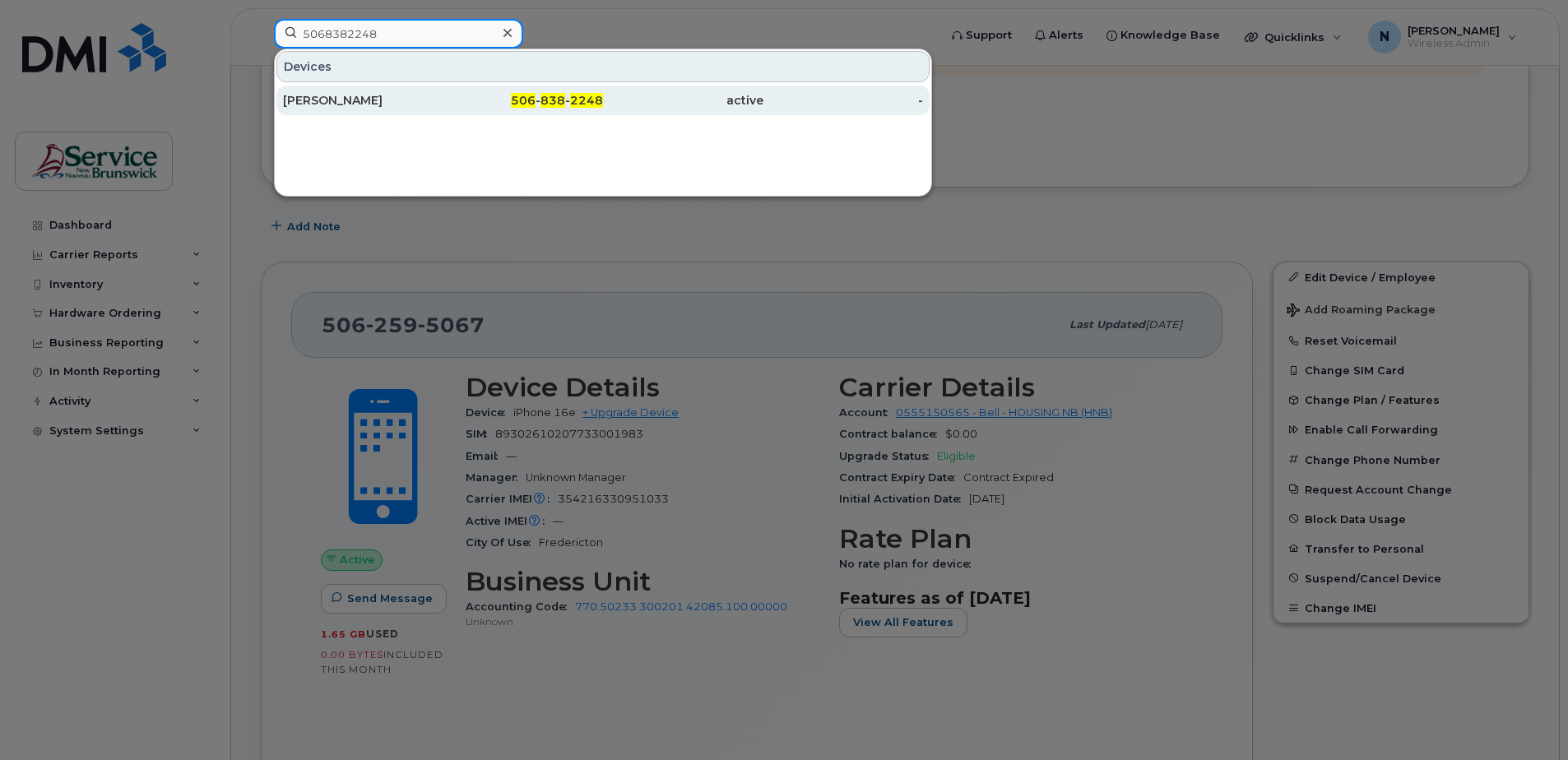
type input "5068382248"
click at [518, 89] on div "506 - 838 - 2248" at bounding box center [524, 100] width 161 height 30
click at [498, 102] on div "506 - 838 - 2248" at bounding box center [524, 100] width 161 height 17
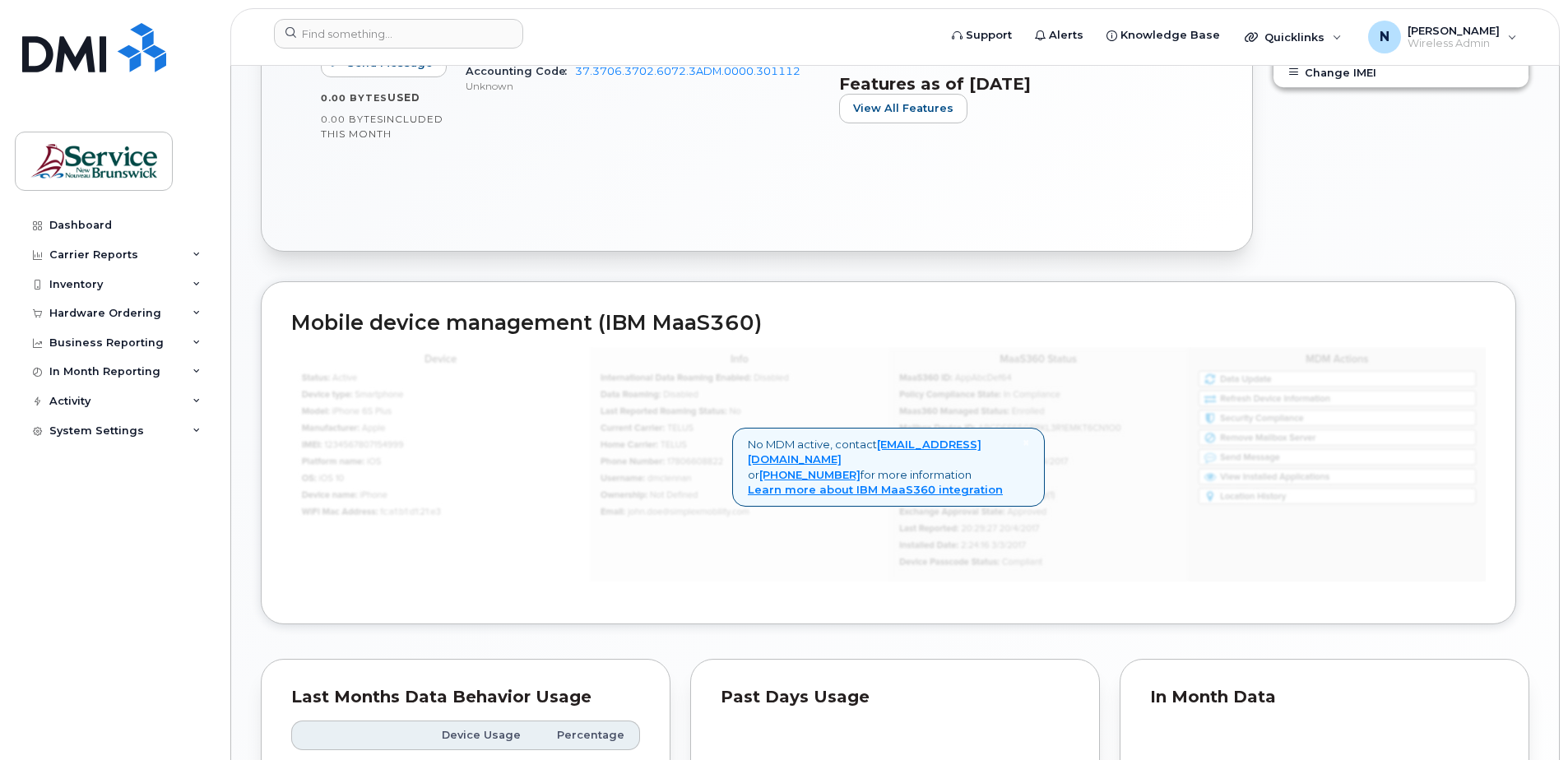
scroll to position [613, 0]
